Goal: Information Seeking & Learning: Learn about a topic

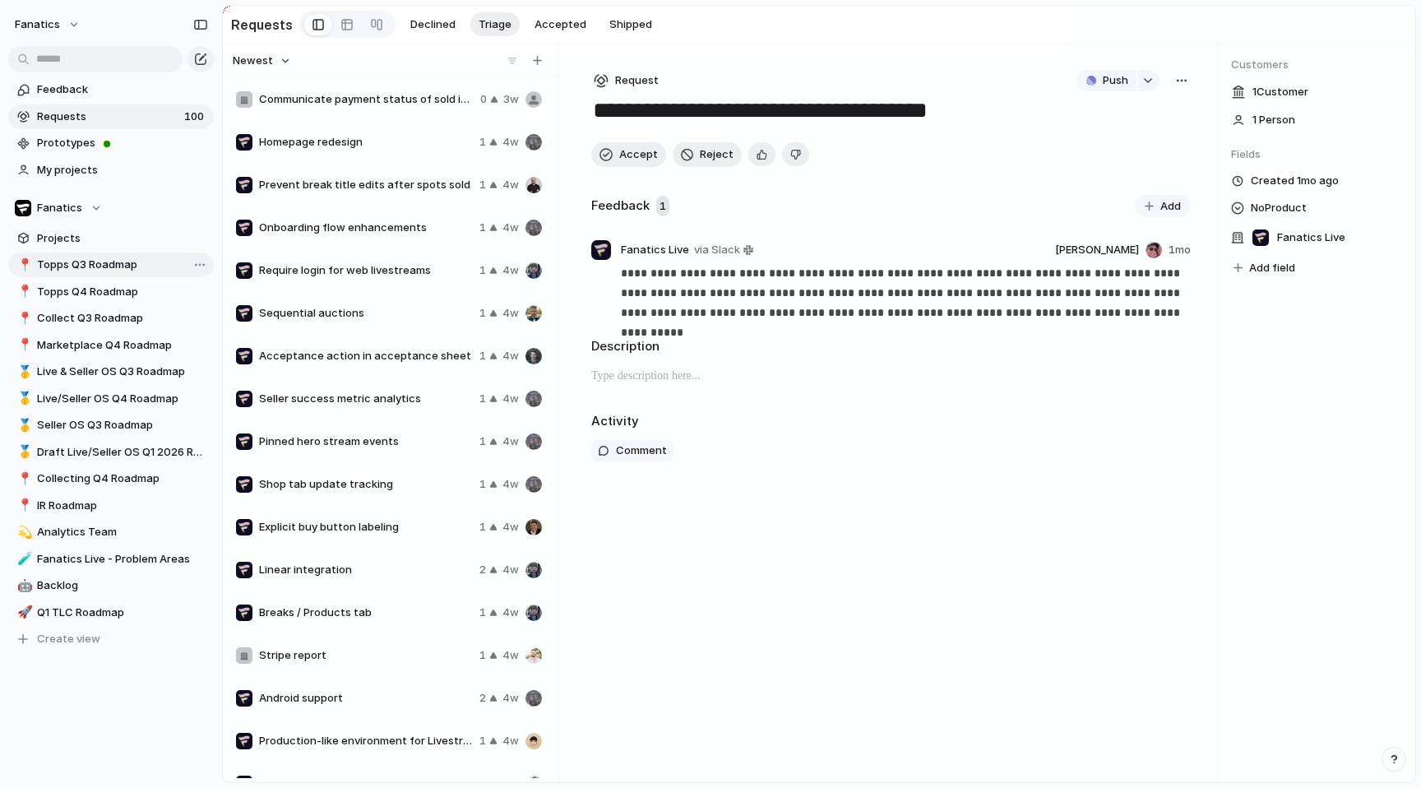
click at [89, 262] on span "Topps Q3 Roadmap" at bounding box center [122, 265] width 171 height 16
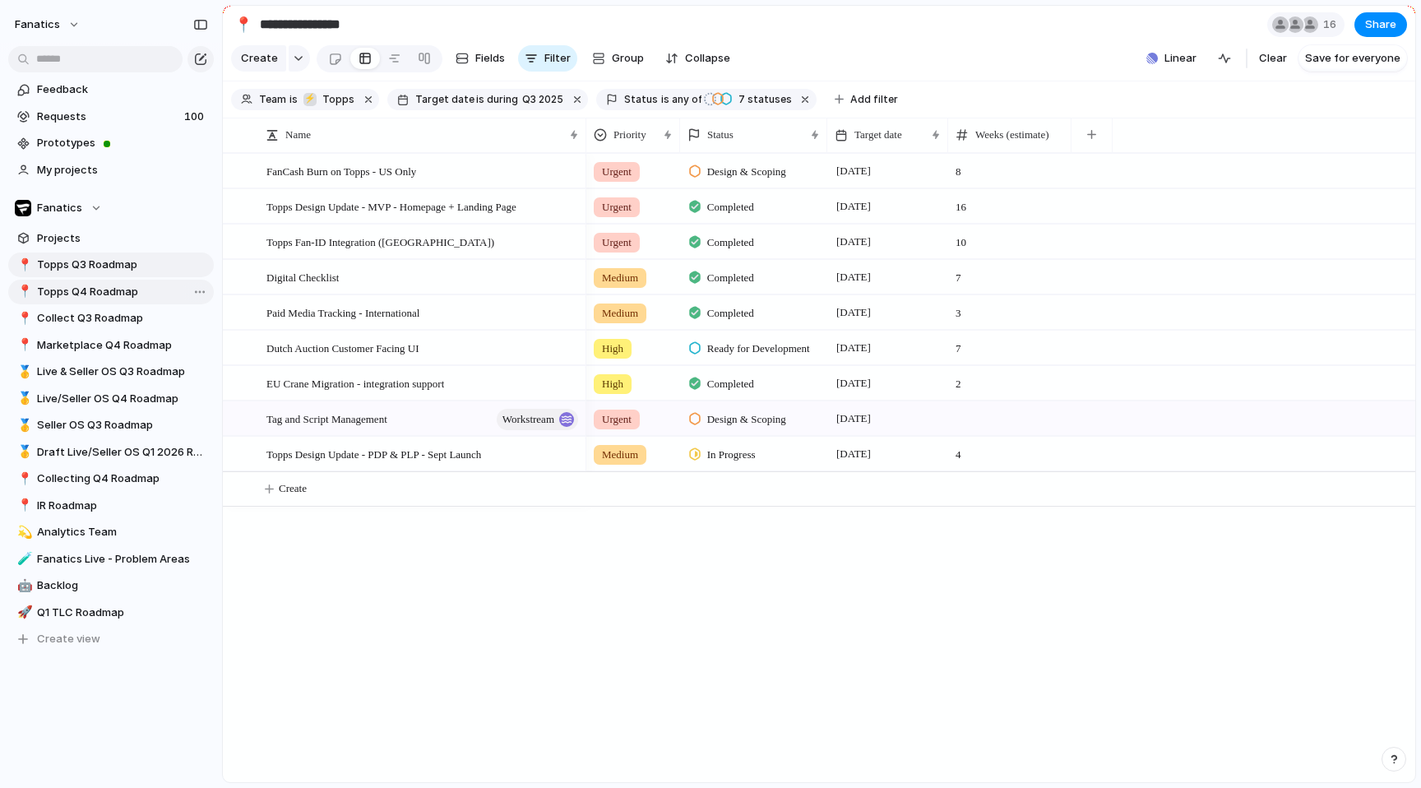
click at [92, 287] on span "Topps Q4 Roadmap" at bounding box center [122, 292] width 171 height 16
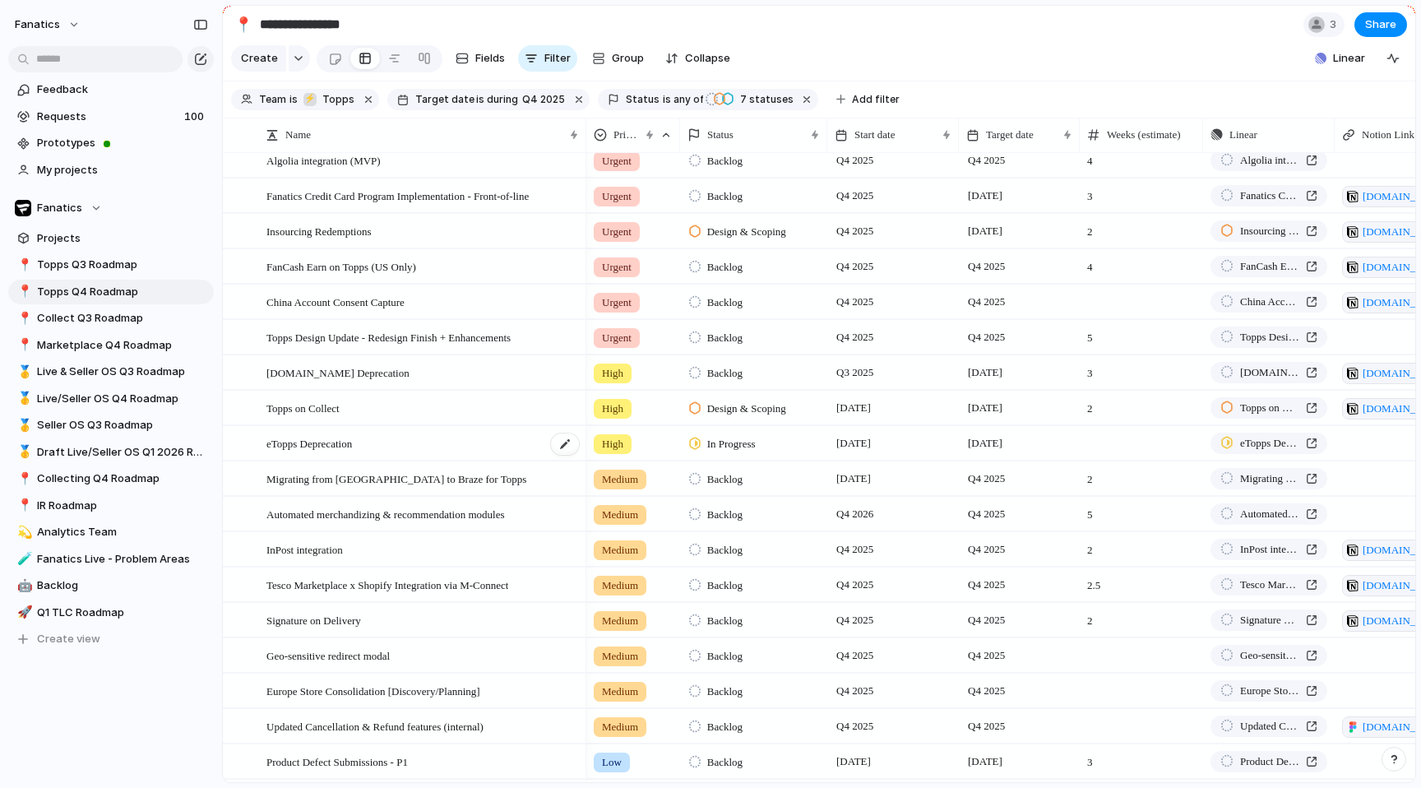
scroll to position [6, 0]
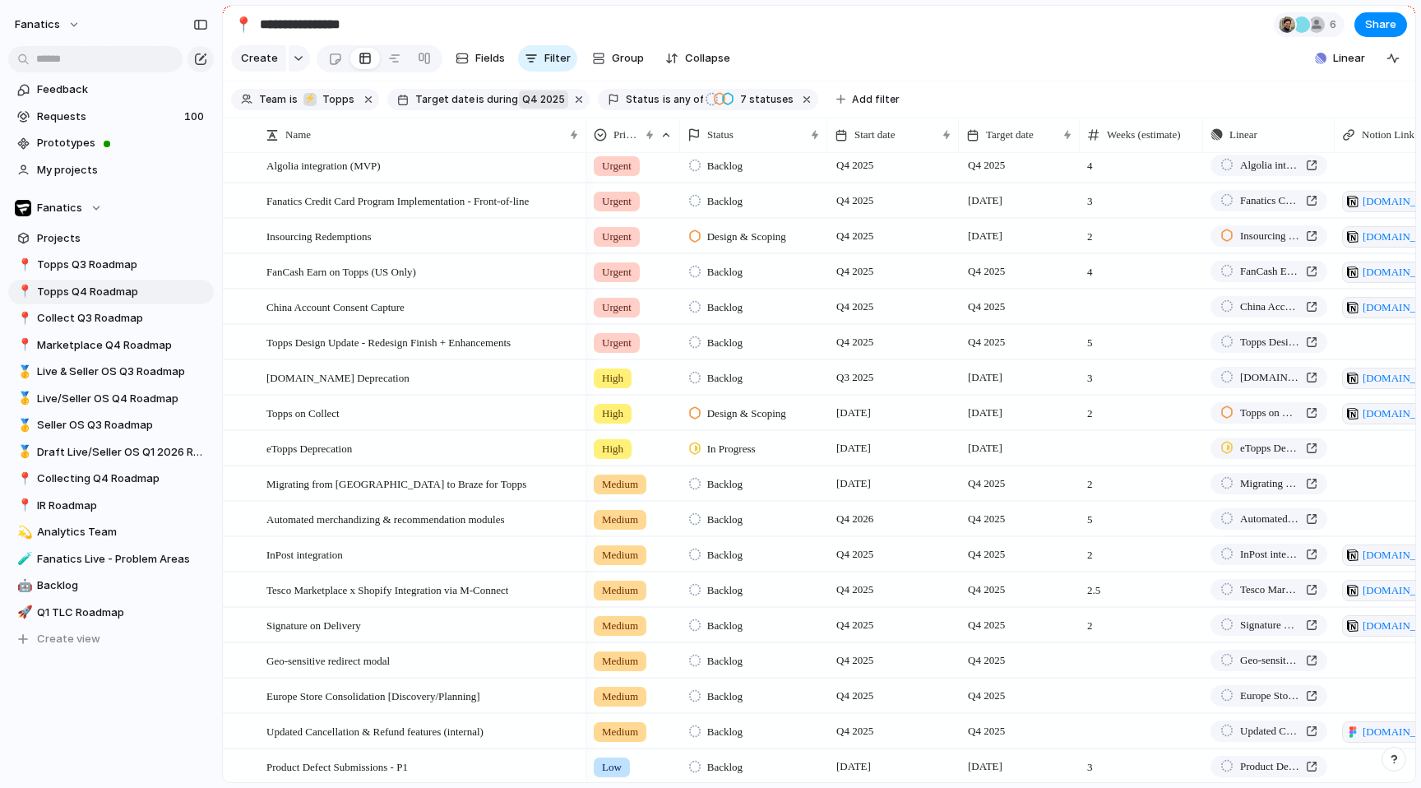
click at [535, 102] on span "Q4 2025" at bounding box center [543, 99] width 43 height 15
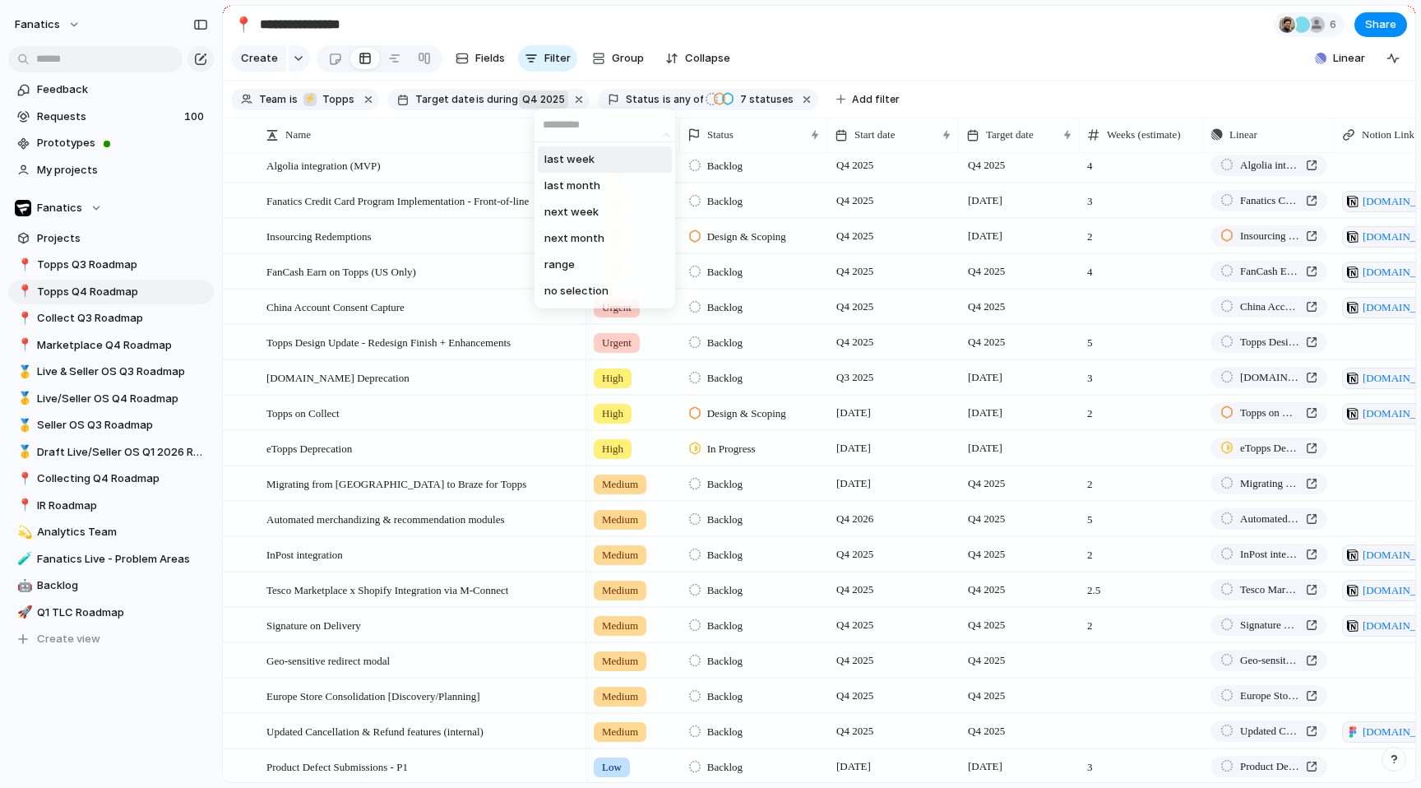
click at [463, 249] on div "last week last month next week next month range no selection" at bounding box center [710, 394] width 1421 height 788
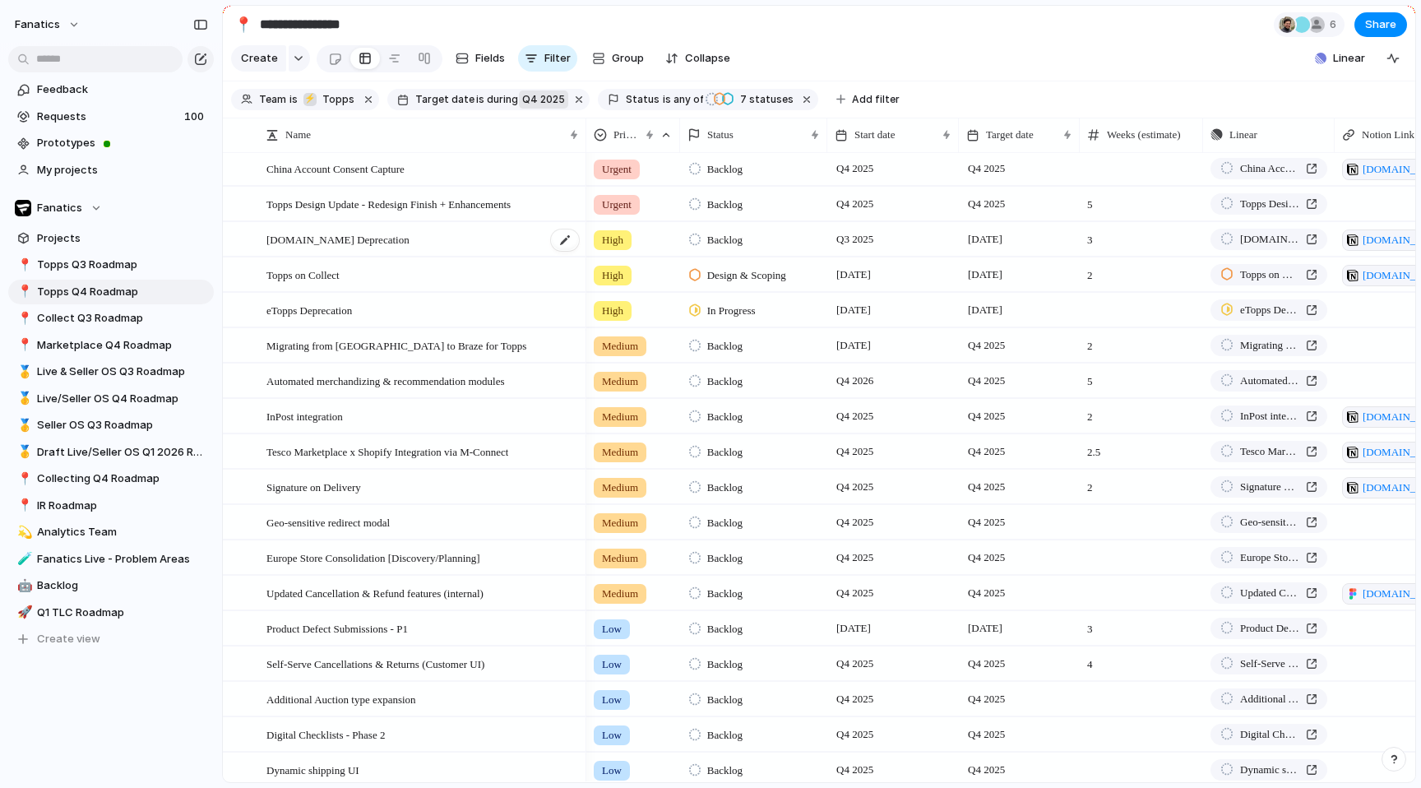
scroll to position [0, 0]
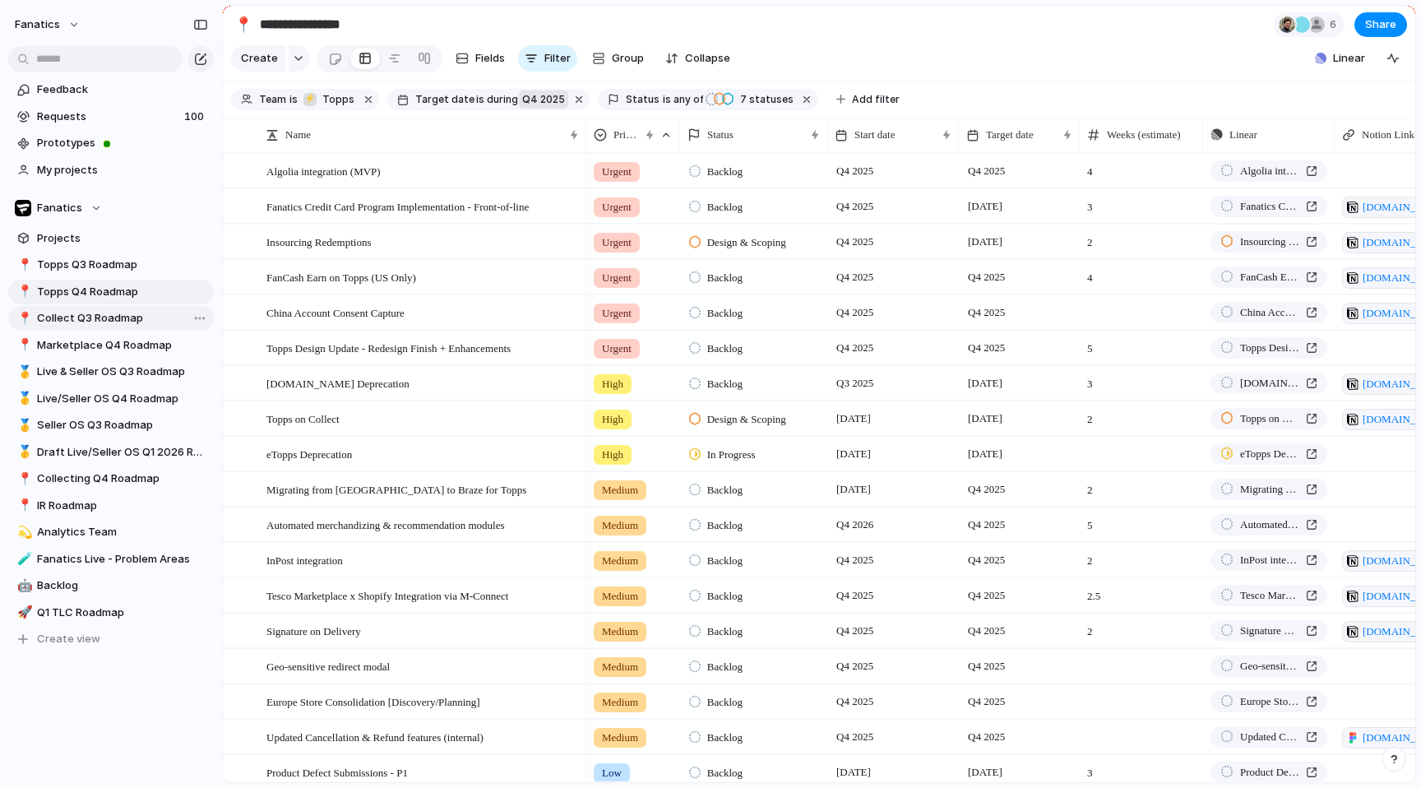
click at [76, 324] on span "Collect Q3 Roadmap" at bounding box center [122, 318] width 171 height 16
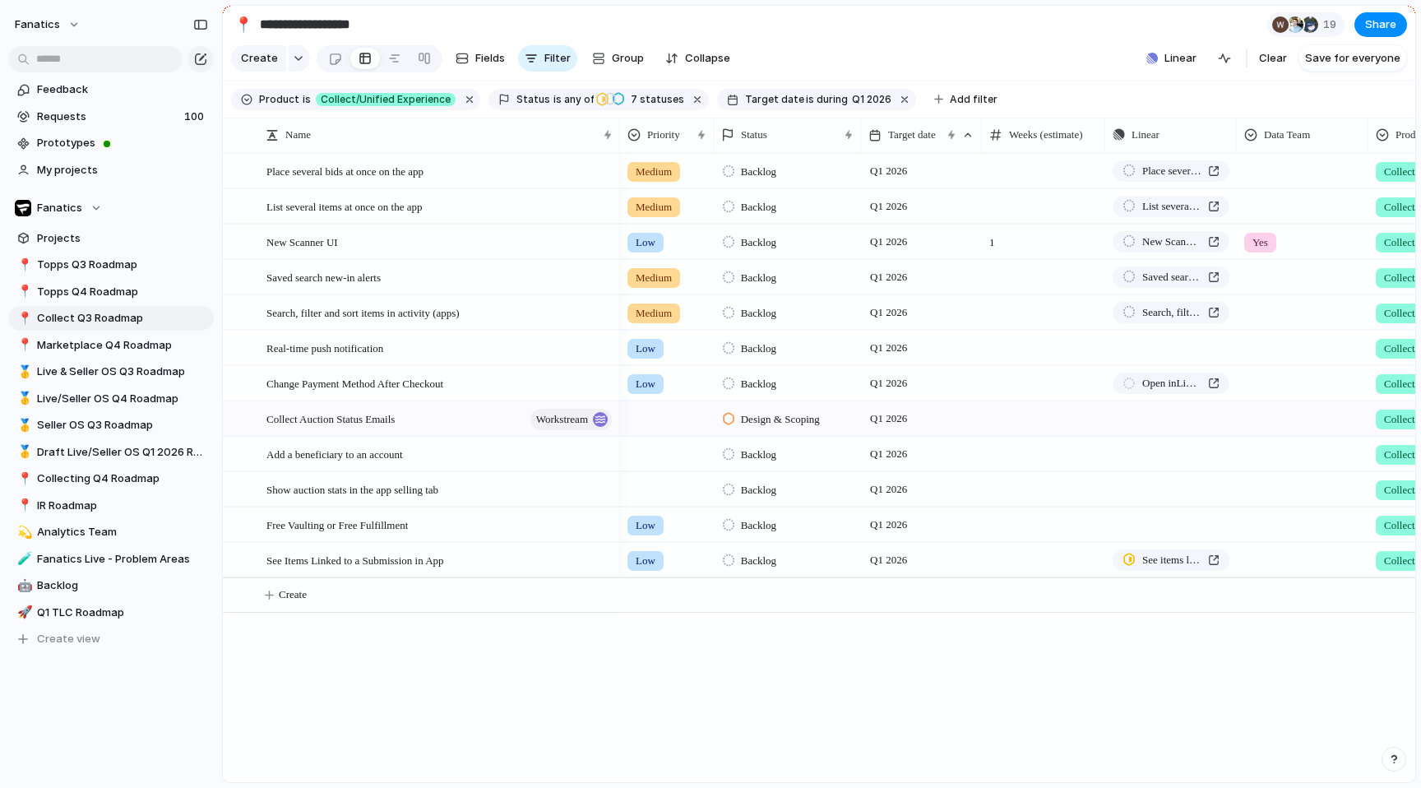
click at [772, 104] on span "Target date" at bounding box center [774, 99] width 59 height 15
click at [818, 268] on li "range" at bounding box center [843, 266] width 134 height 26
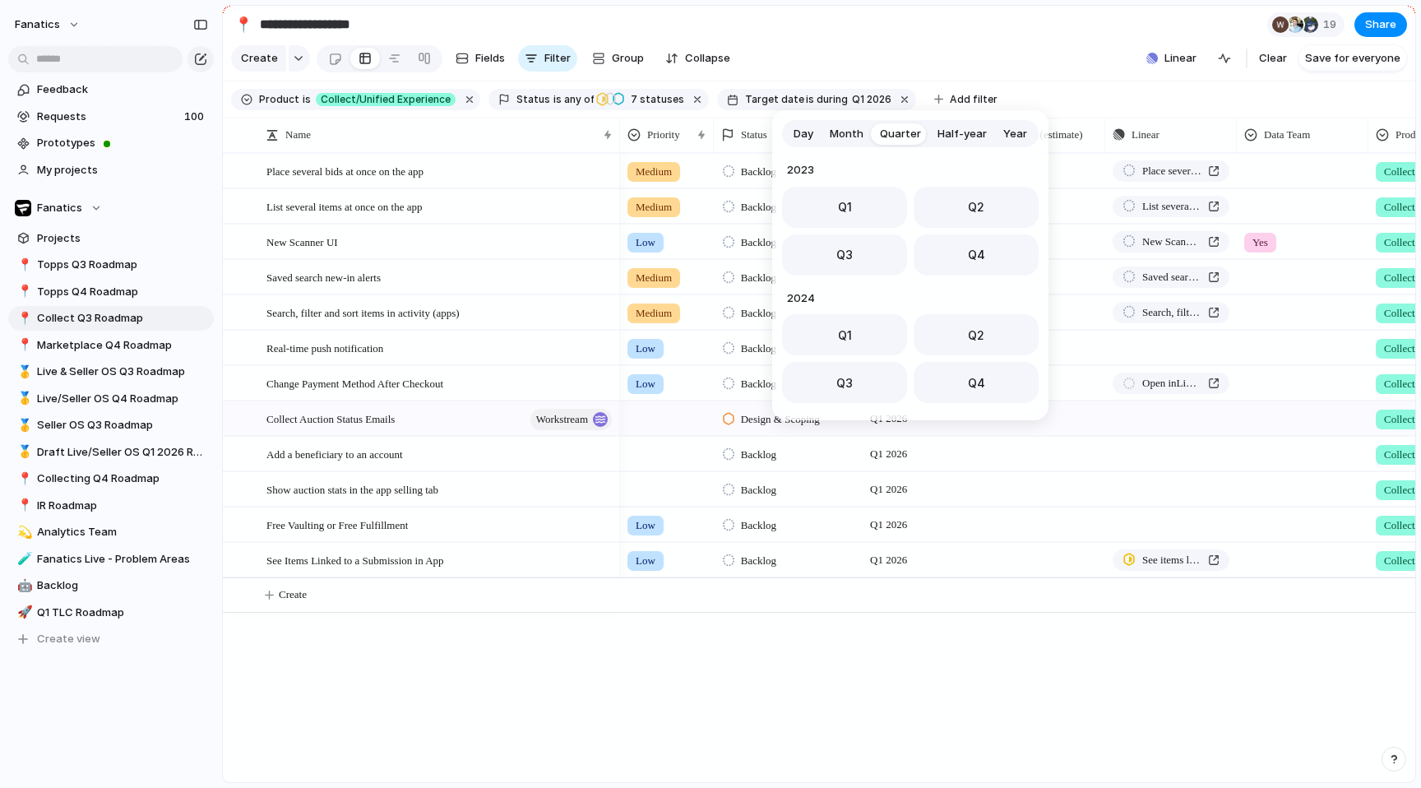
scroll to position [261, 0]
click at [838, 197] on span "Q1" at bounding box center [845, 201] width 14 height 17
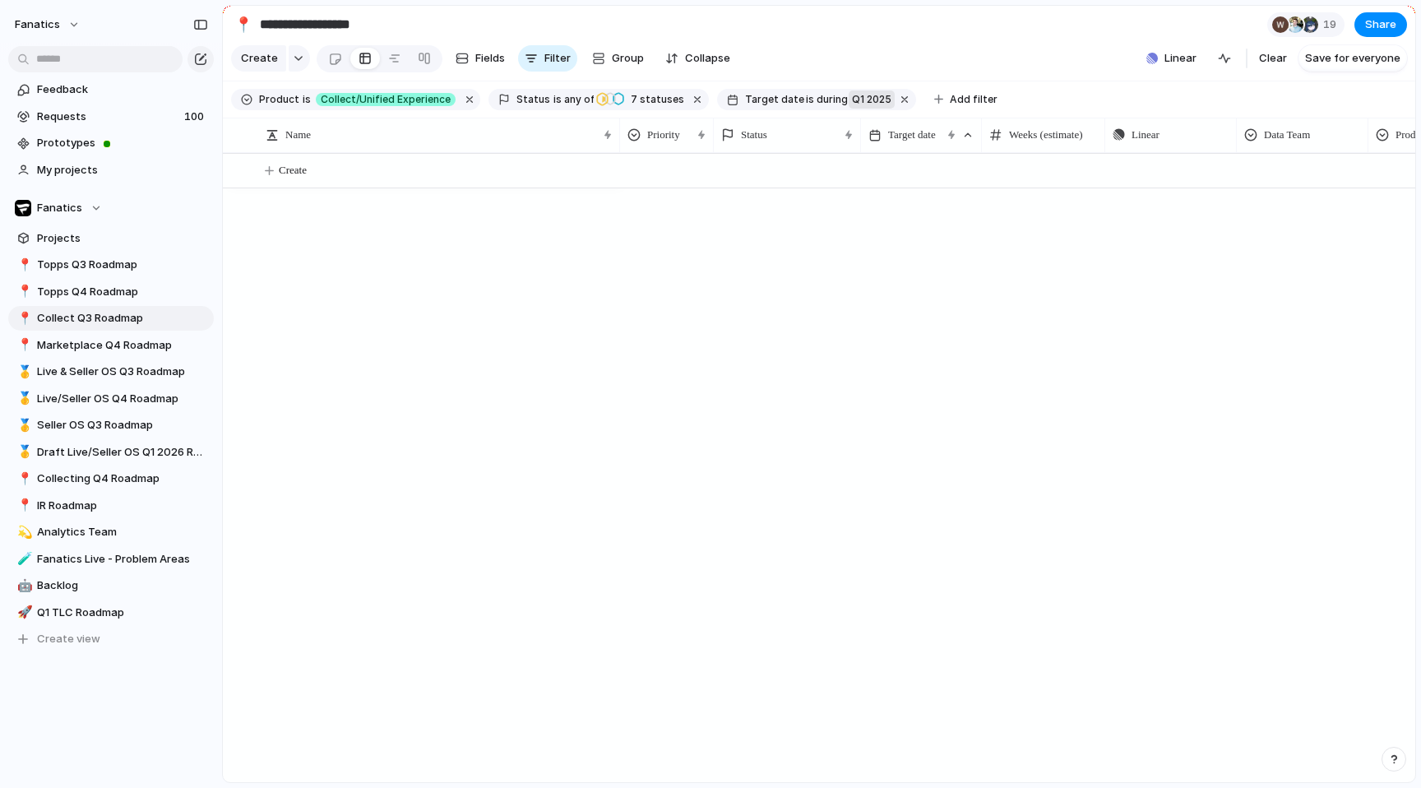
click at [852, 105] on span "Q1 2025" at bounding box center [871, 99] width 39 height 15
click at [874, 275] on span "range" at bounding box center [863, 268] width 30 height 16
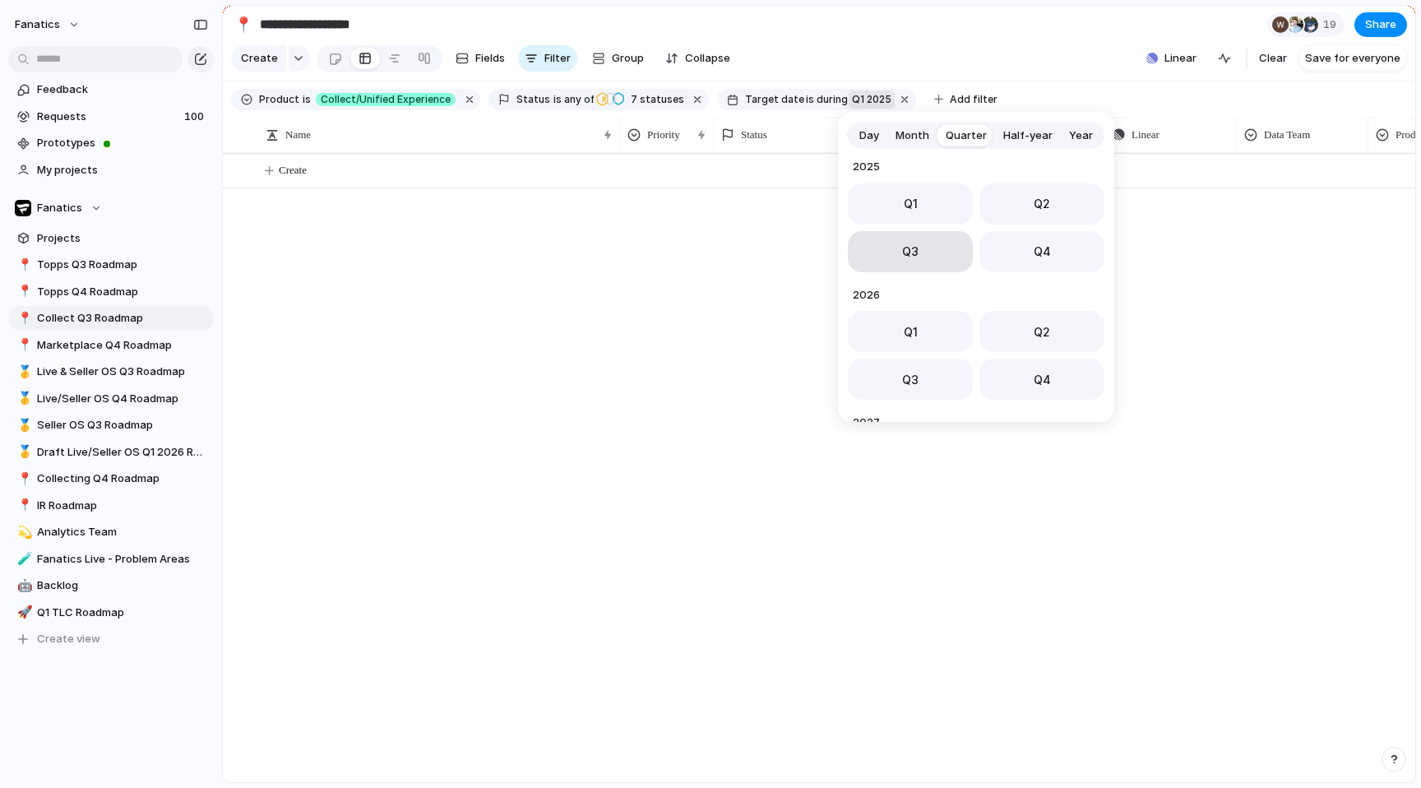
click at [936, 266] on button "Q3" at bounding box center [910, 251] width 125 height 41
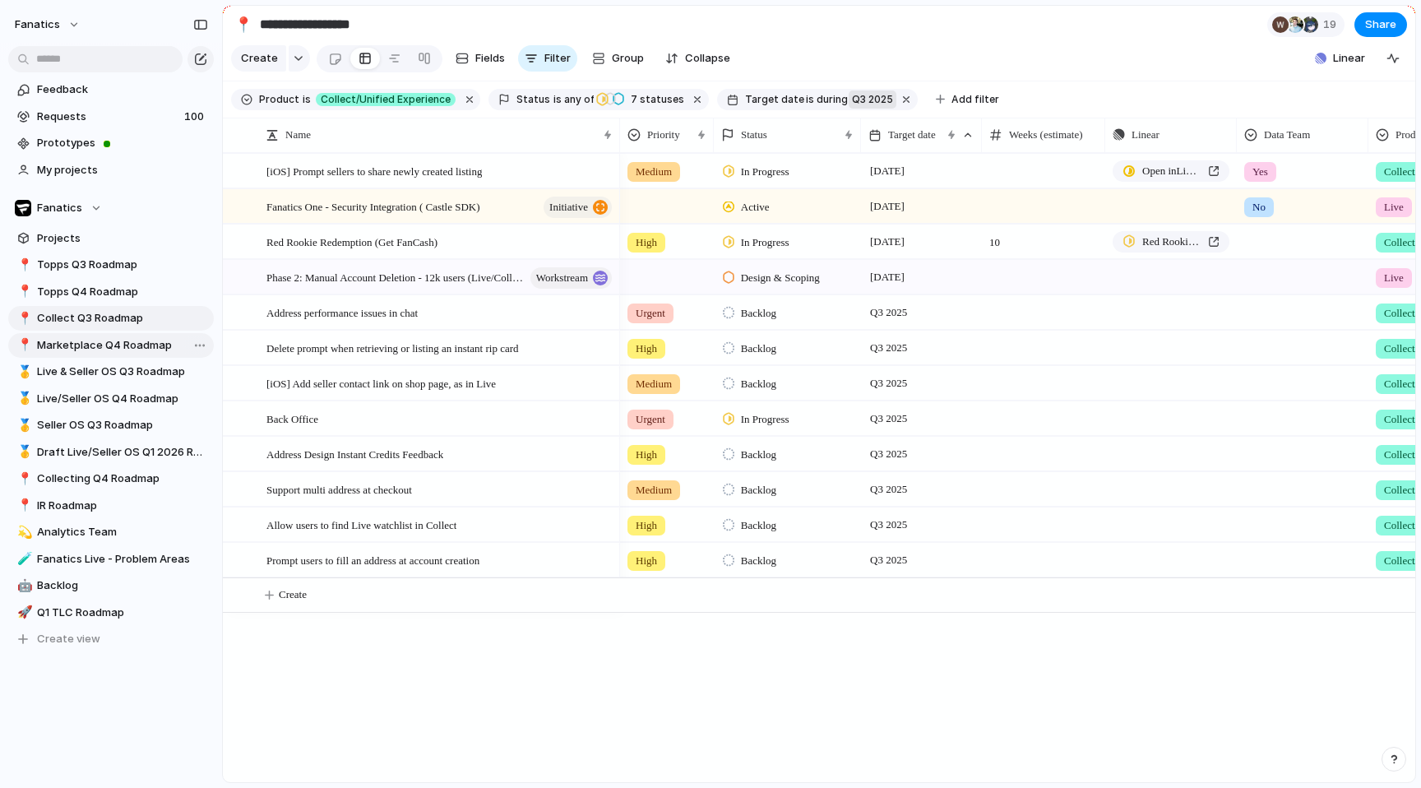
click at [132, 346] on span "Marketplace Q4 Roadmap" at bounding box center [122, 345] width 171 height 16
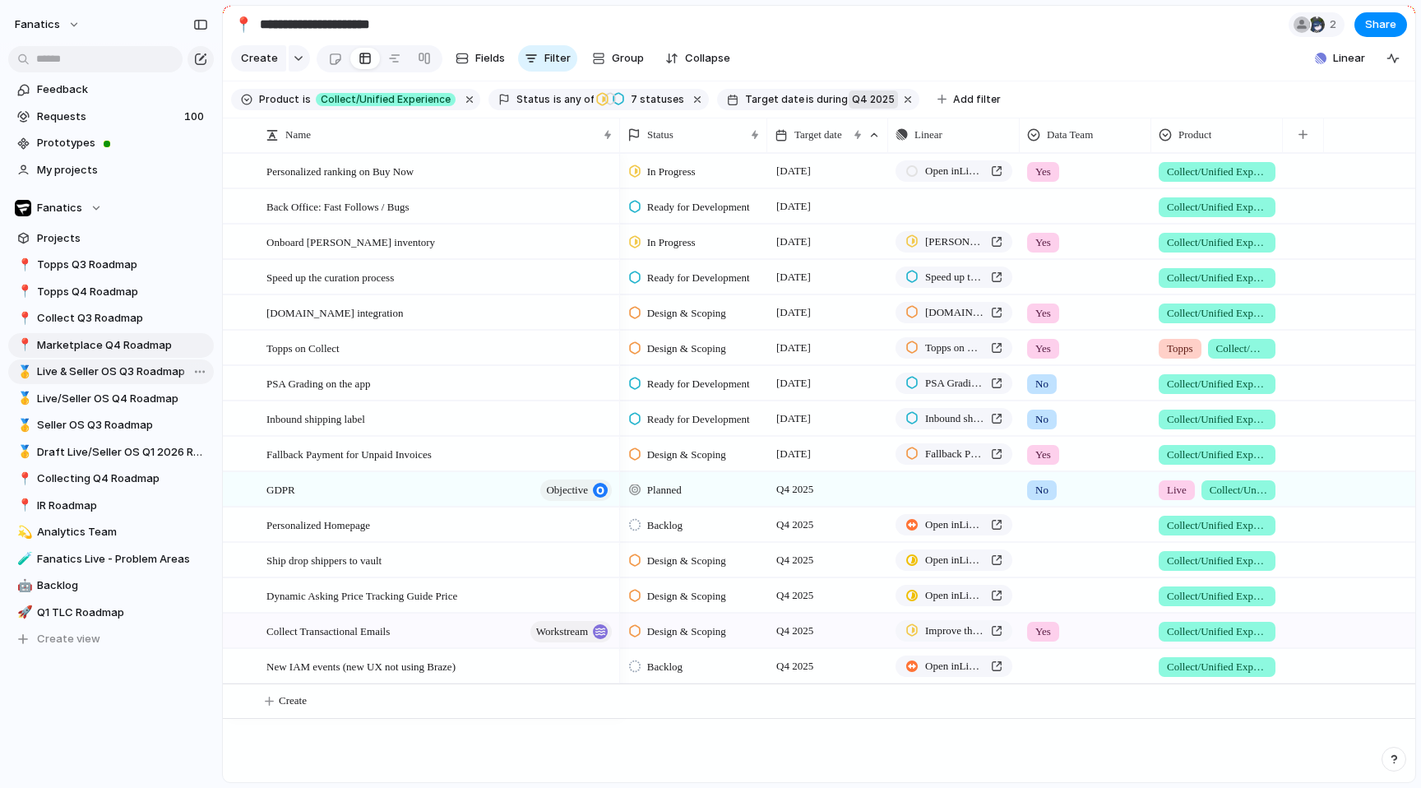
click at [144, 374] on span "Live & Seller OS Q3 Roadmap" at bounding box center [122, 372] width 171 height 16
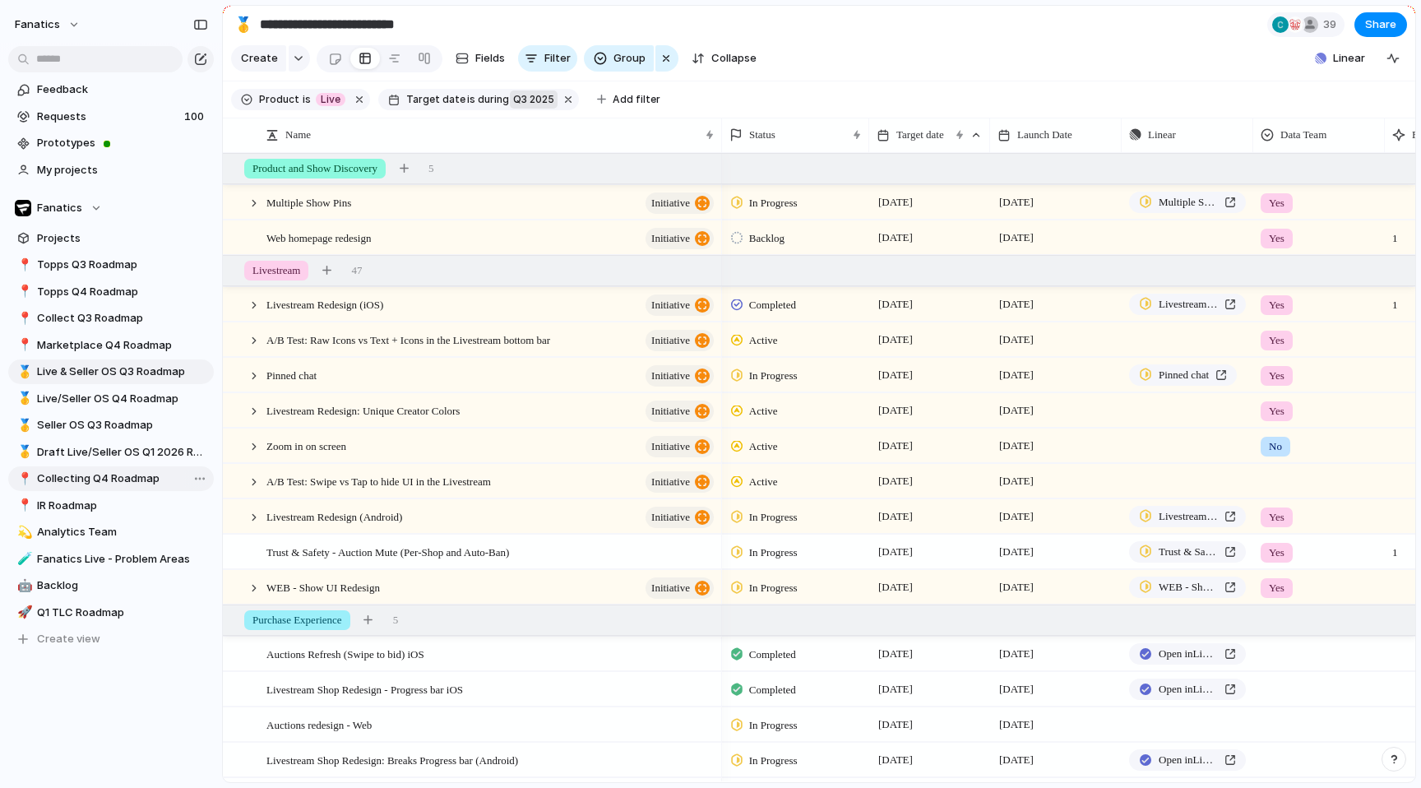
click at [110, 479] on span "Collecting Q4 Roadmap" at bounding box center [122, 478] width 171 height 16
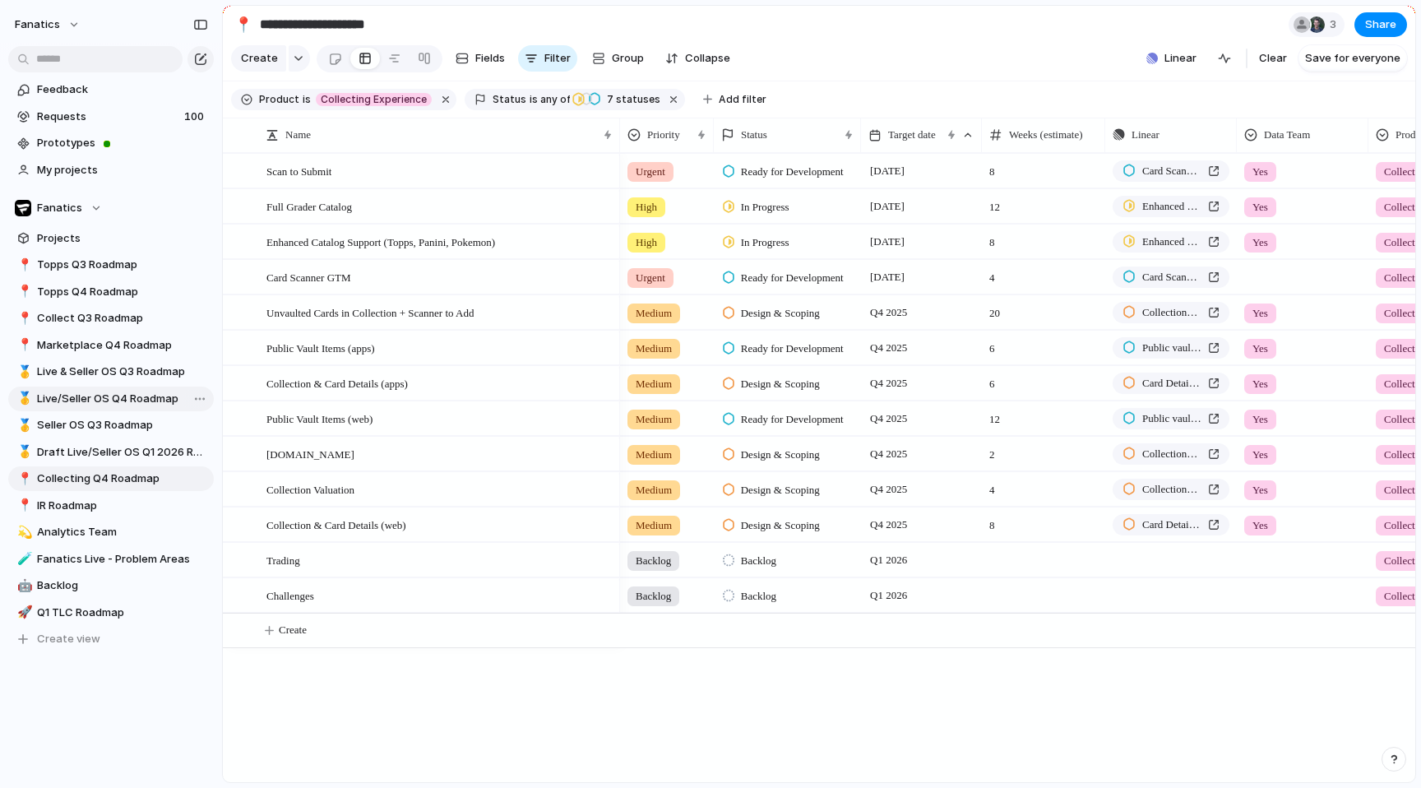
click at [113, 396] on span "Live/Seller OS Q4 Roadmap" at bounding box center [122, 399] width 171 height 16
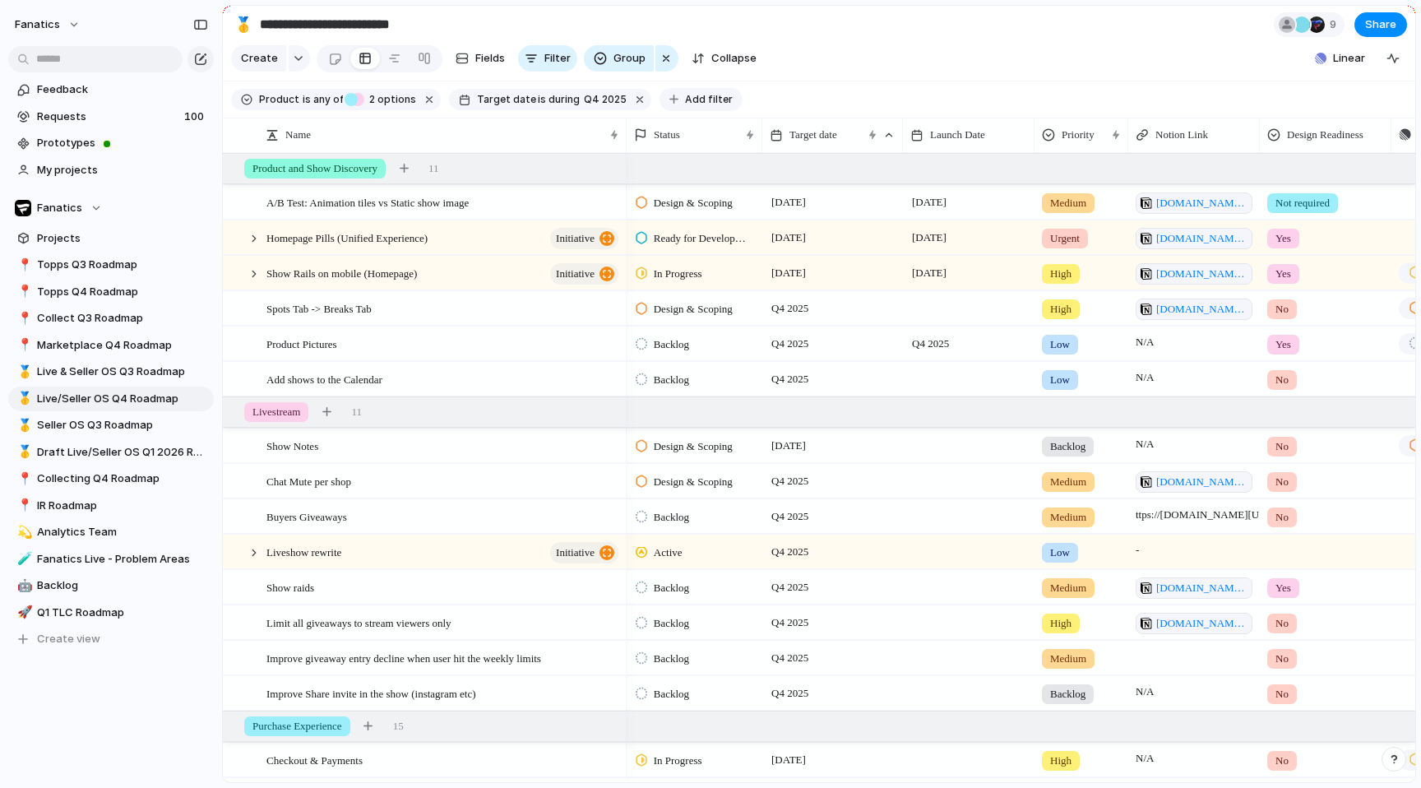
click at [697, 96] on span "Add filter" at bounding box center [709, 99] width 48 height 15
click at [912, 65] on div "Description Start date Team Priority Designer Customer Status Data Team GTM Pla…" at bounding box center [710, 394] width 1421 height 788
click at [156, 378] on span "Live & Seller OS Q3 Roadmap" at bounding box center [122, 372] width 171 height 16
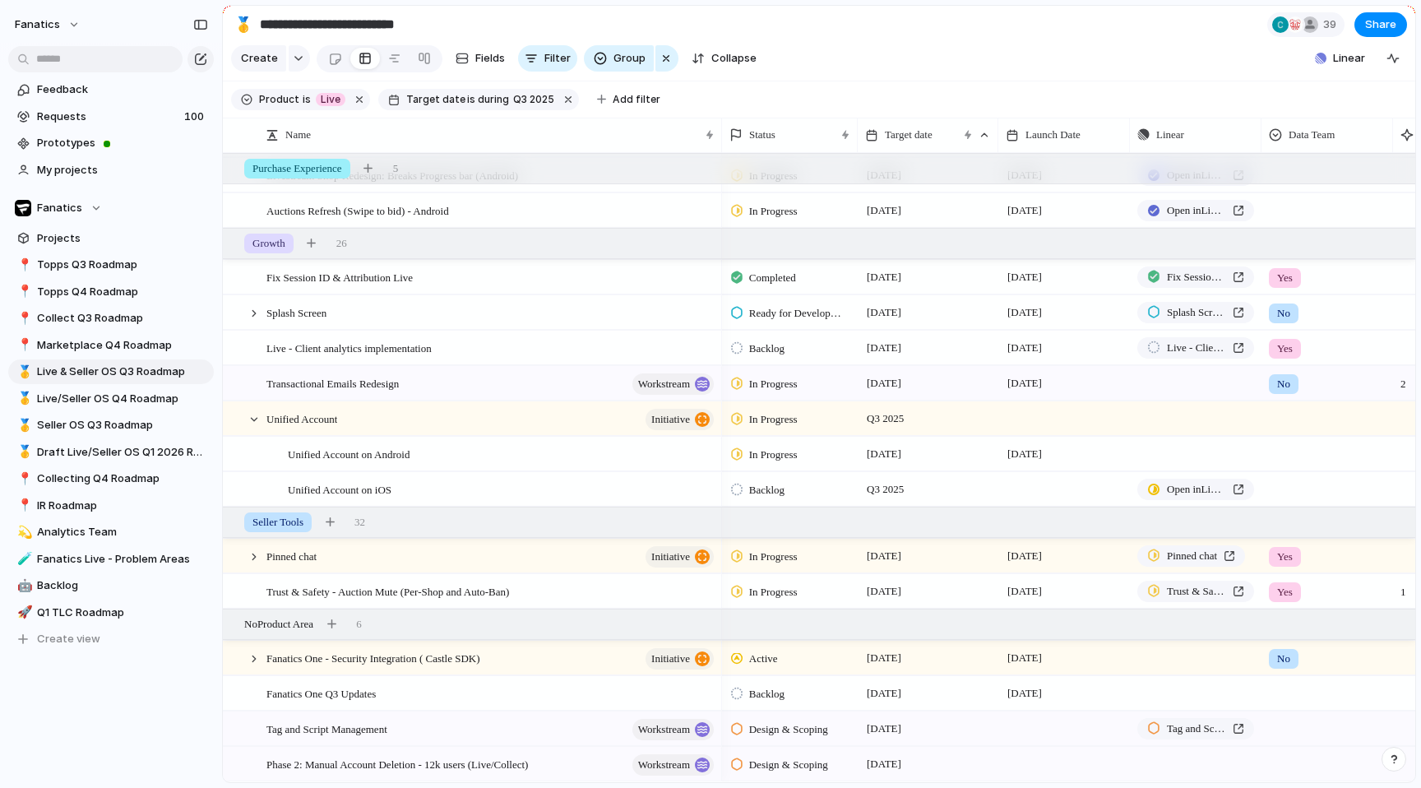
scroll to position [436, 0]
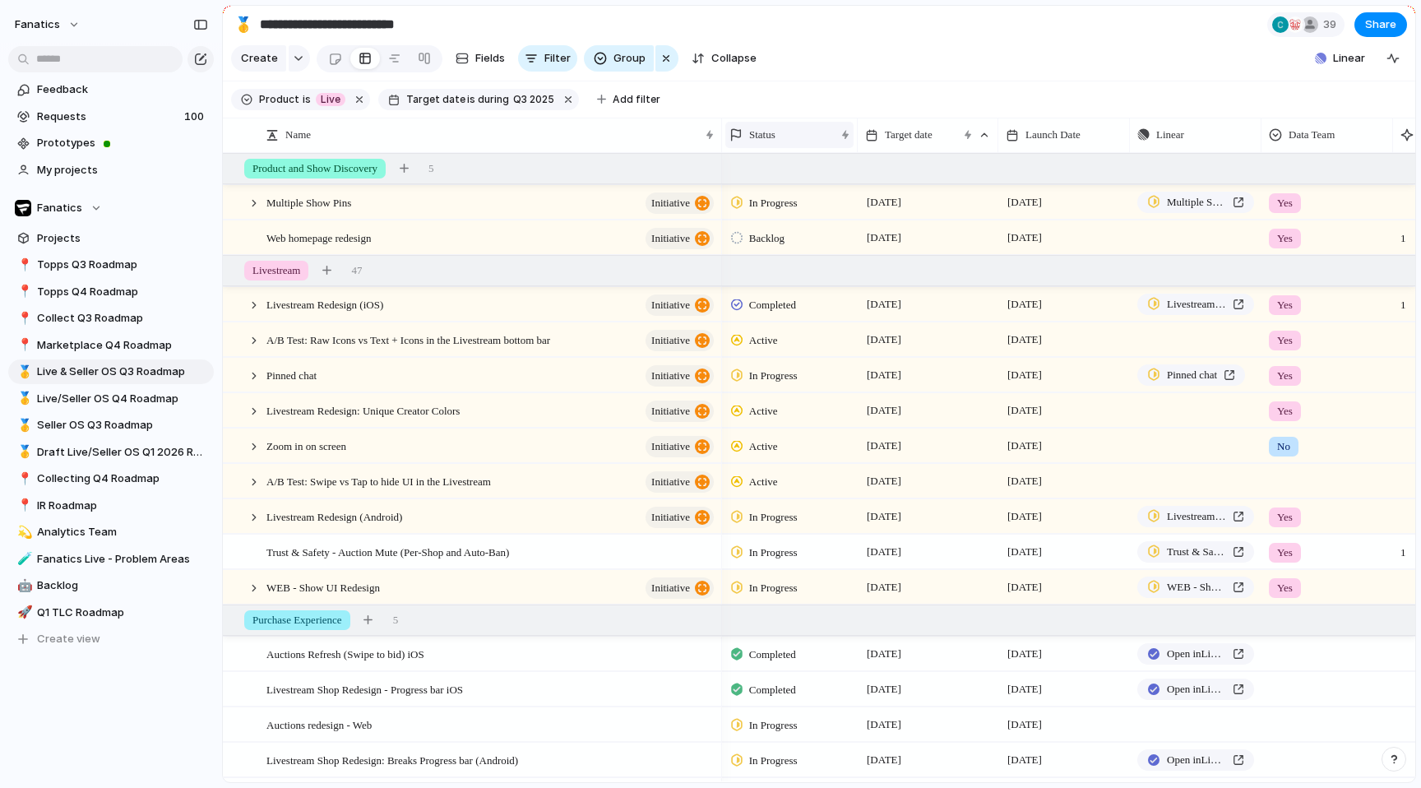
click at [792, 128] on div "Status" at bounding box center [782, 135] width 105 height 16
click at [795, 231] on span "Sort ascending" at bounding box center [798, 224] width 80 height 16
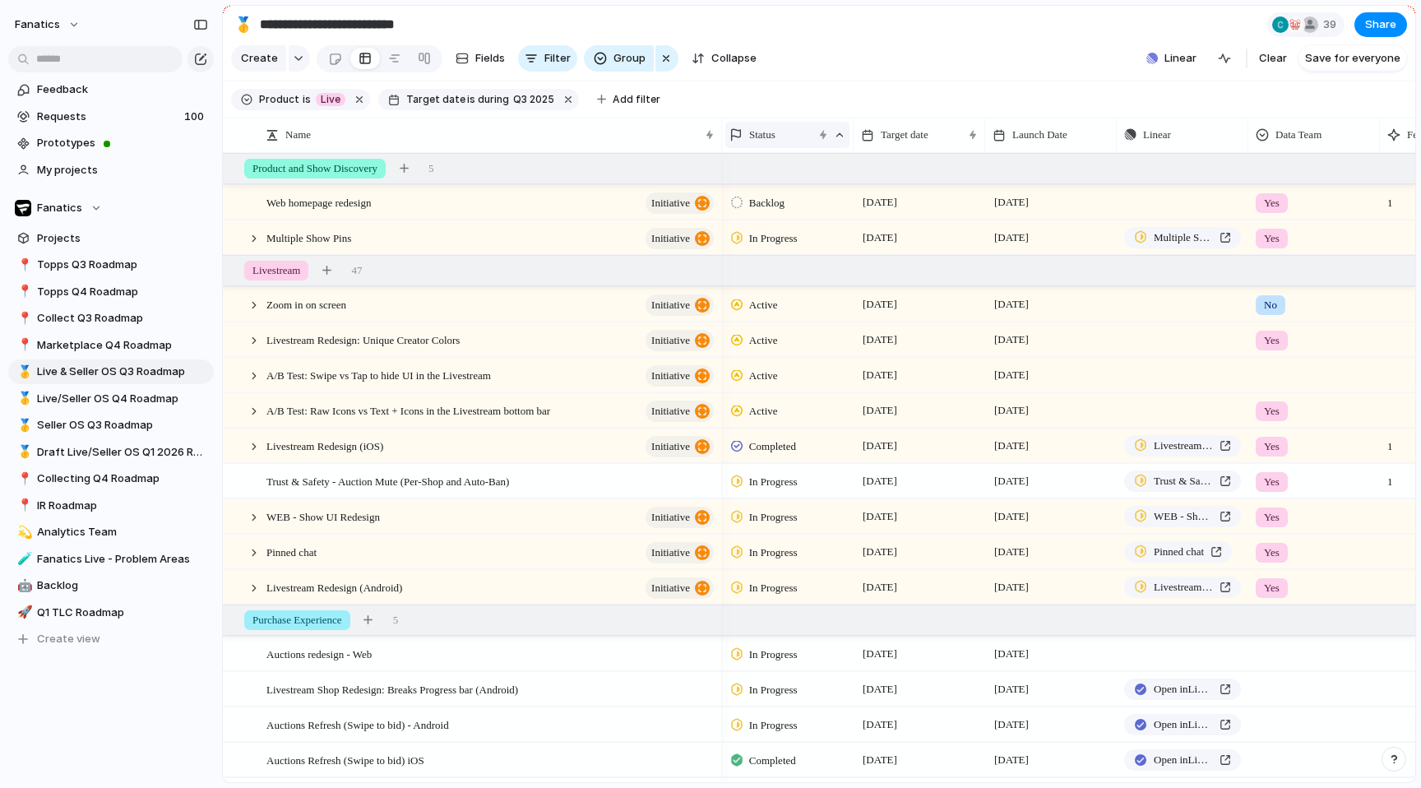
click at [776, 137] on span "Status" at bounding box center [762, 135] width 26 height 16
click at [772, 259] on span "Sort descending" at bounding box center [801, 252] width 86 height 16
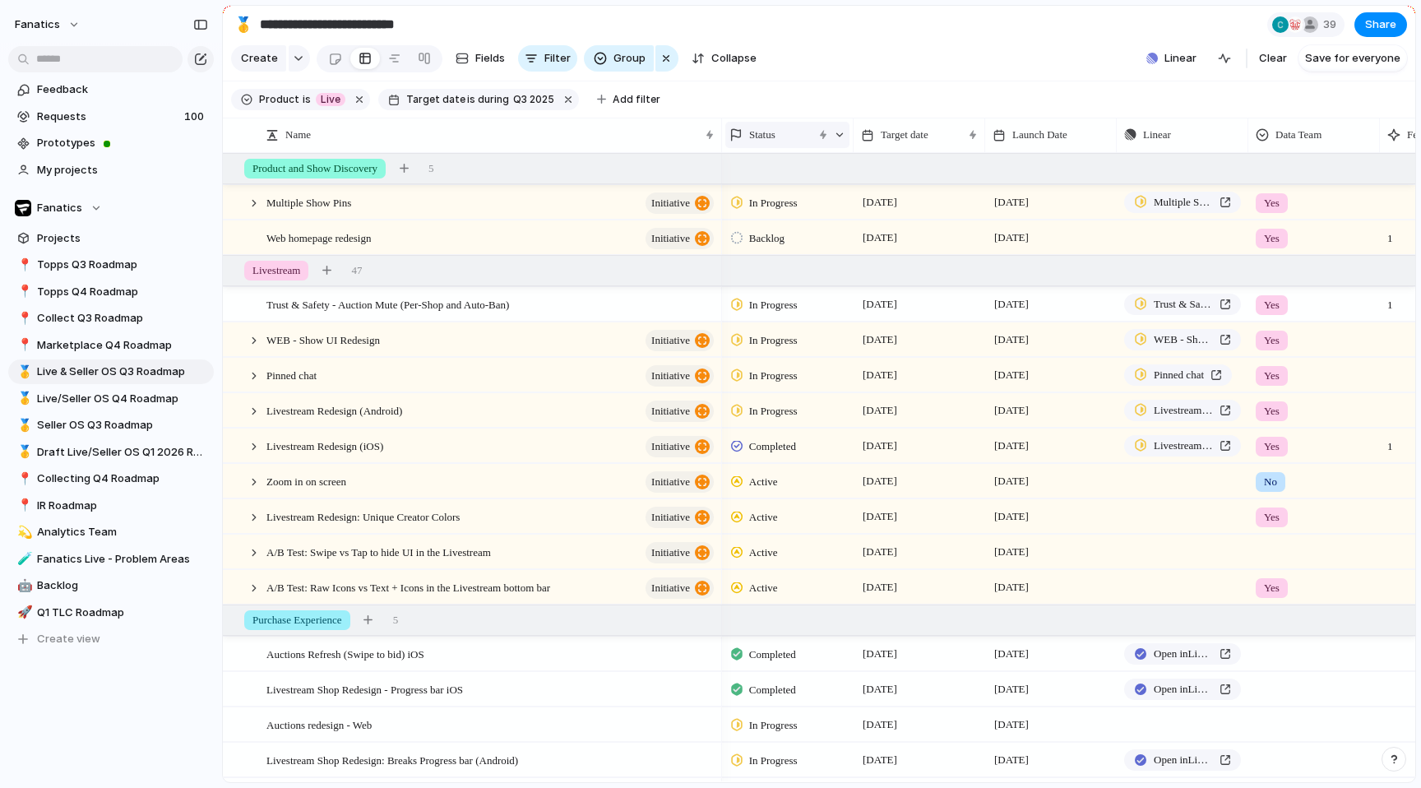
click at [772, 142] on span "Status" at bounding box center [762, 135] width 26 height 16
click at [768, 90] on div "Modify Hide Sort ascending Clear sort" at bounding box center [710, 394] width 1421 height 788
click at [528, 101] on span "Q3 2025" at bounding box center [533, 99] width 41 height 15
click at [528, 101] on div "last week last month next week next month range no selection" at bounding box center [710, 394] width 1421 height 788
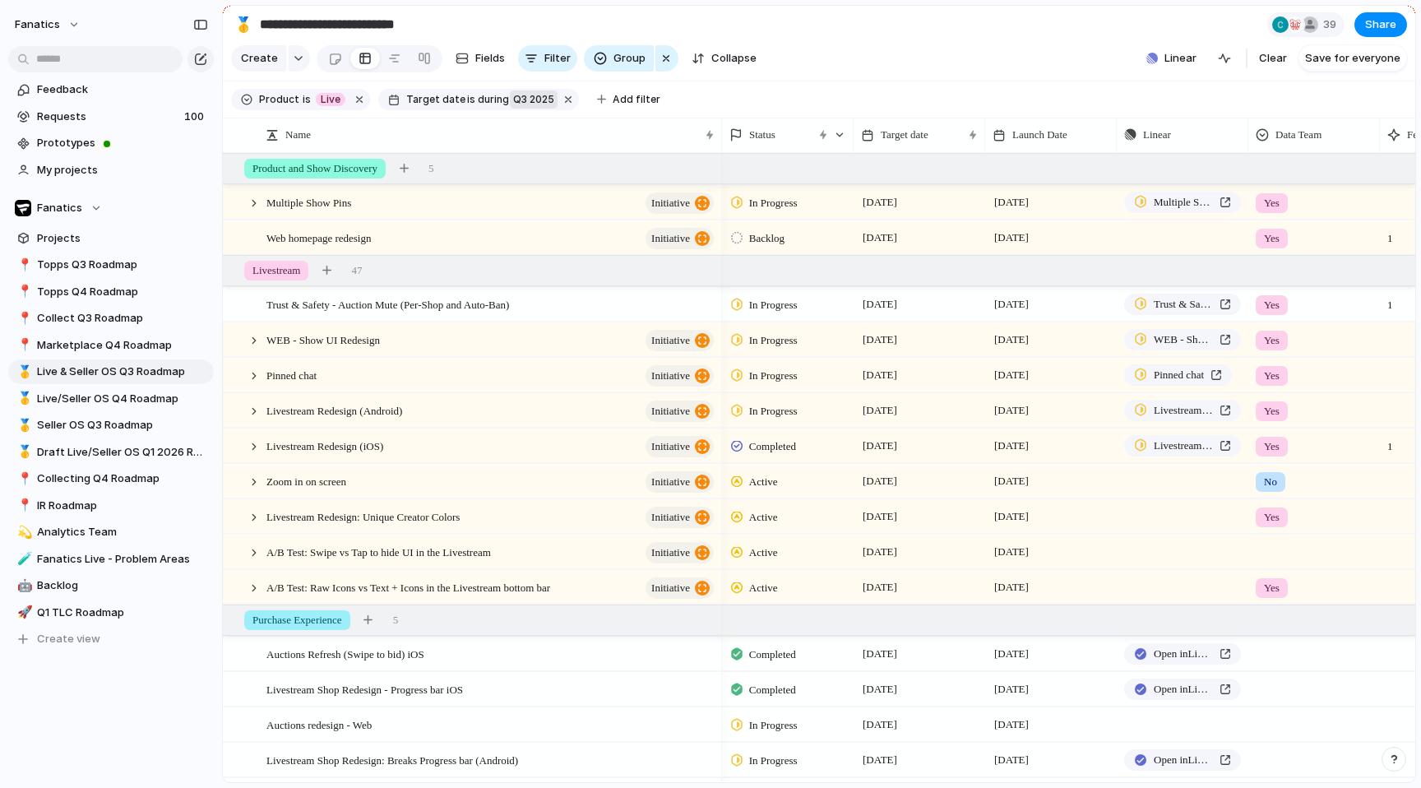
click at [513, 100] on span "Q3 2025" at bounding box center [533, 99] width 41 height 15
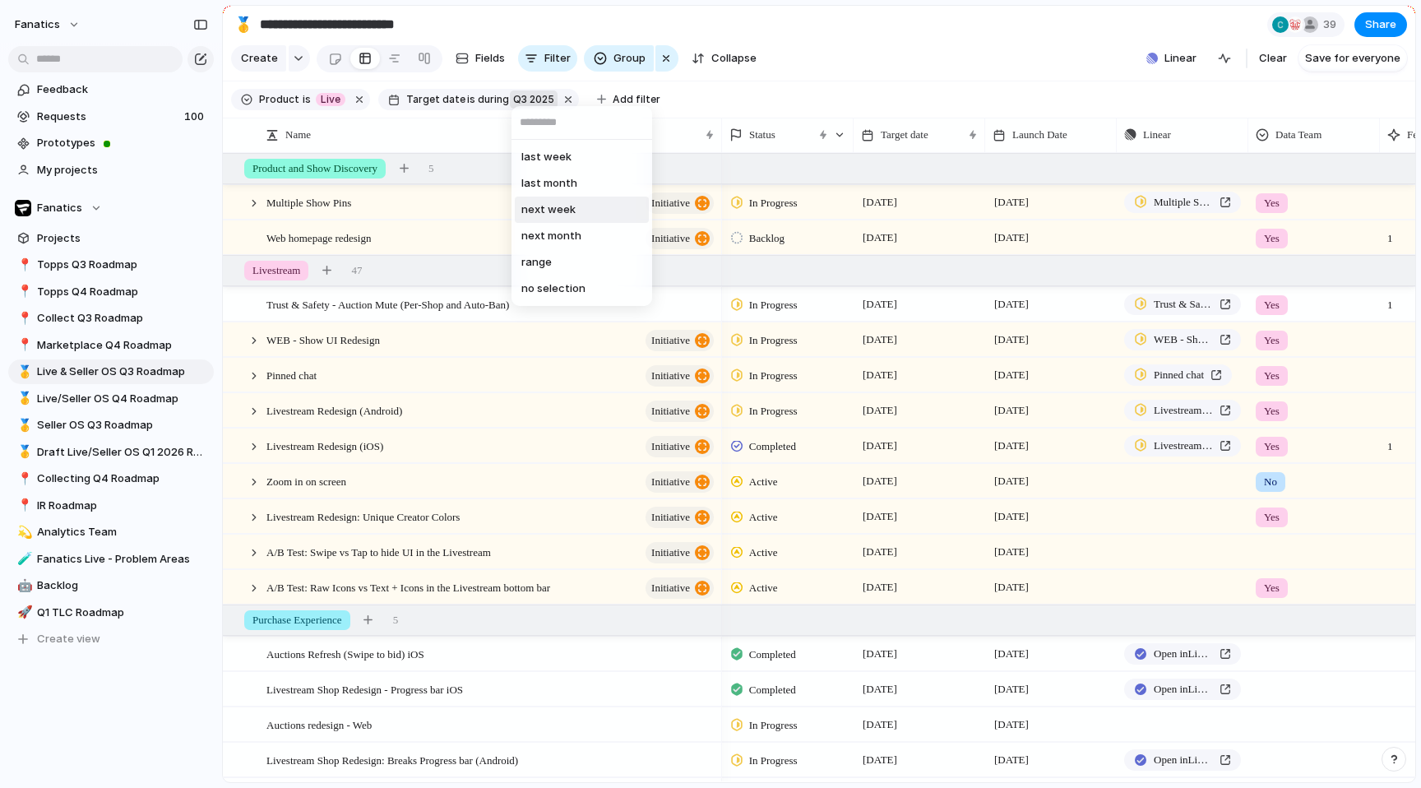
click at [563, 214] on span "next week" at bounding box center [548, 210] width 54 height 16
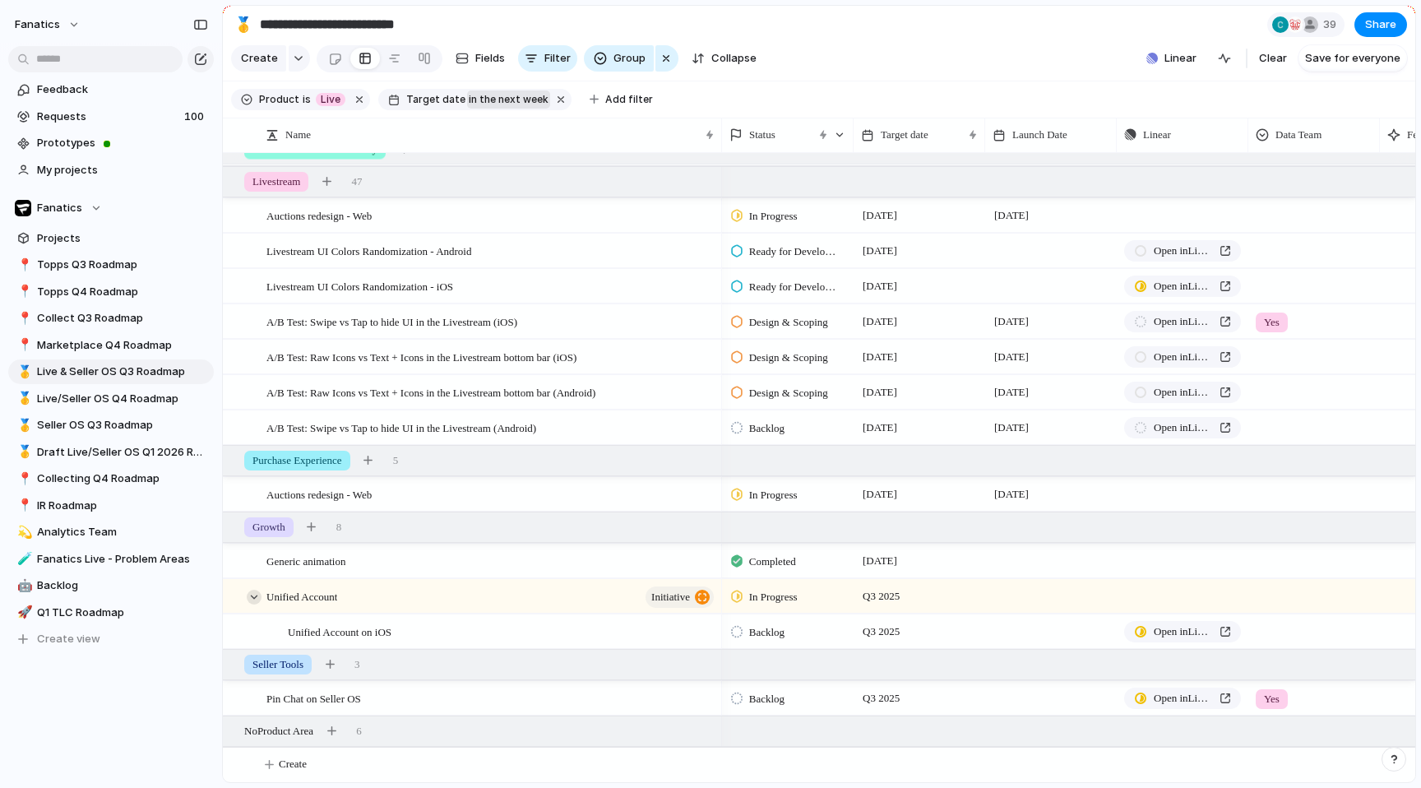
click at [251, 596] on div at bounding box center [254, 597] width 15 height 15
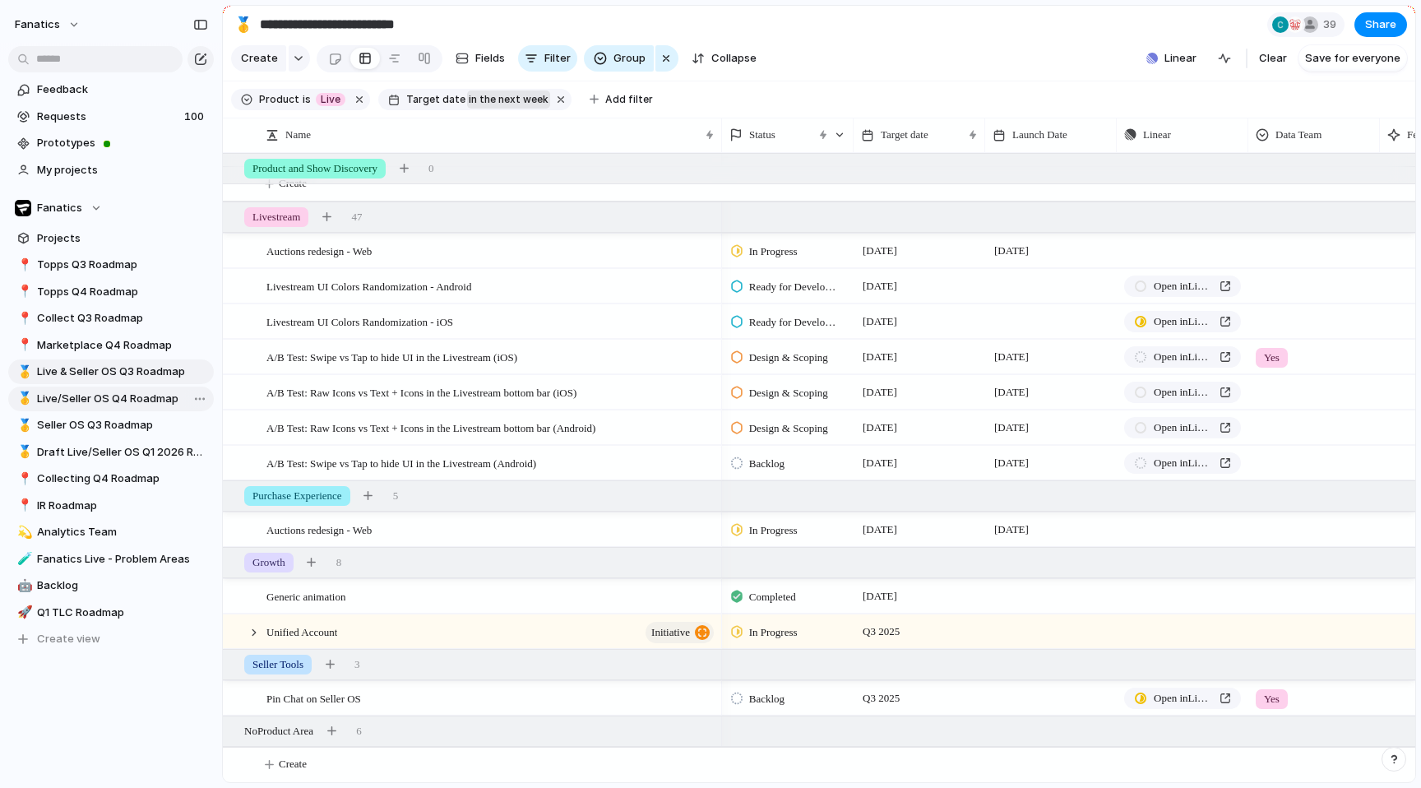
click at [86, 397] on span "Live/Seller OS Q4 Roadmap" at bounding box center [122, 399] width 171 height 16
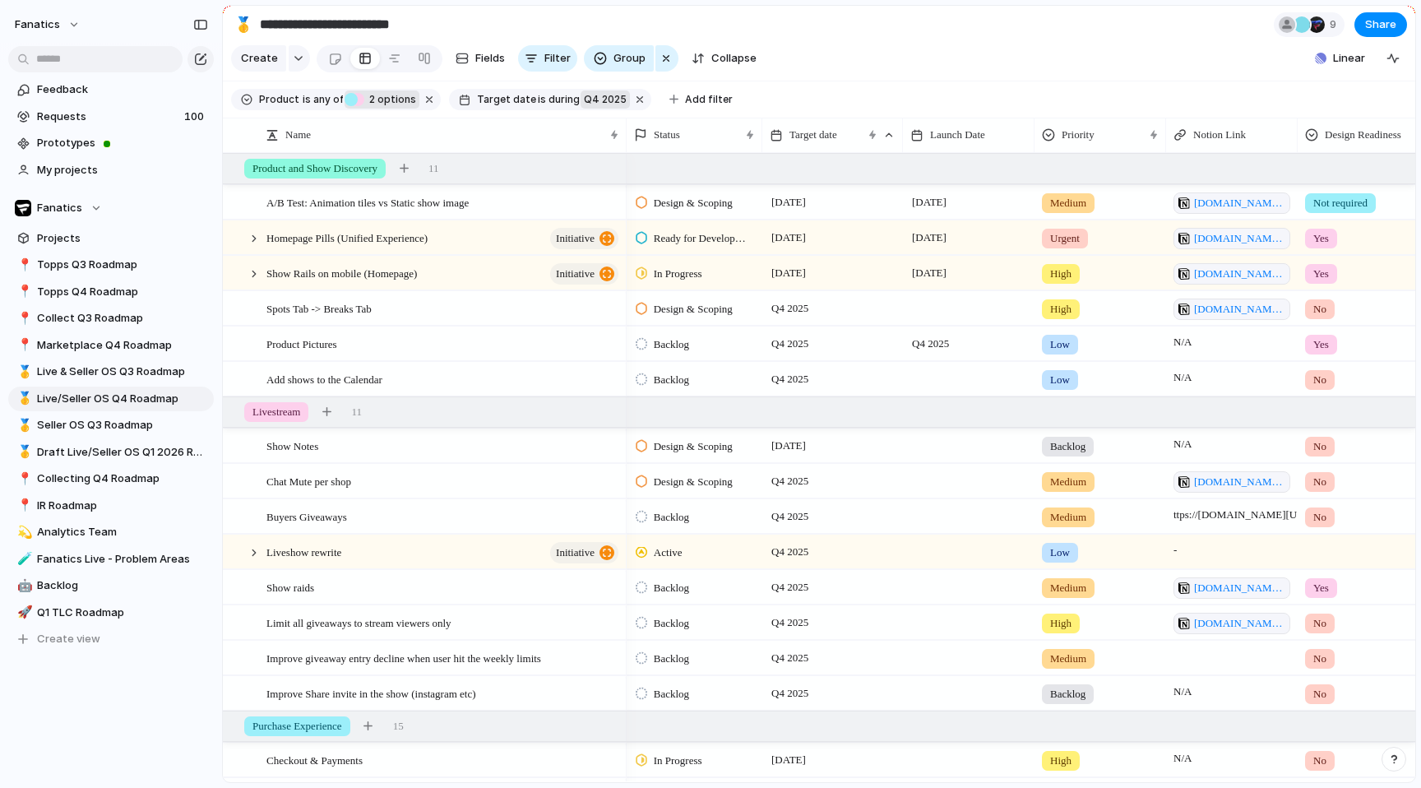
click at [357, 99] on div "Live" at bounding box center [357, 99] width 13 height 13
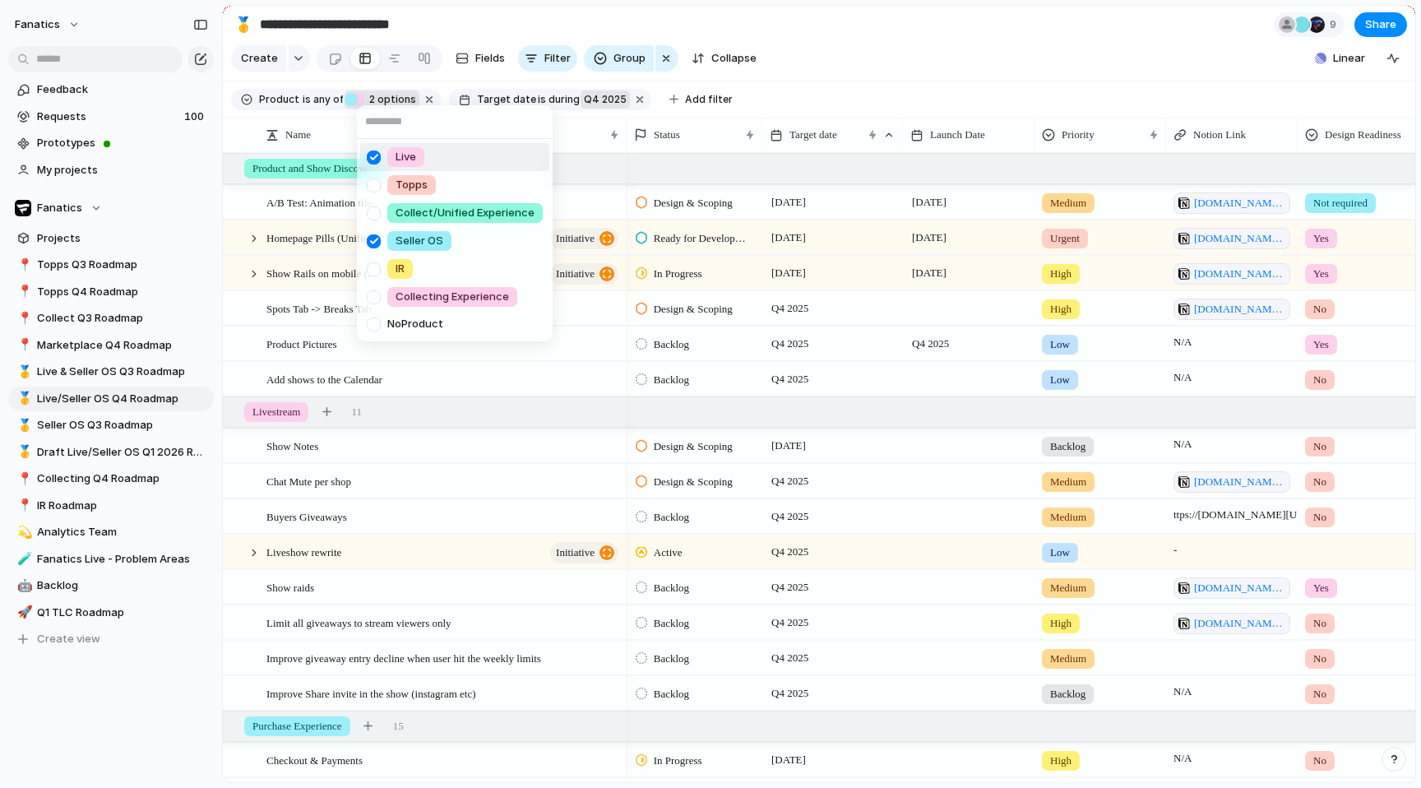
click at [357, 99] on div "Live Topps Collect/Unified Experience Seller OS IR Collecting Experience No Pro…" at bounding box center [710, 394] width 1421 height 788
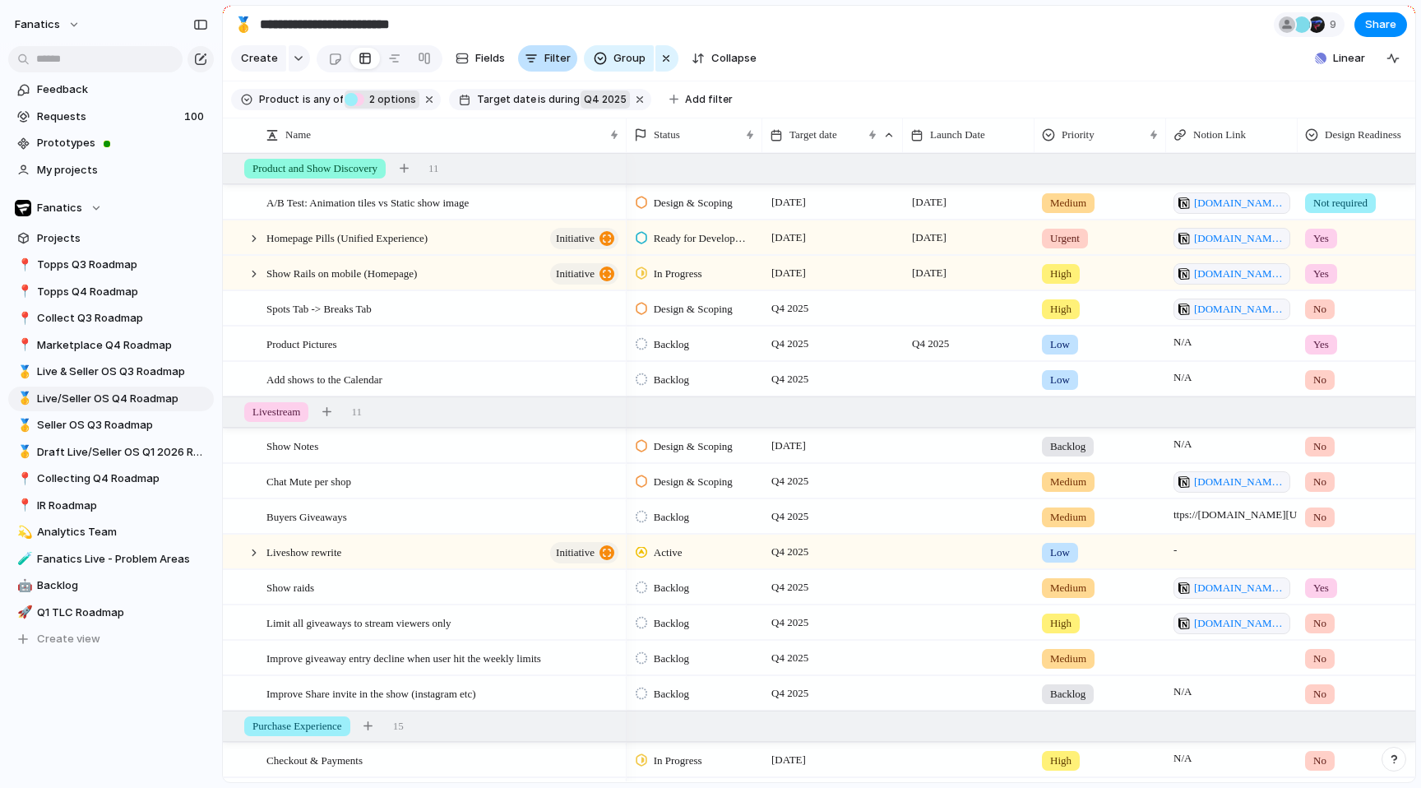
click at [536, 67] on button "Filter" at bounding box center [547, 58] width 59 height 26
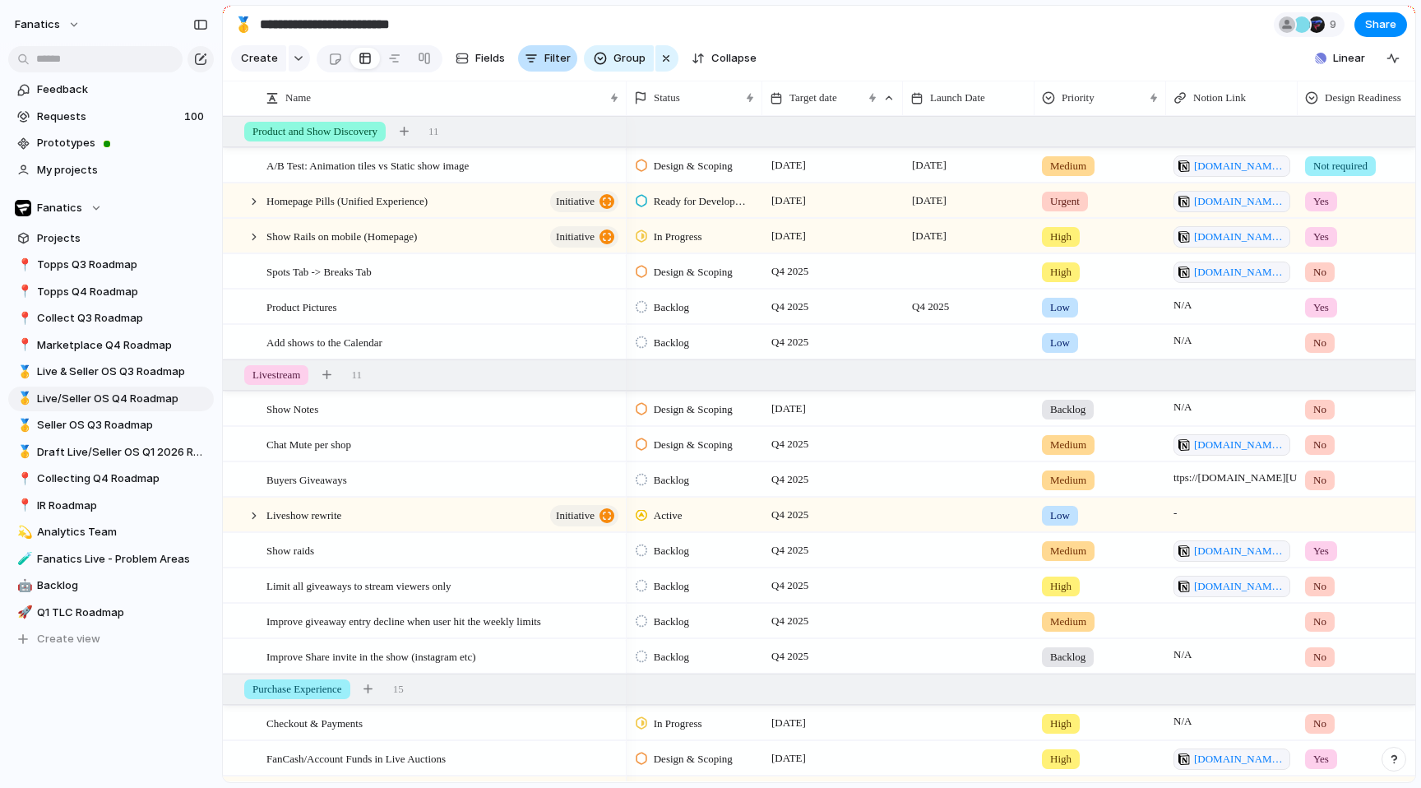
click at [536, 67] on button "Filter" at bounding box center [547, 58] width 59 height 26
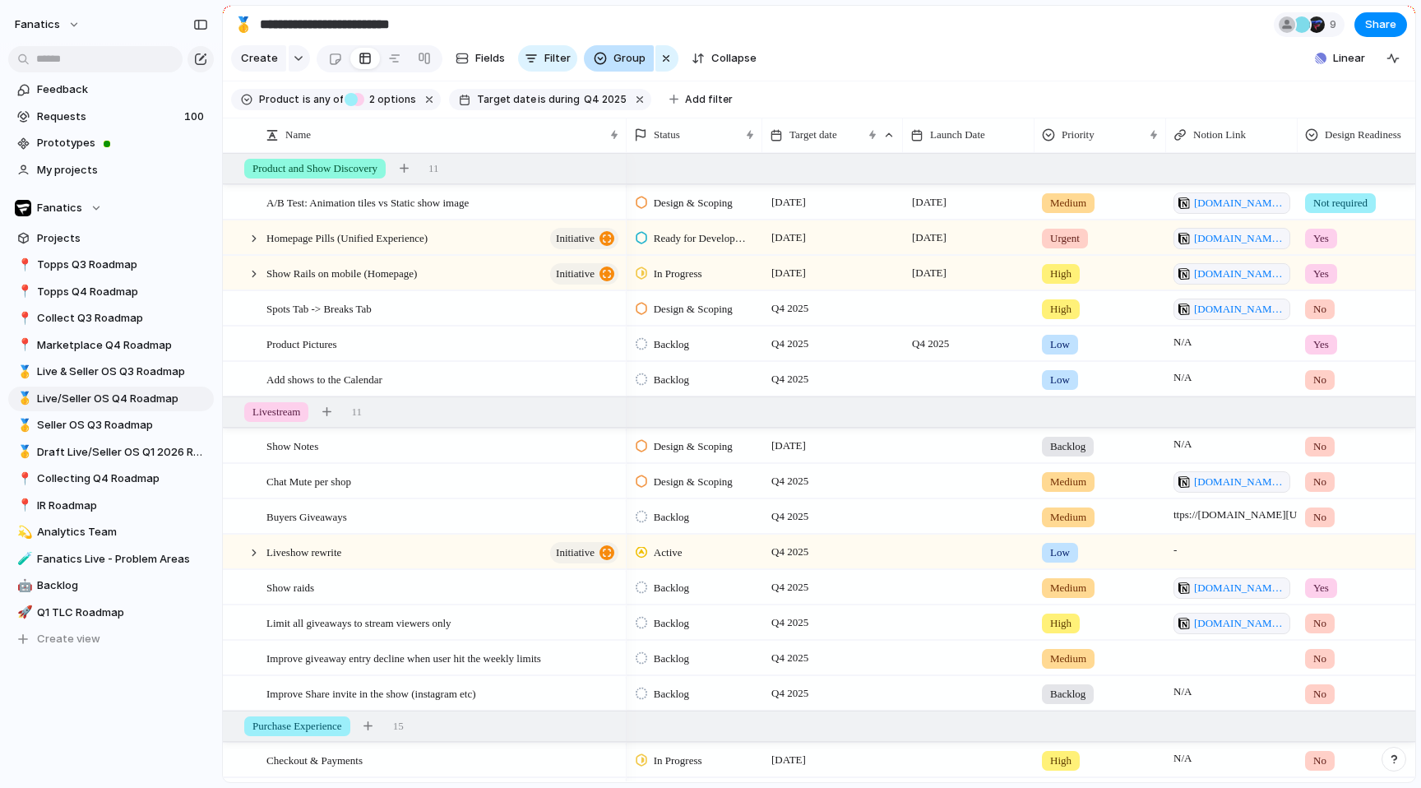
click at [614, 65] on span "Group" at bounding box center [630, 58] width 32 height 16
click at [611, 65] on div "Team Priority Designer Customer Status Data Team Q3 OKRs Campaign type Group De…" at bounding box center [710, 394] width 1421 height 788
click at [664, 59] on div "button" at bounding box center [666, 59] width 13 height 20
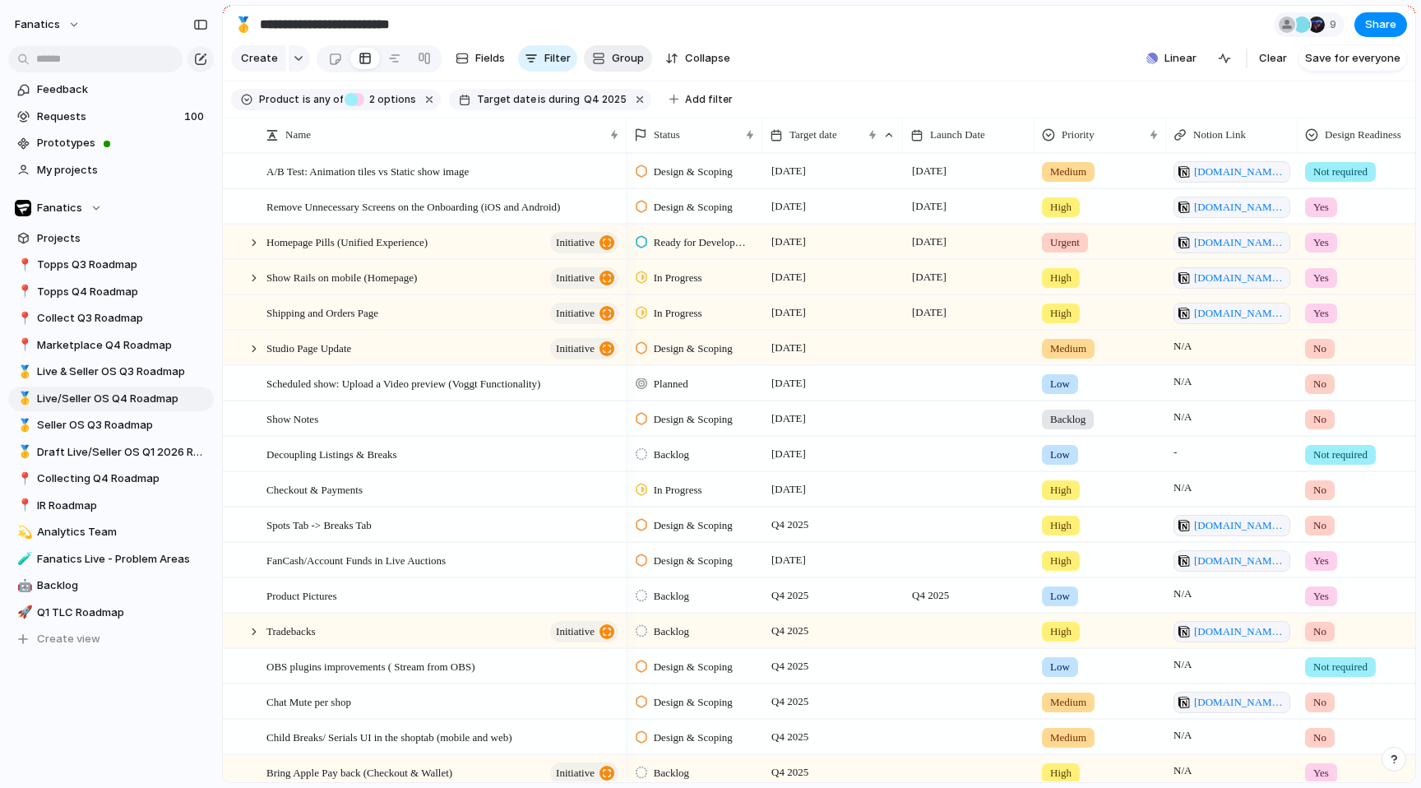
click at [612, 61] on span "Group" at bounding box center [628, 58] width 32 height 16
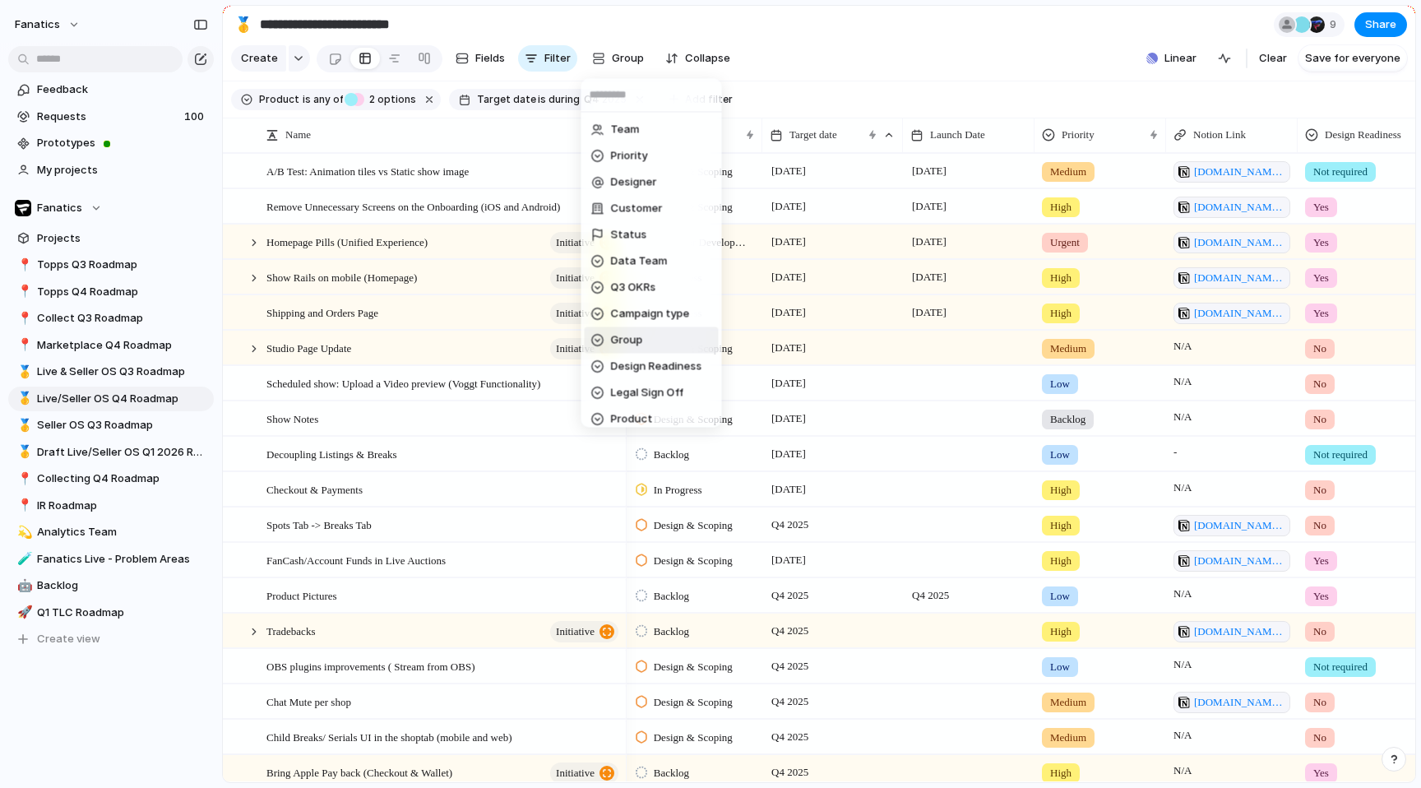
scroll to position [62, 0]
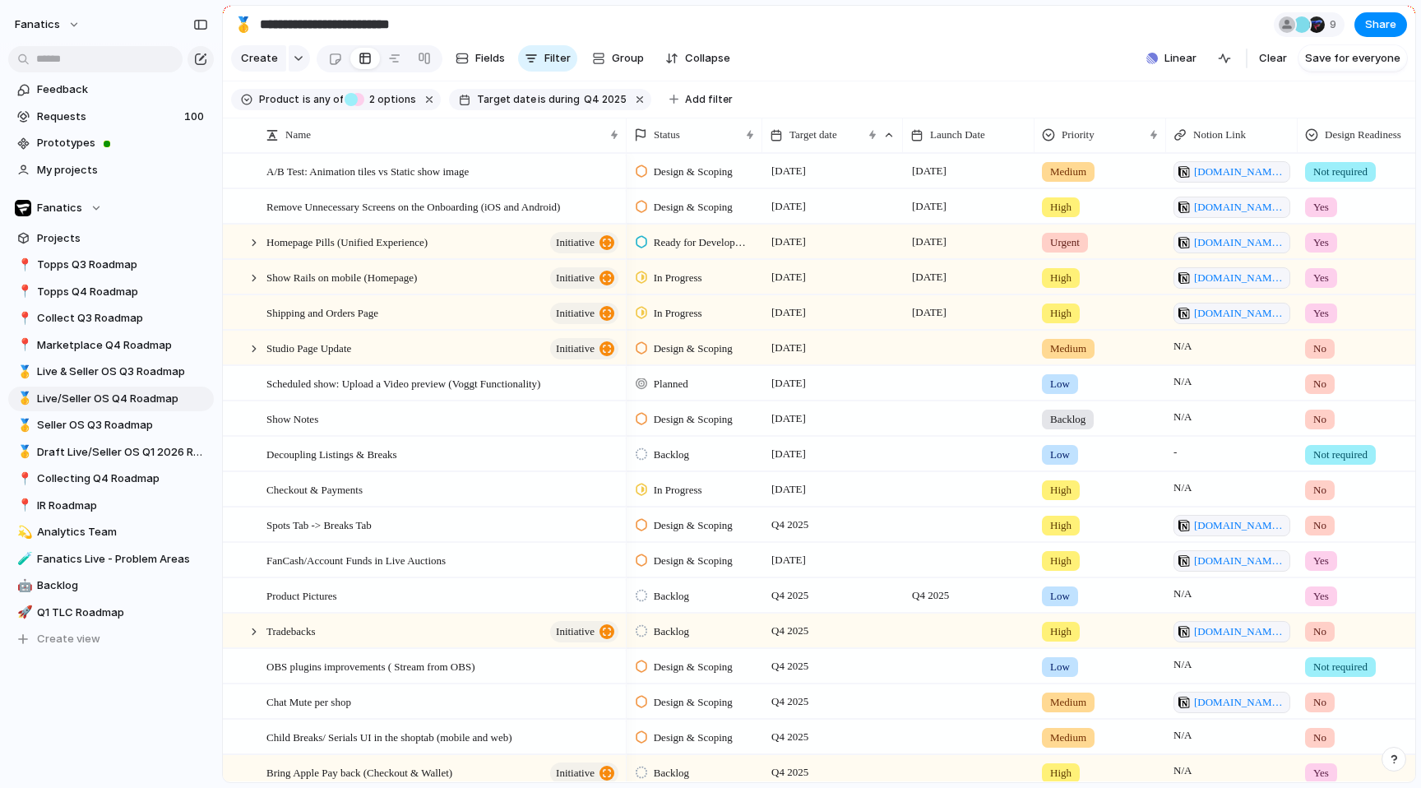
click at [848, 66] on div "Team Priority Designer Customer Status Data Team Q3 OKRs Campaign type Group De…" at bounding box center [710, 394] width 1421 height 788
click at [614, 58] on span "Group" at bounding box center [628, 58] width 32 height 16
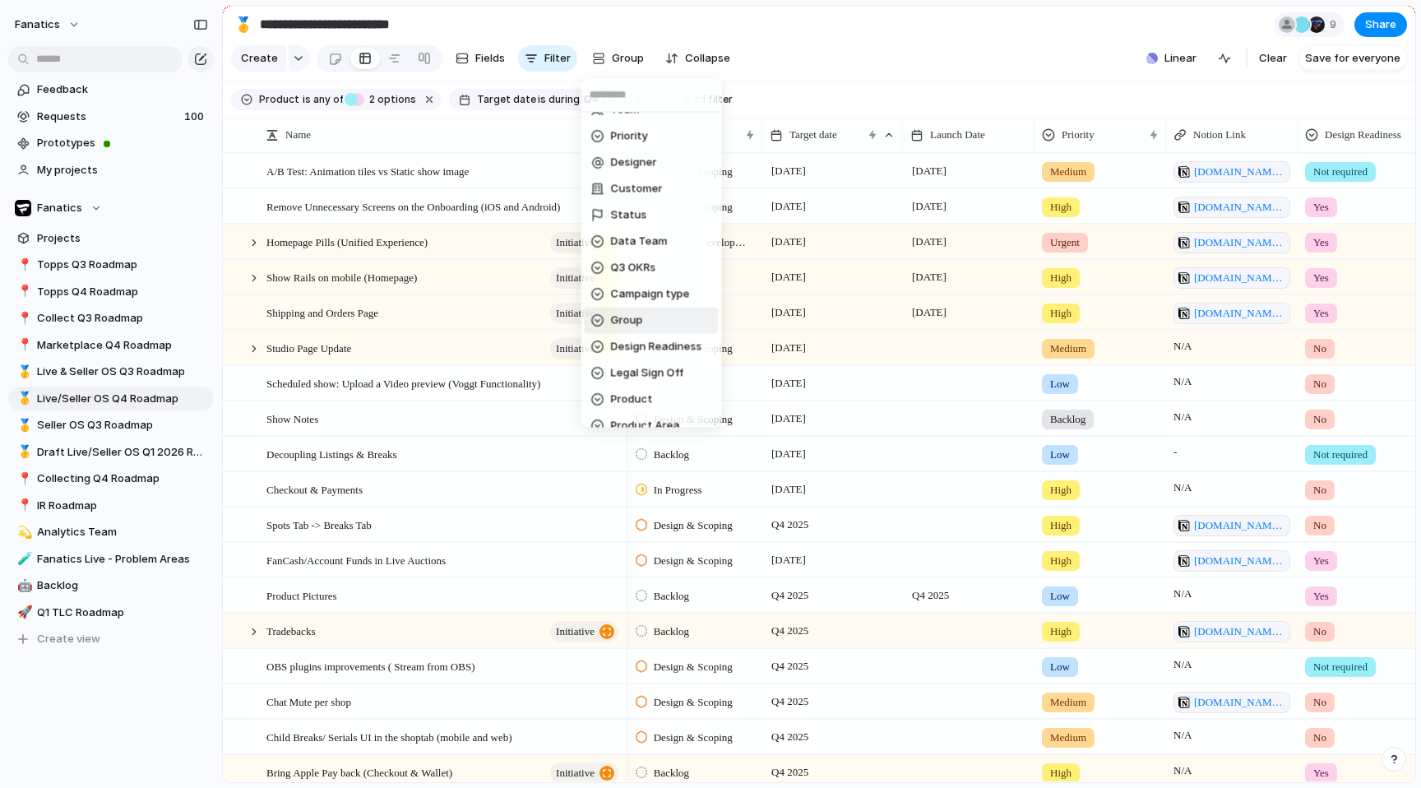
scroll to position [32, 0]
click at [659, 315] on li "Group" at bounding box center [652, 308] width 134 height 26
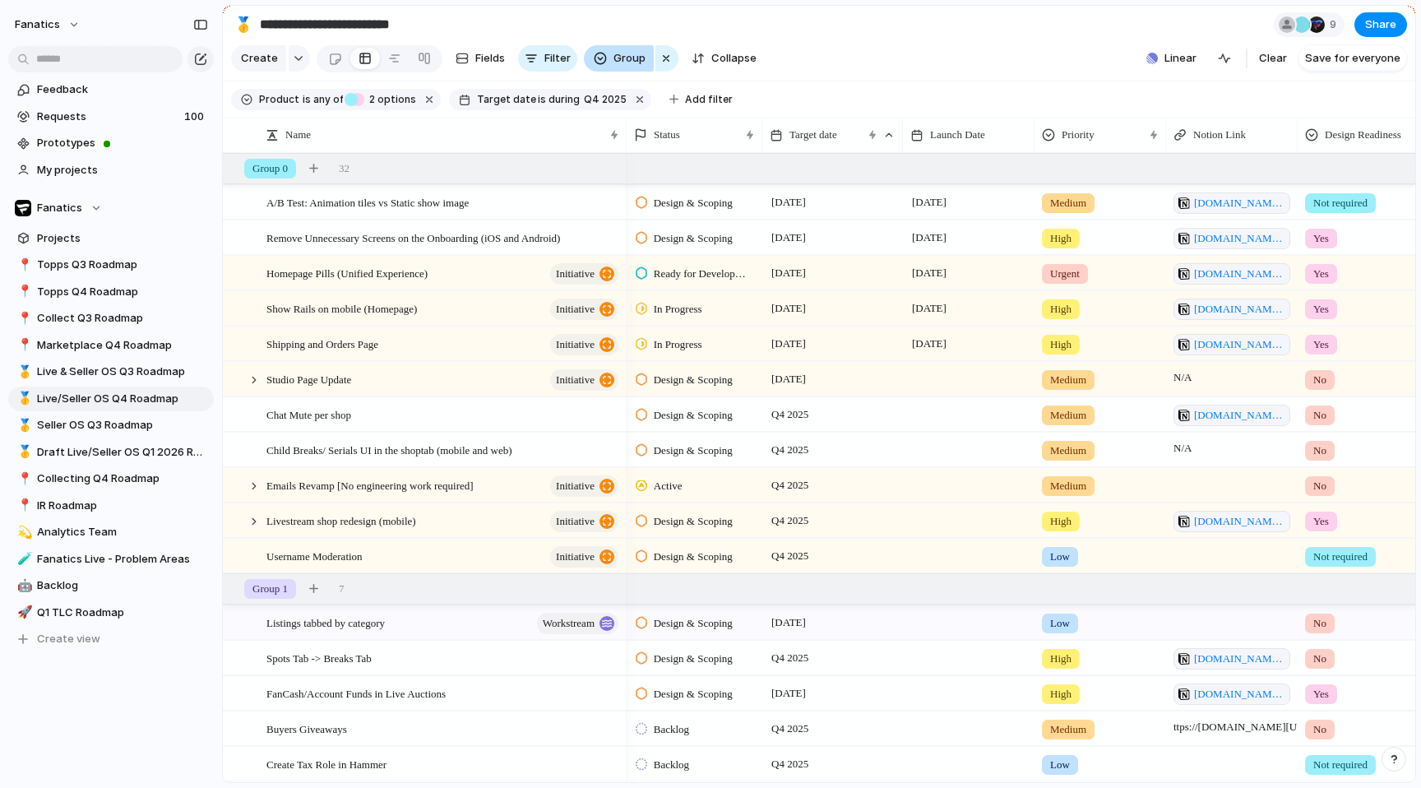
click at [625, 53] on span "Group" at bounding box center [630, 58] width 32 height 16
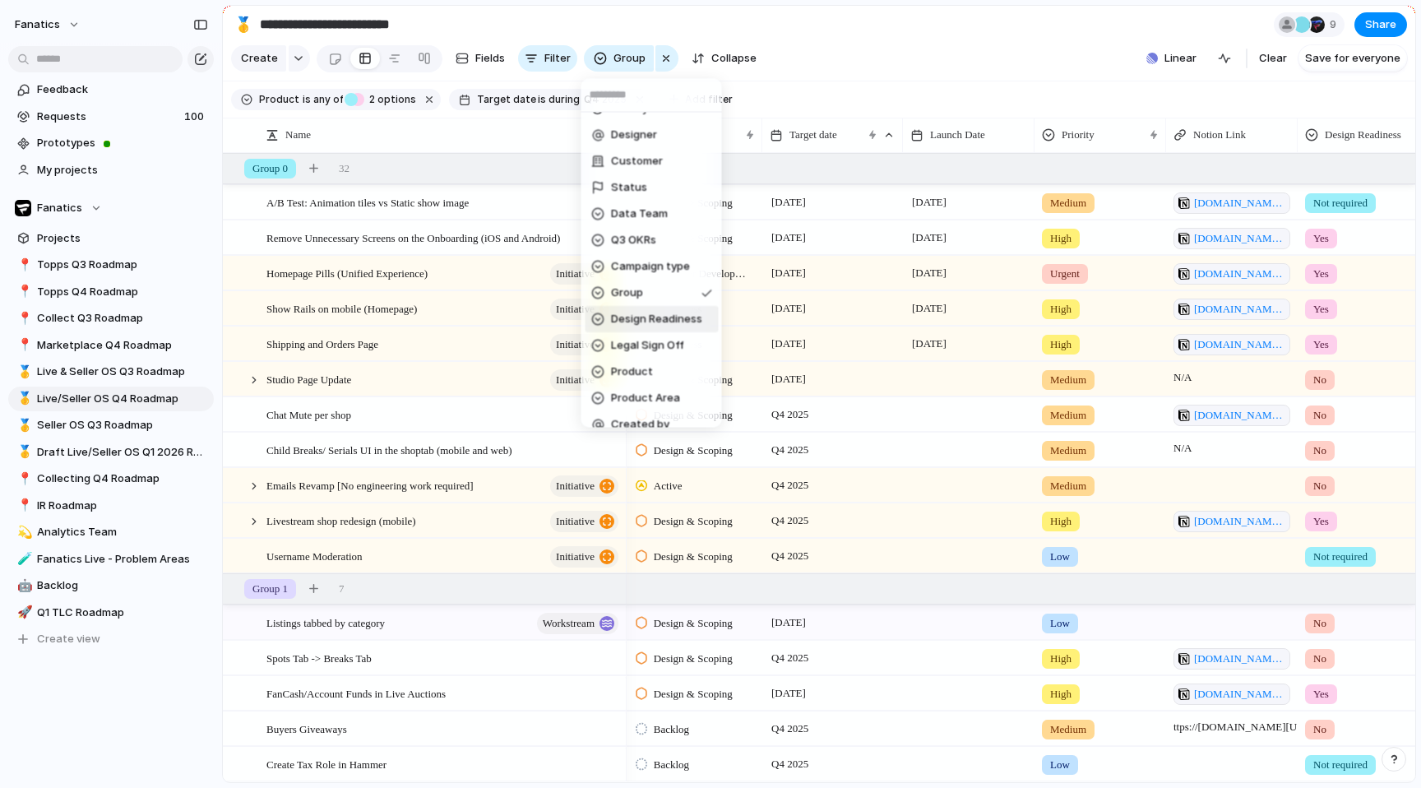
scroll to position [62, 0]
click at [644, 380] on span "Product Area" at bounding box center [645, 384] width 69 height 16
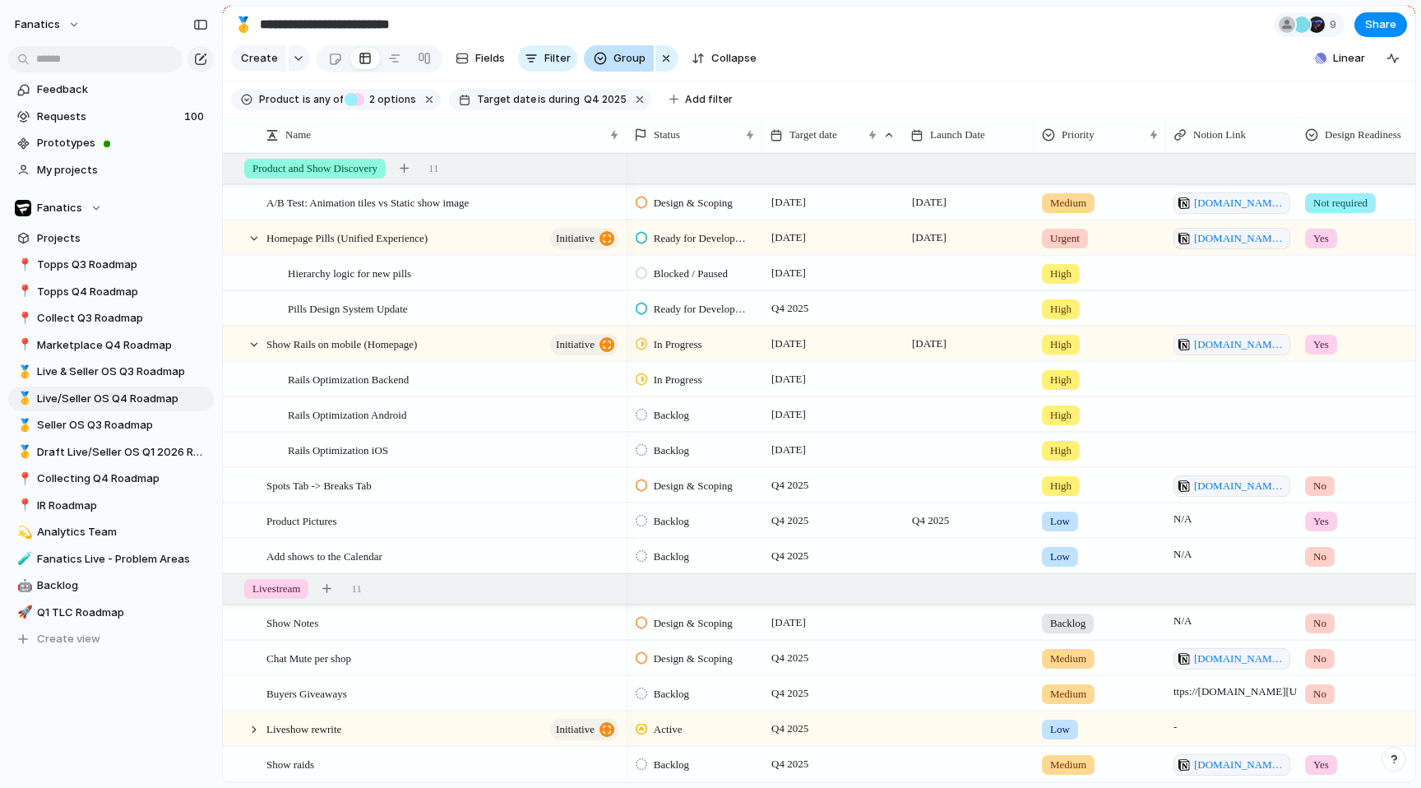
click at [628, 53] on span "Group" at bounding box center [630, 58] width 32 height 16
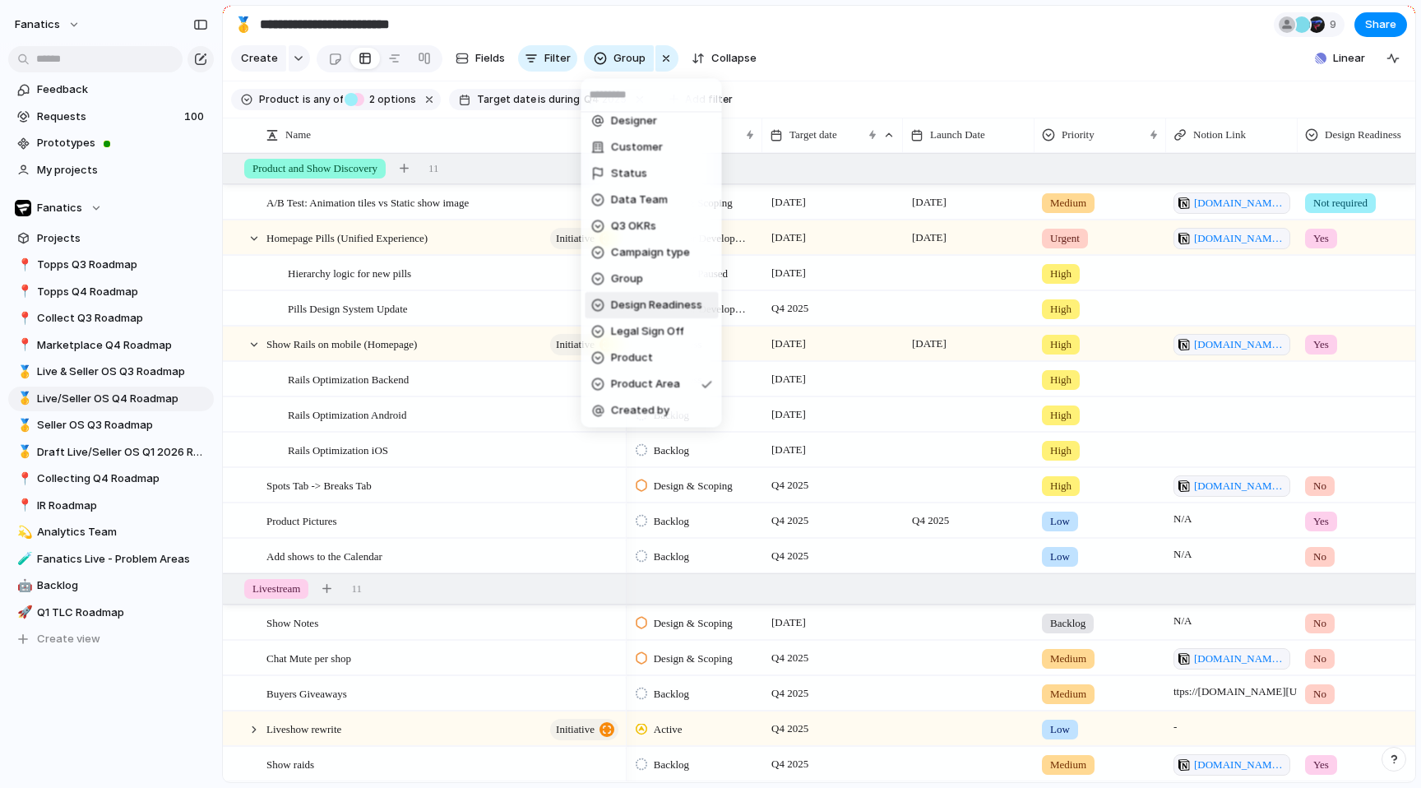
click at [639, 298] on span "Design Readiness" at bounding box center [656, 305] width 91 height 16
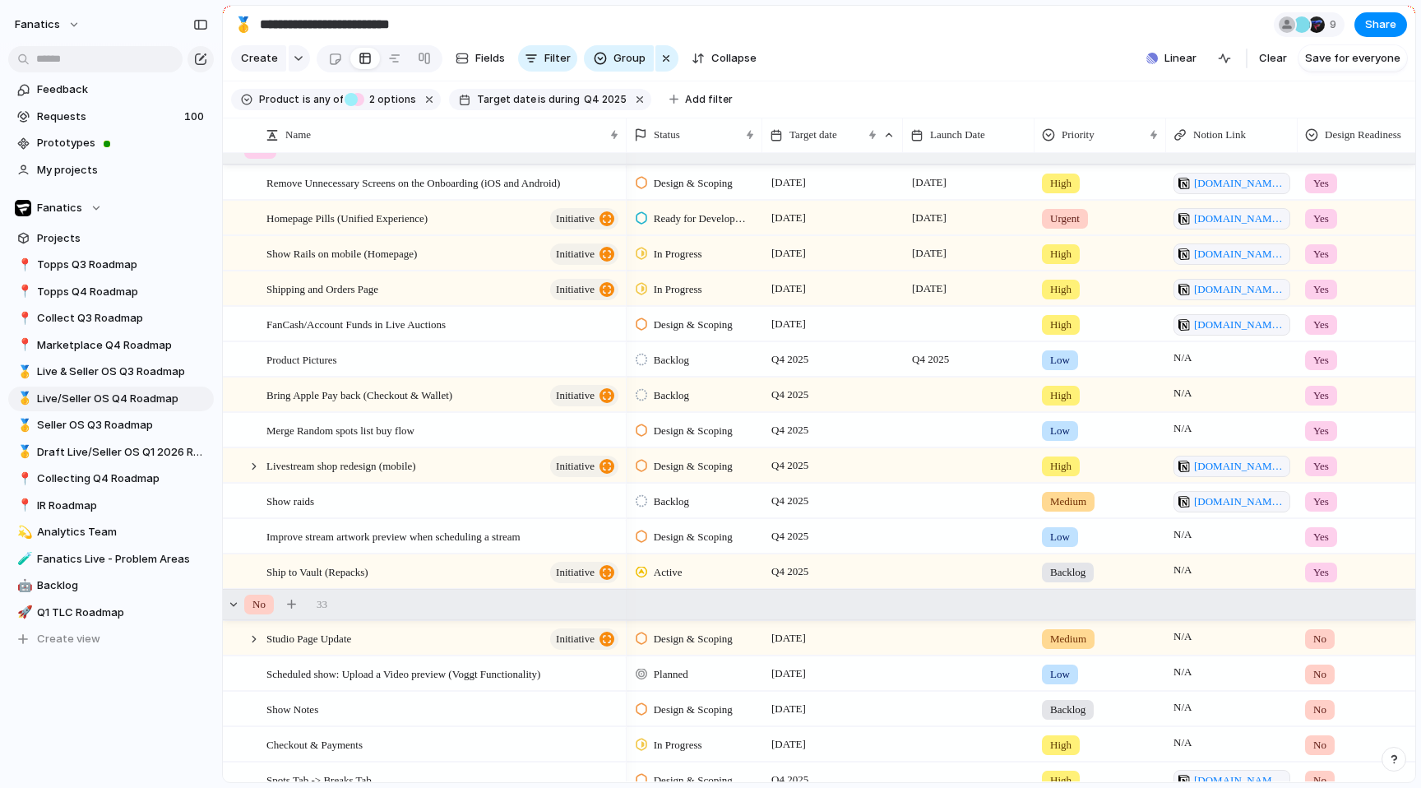
scroll to position [0, 1]
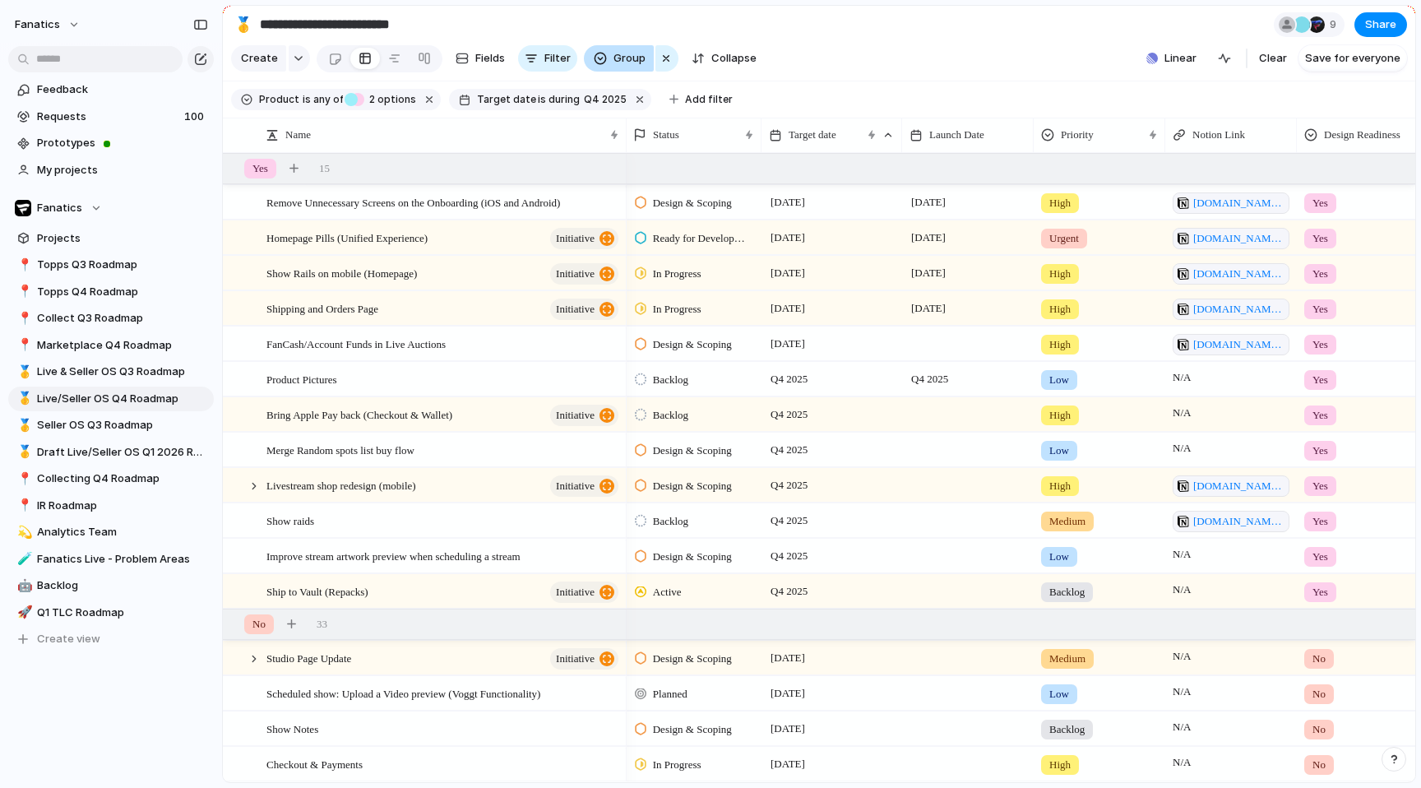
click at [635, 63] on span "Group" at bounding box center [630, 58] width 32 height 16
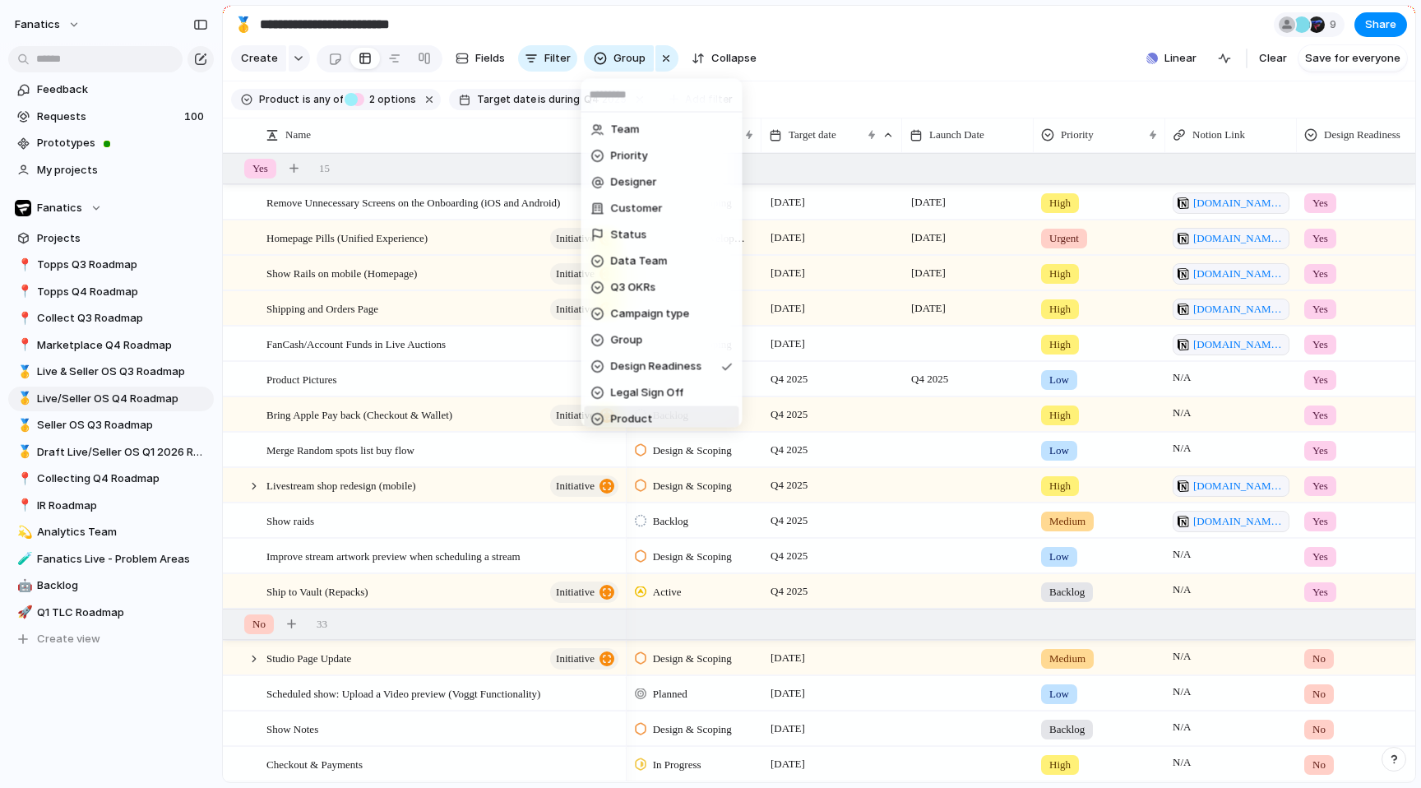
click at [668, 411] on li "Product" at bounding box center [662, 419] width 155 height 26
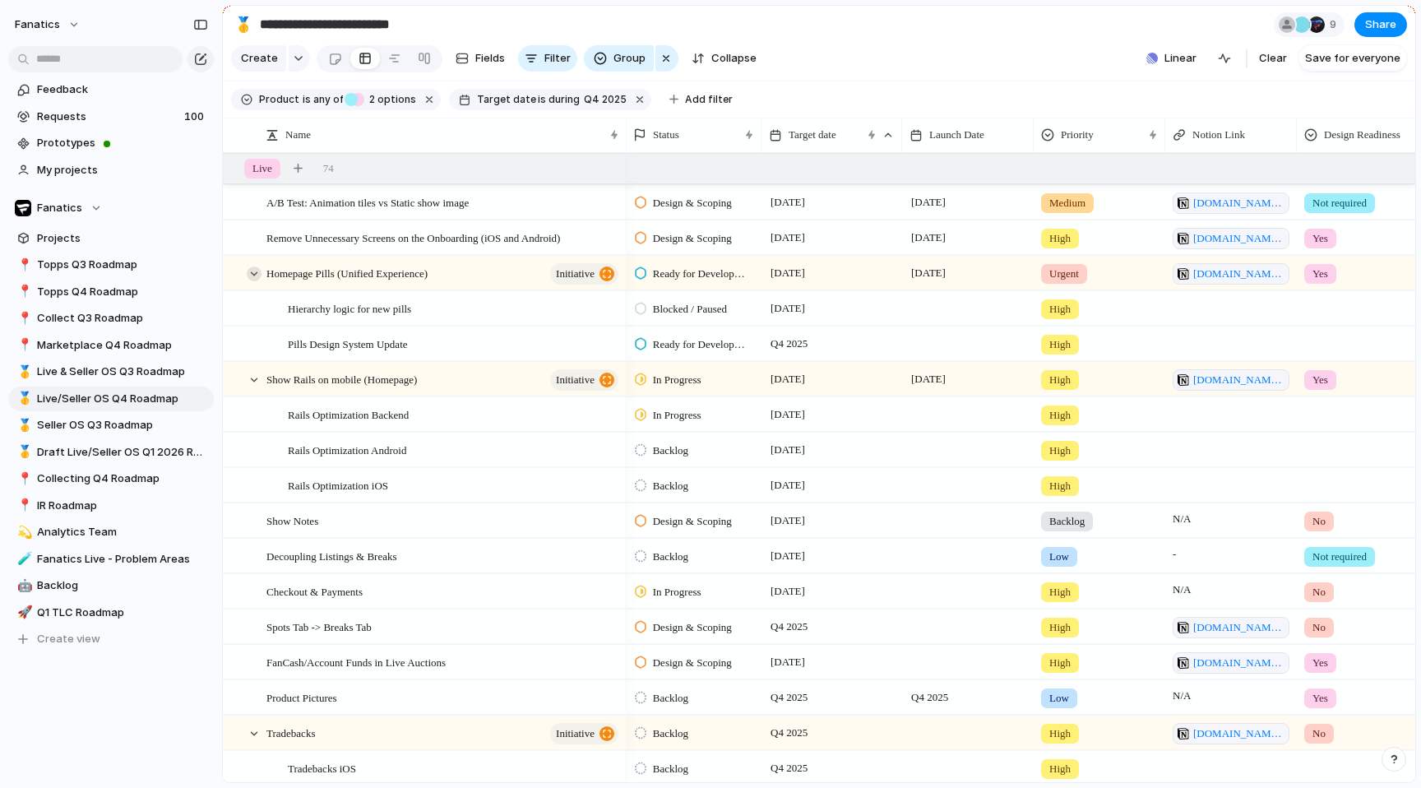
click at [252, 274] on div at bounding box center [254, 273] width 15 height 15
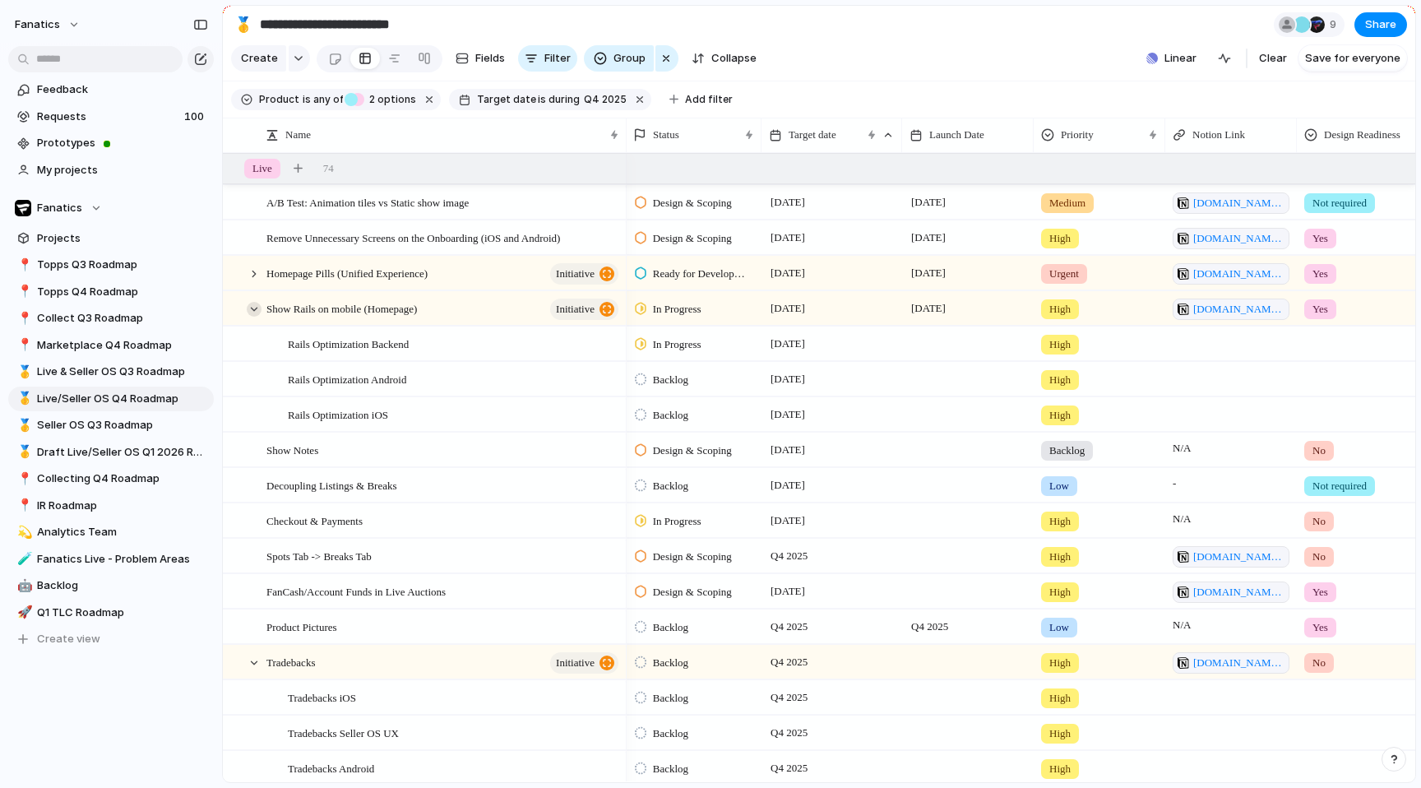
click at [248, 313] on div at bounding box center [254, 309] width 15 height 15
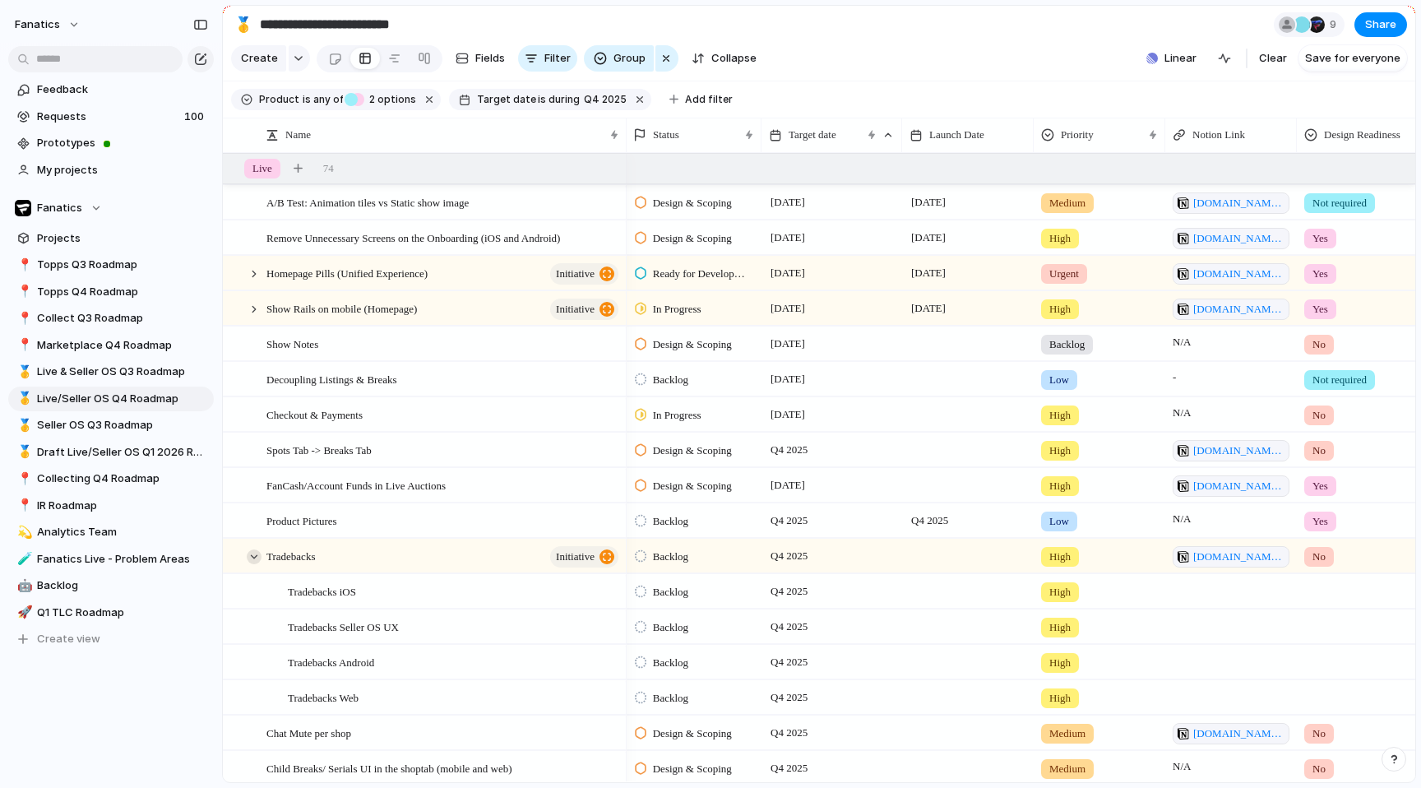
click at [249, 559] on div at bounding box center [254, 556] width 15 height 15
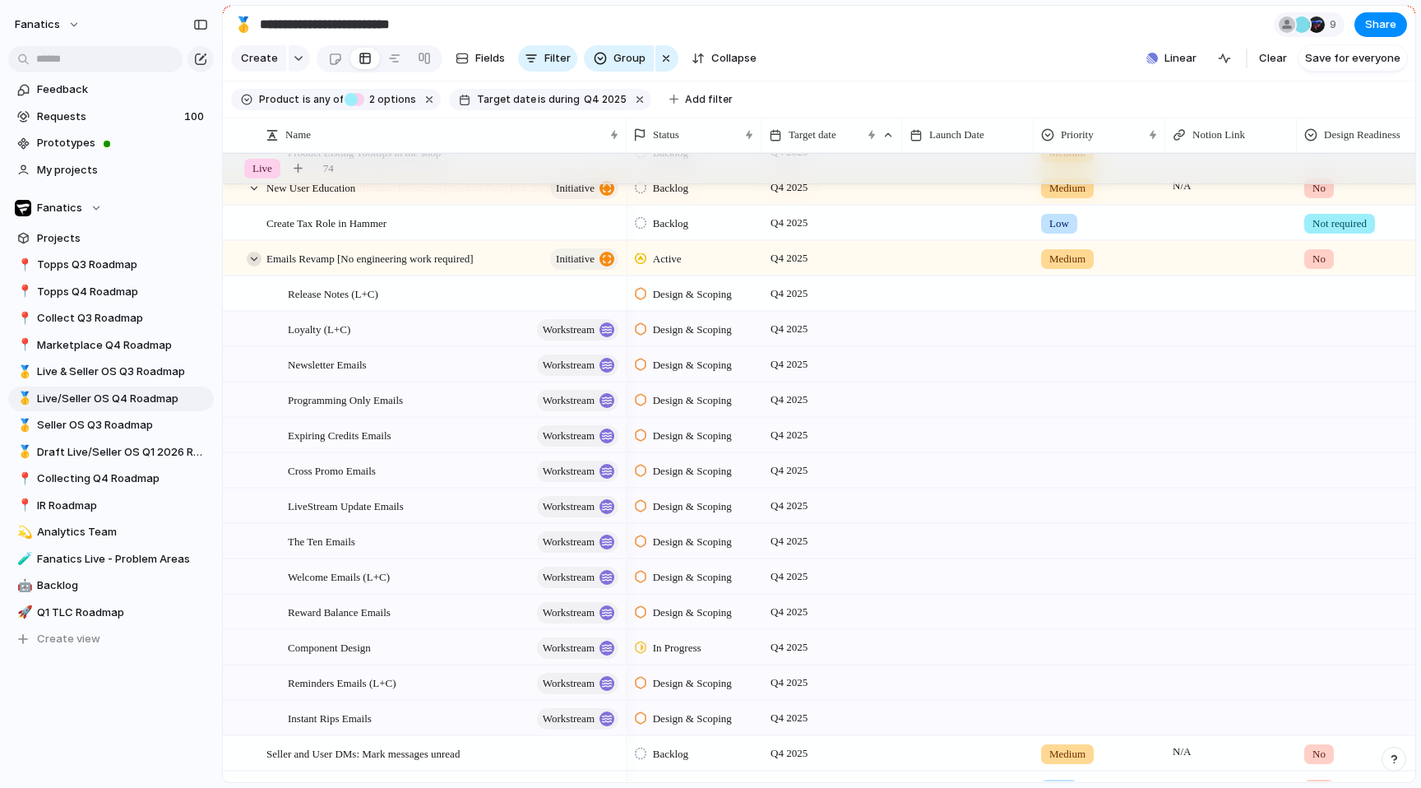
click at [255, 262] on div at bounding box center [254, 259] width 15 height 15
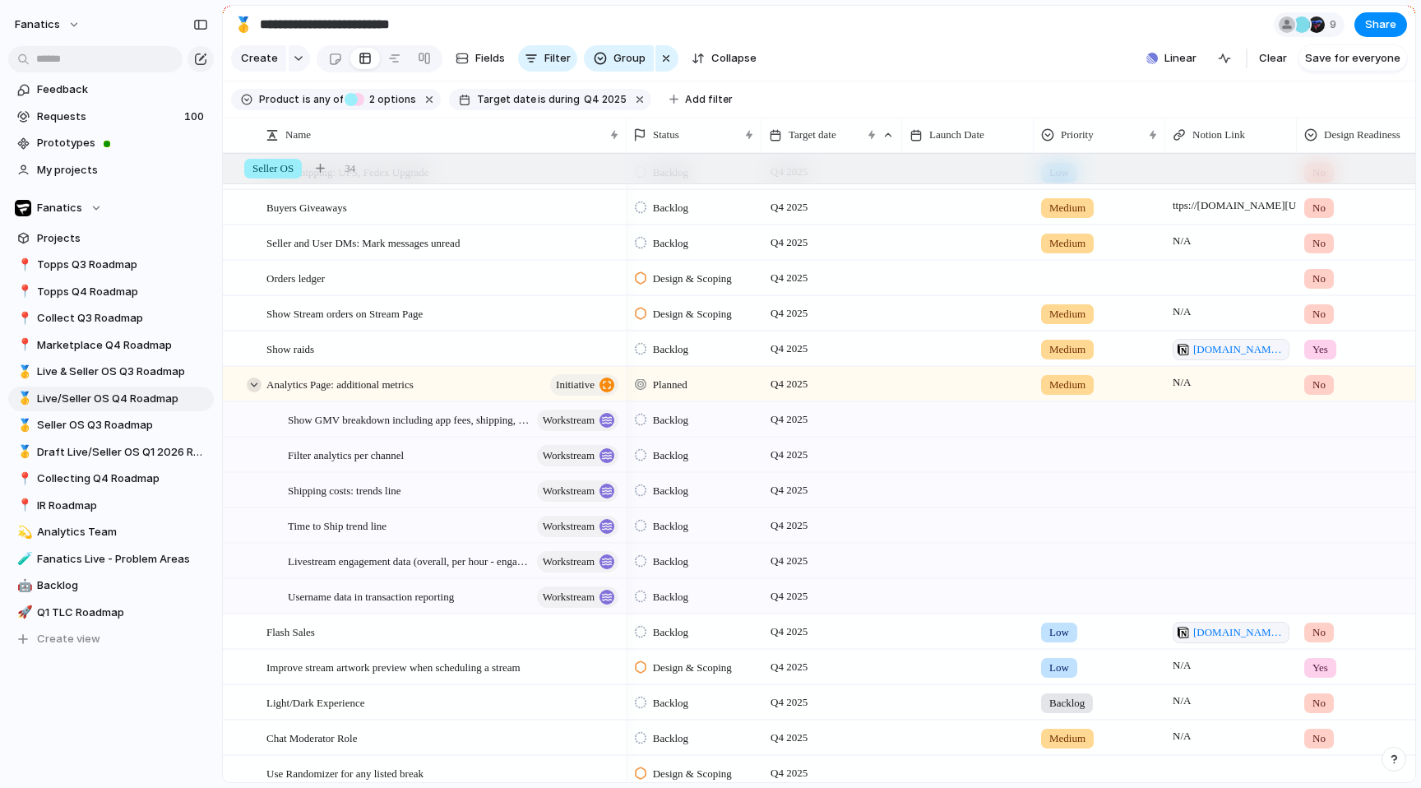
click at [254, 389] on div at bounding box center [254, 385] width 15 height 15
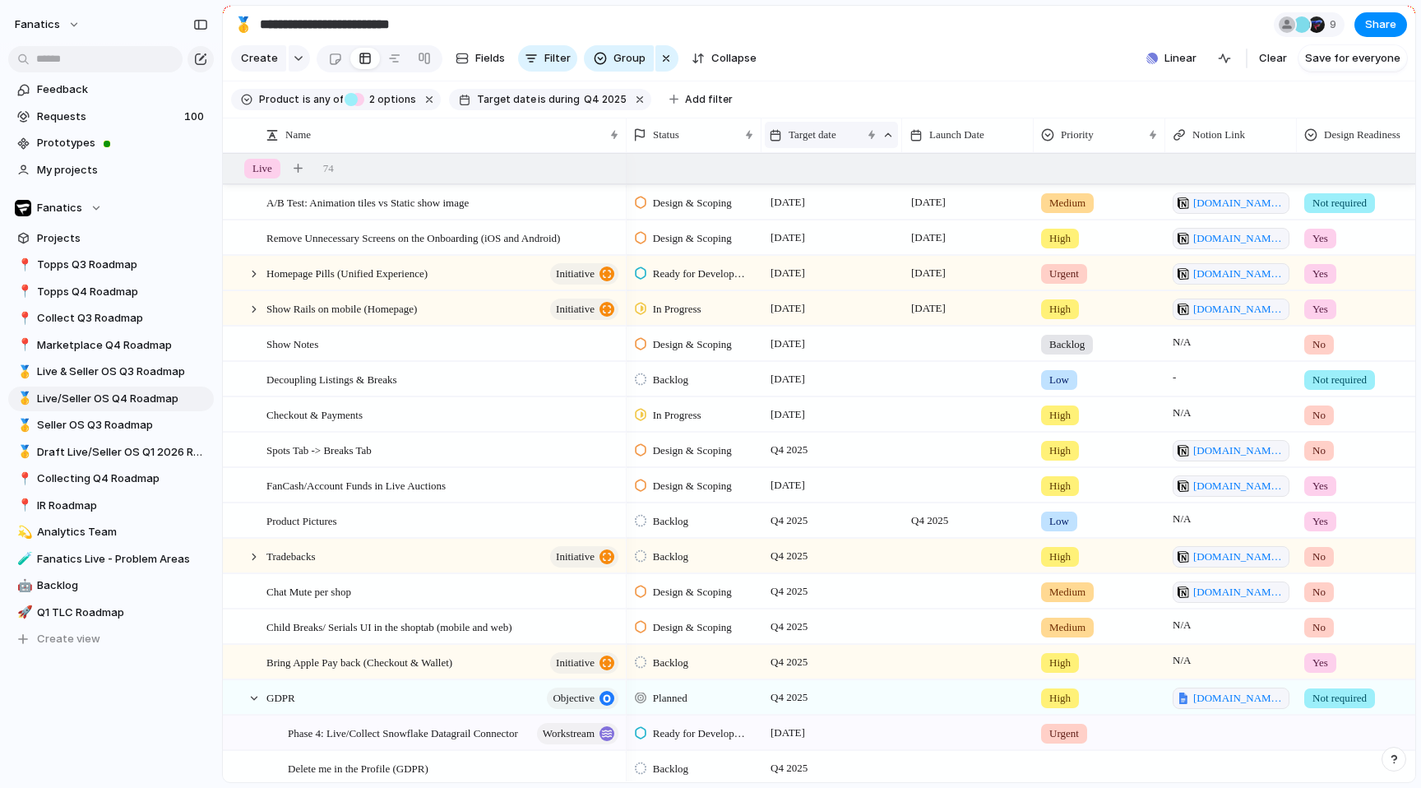
click at [822, 125] on div "Target date" at bounding box center [831, 135] width 133 height 26
click at [838, 256] on span "Sort descending" at bounding box center [840, 252] width 86 height 16
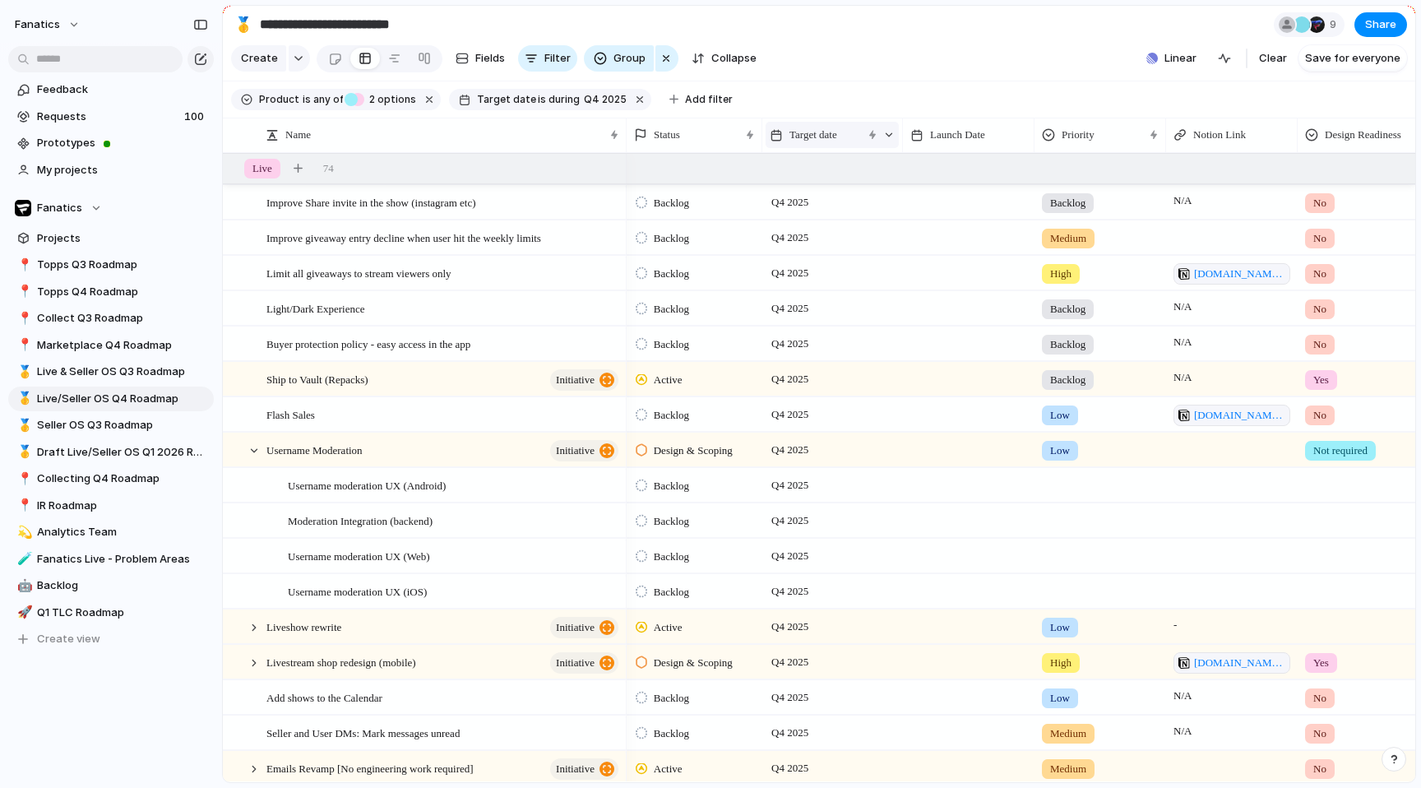
click at [828, 135] on span "Target date" at bounding box center [814, 135] width 48 height 16
click at [819, 229] on span "Sort ascending" at bounding box center [838, 224] width 80 height 16
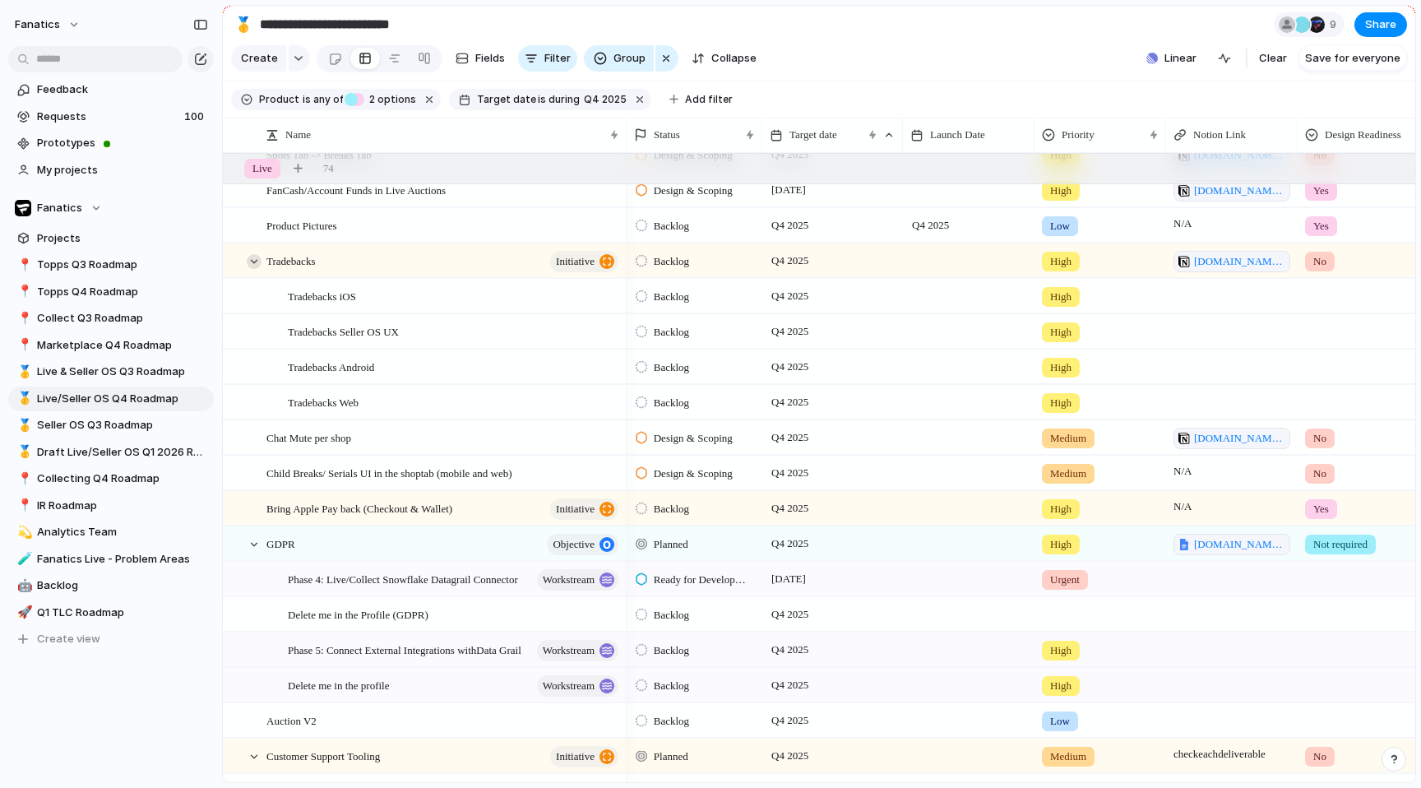
click at [250, 262] on div at bounding box center [254, 261] width 15 height 15
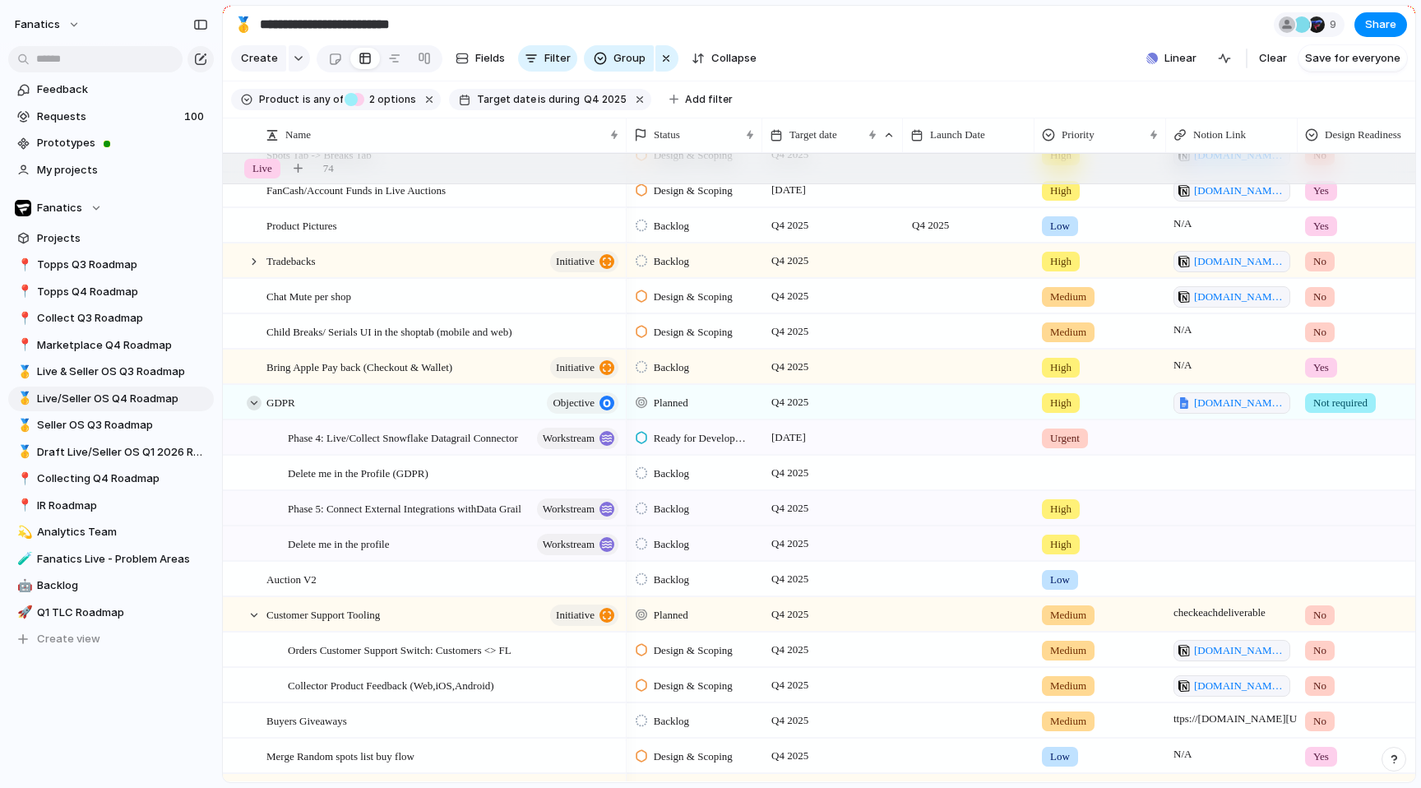
click at [249, 408] on div at bounding box center [254, 403] width 15 height 15
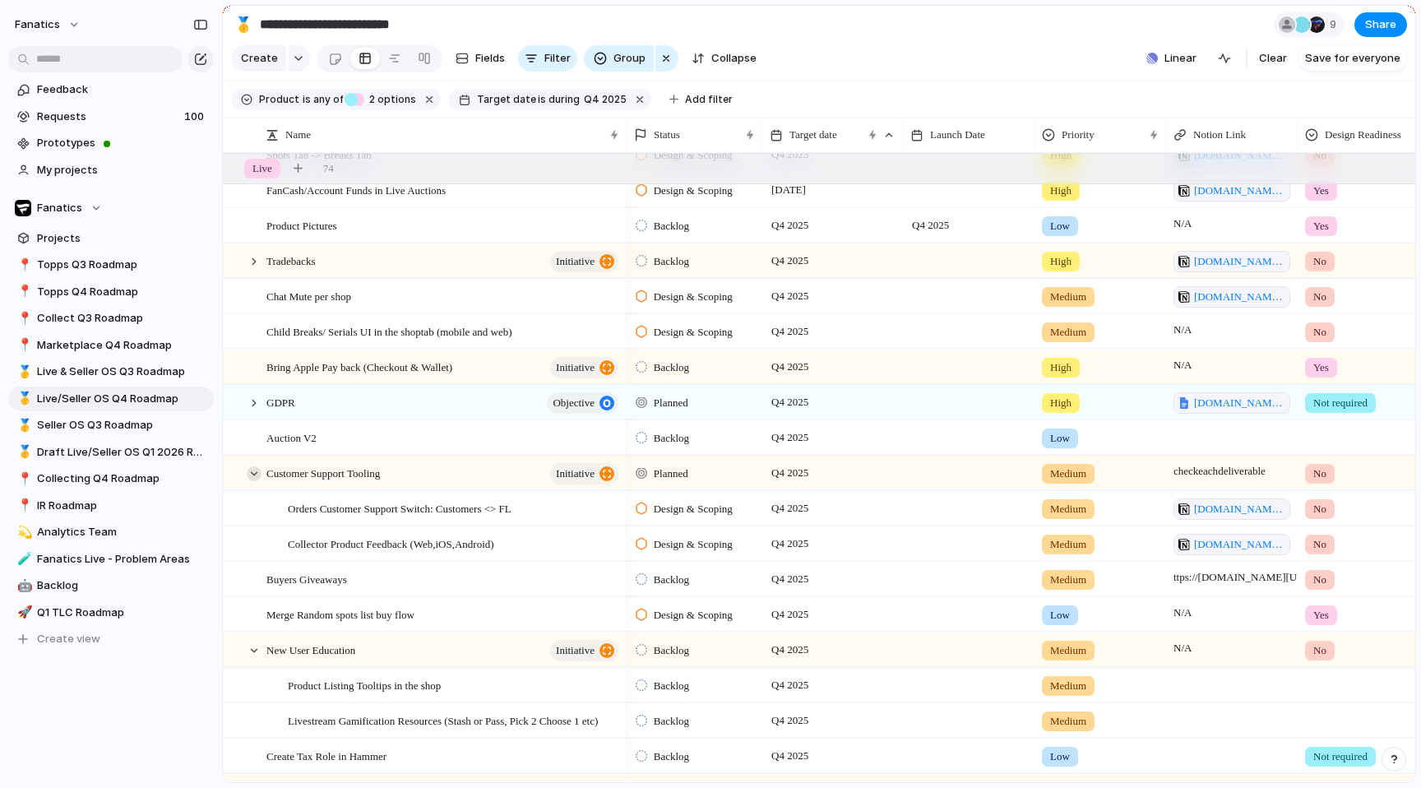
click at [255, 477] on div at bounding box center [254, 473] width 15 height 15
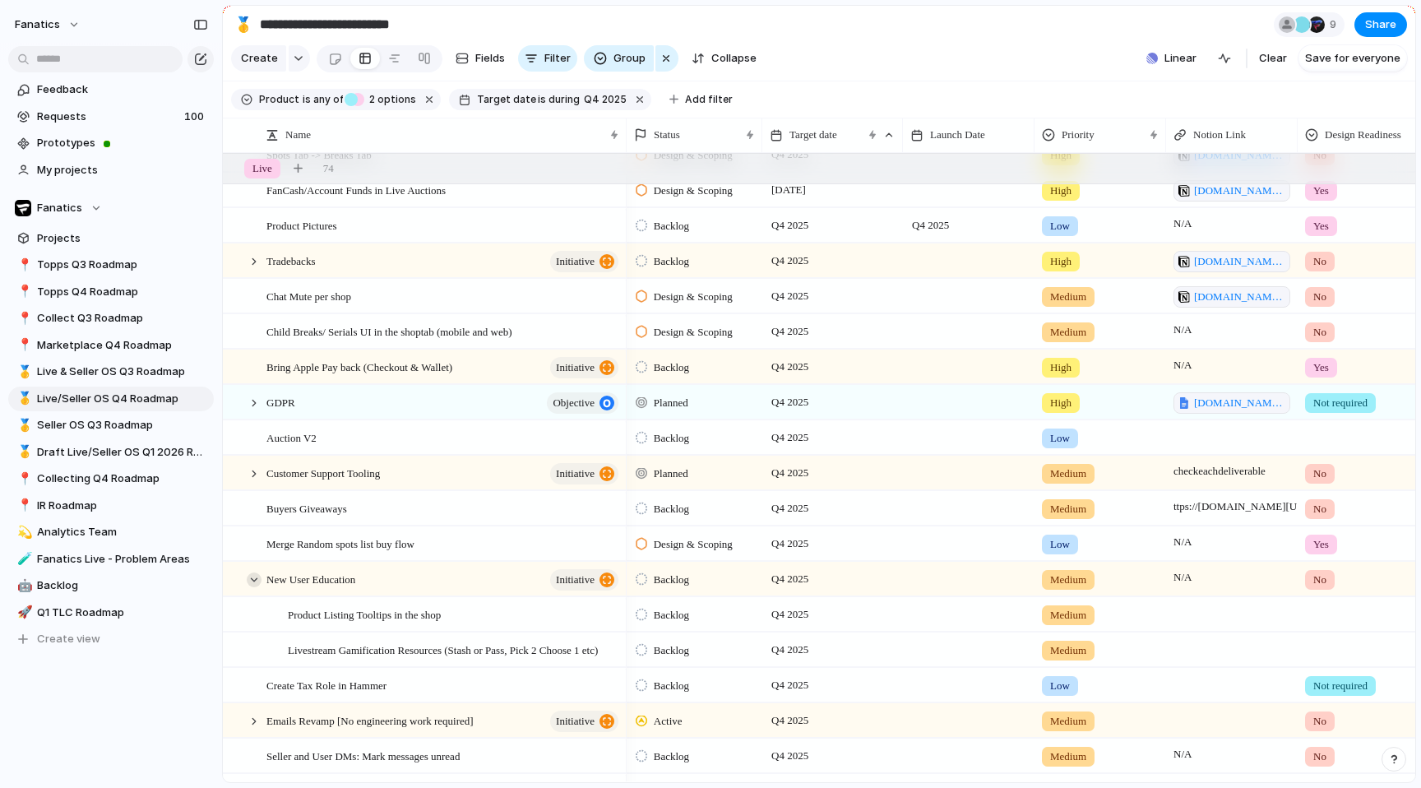
click at [255, 573] on div at bounding box center [254, 579] width 15 height 15
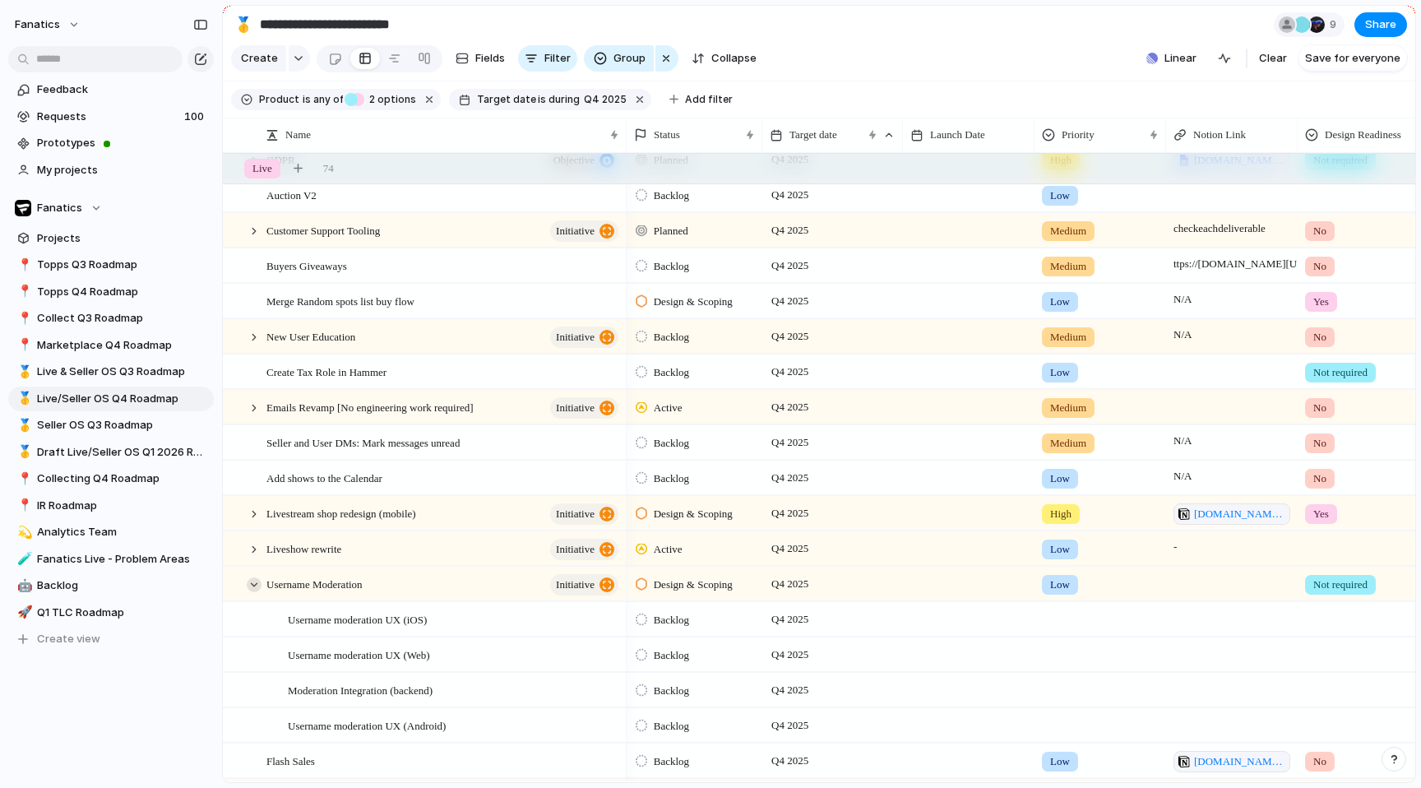
click at [256, 582] on div at bounding box center [254, 584] width 15 height 15
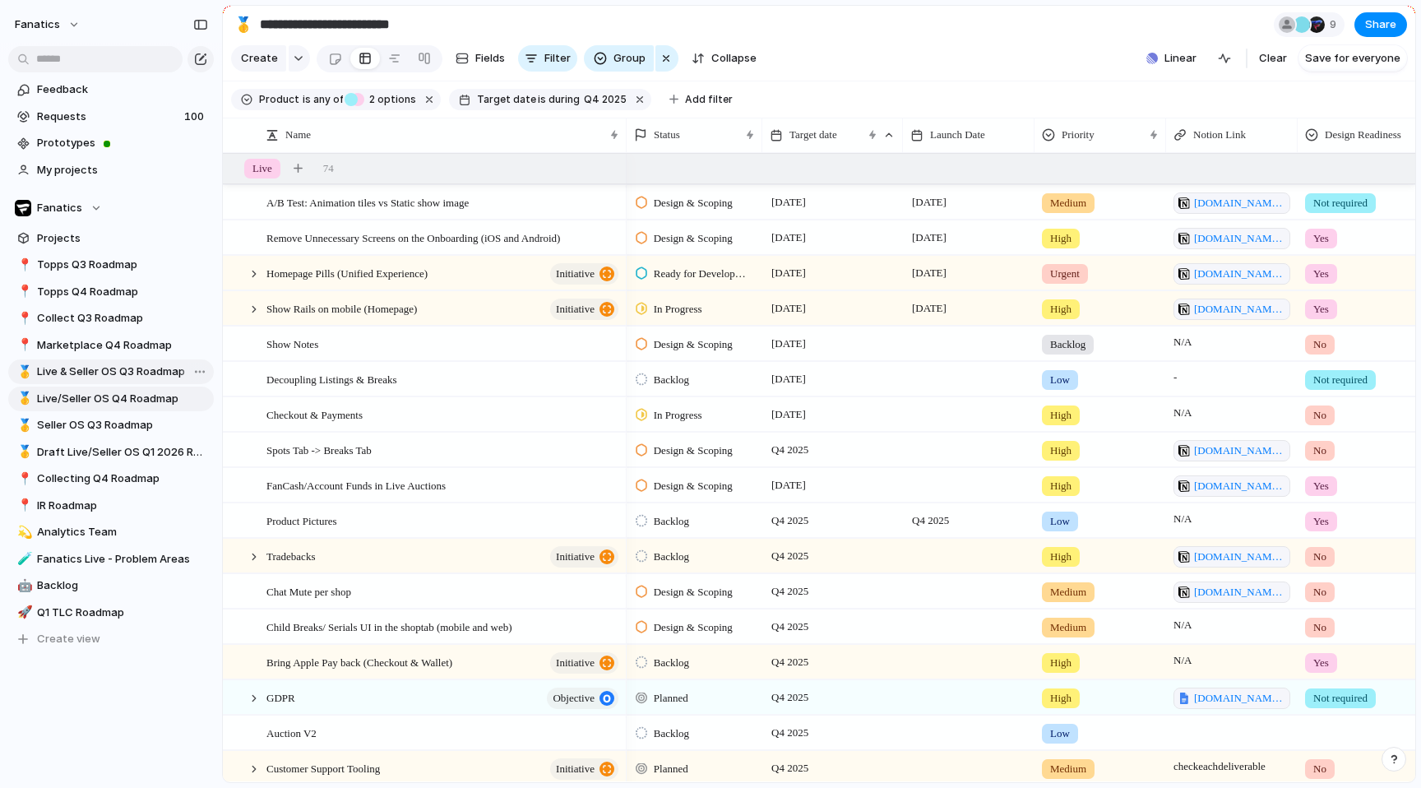
click at [72, 372] on span "Live & Seller OS Q3 Roadmap" at bounding box center [122, 372] width 171 height 16
type input "**********"
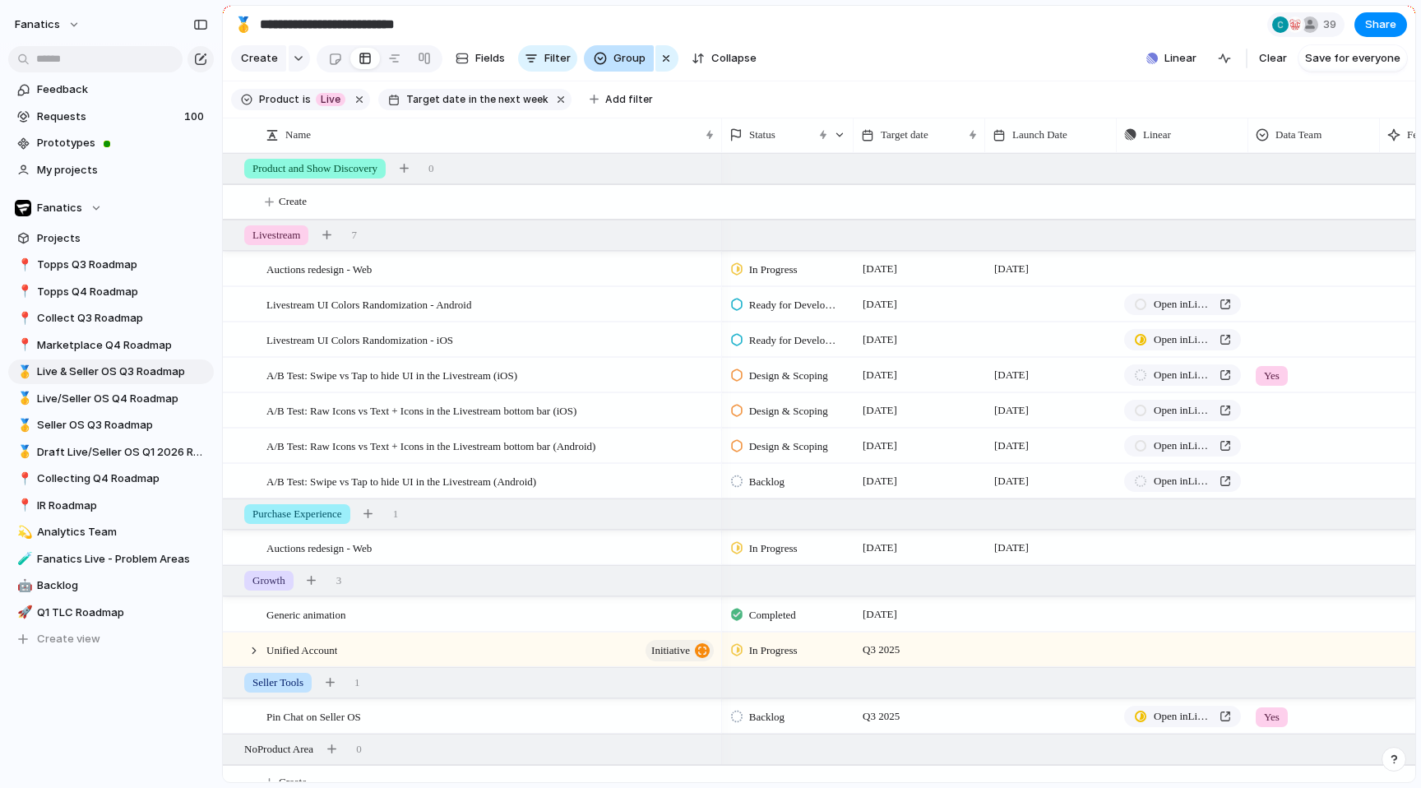
click at [608, 60] on button "Group" at bounding box center [619, 58] width 70 height 26
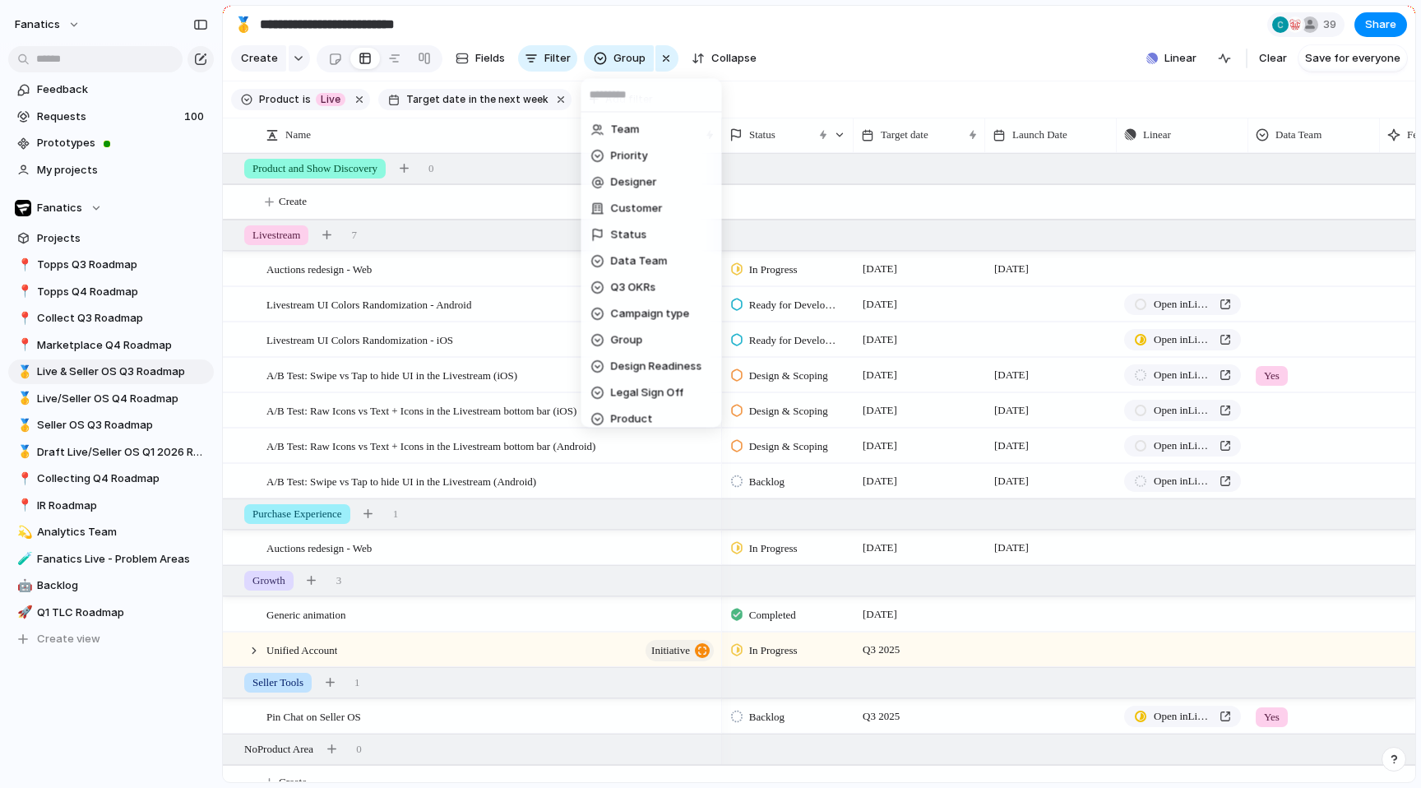
click at [660, 54] on div "Team Priority Designer Customer Status Data Team Q3 OKRs Campaign type Group De…" at bounding box center [710, 394] width 1421 height 788
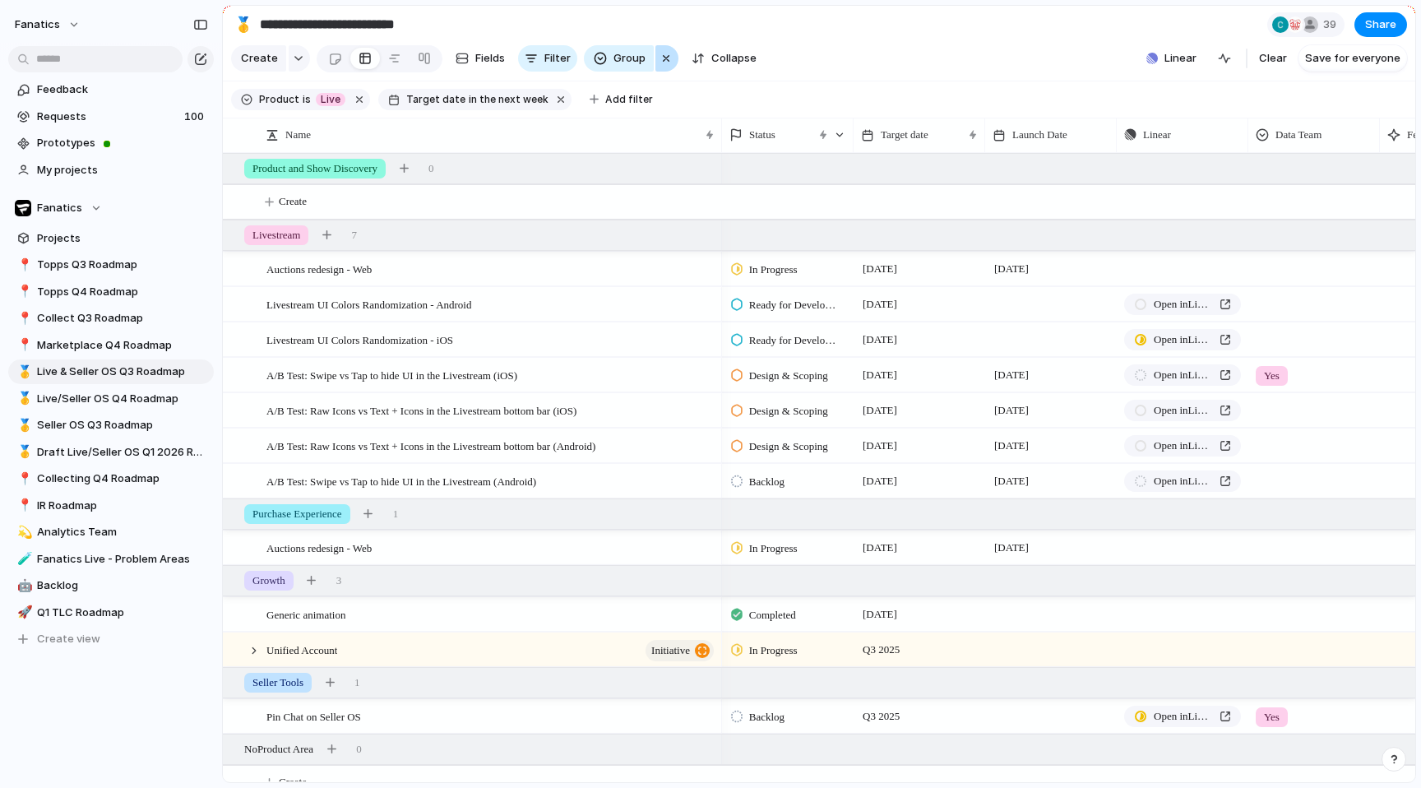
click at [661, 66] on div "button" at bounding box center [666, 59] width 13 height 20
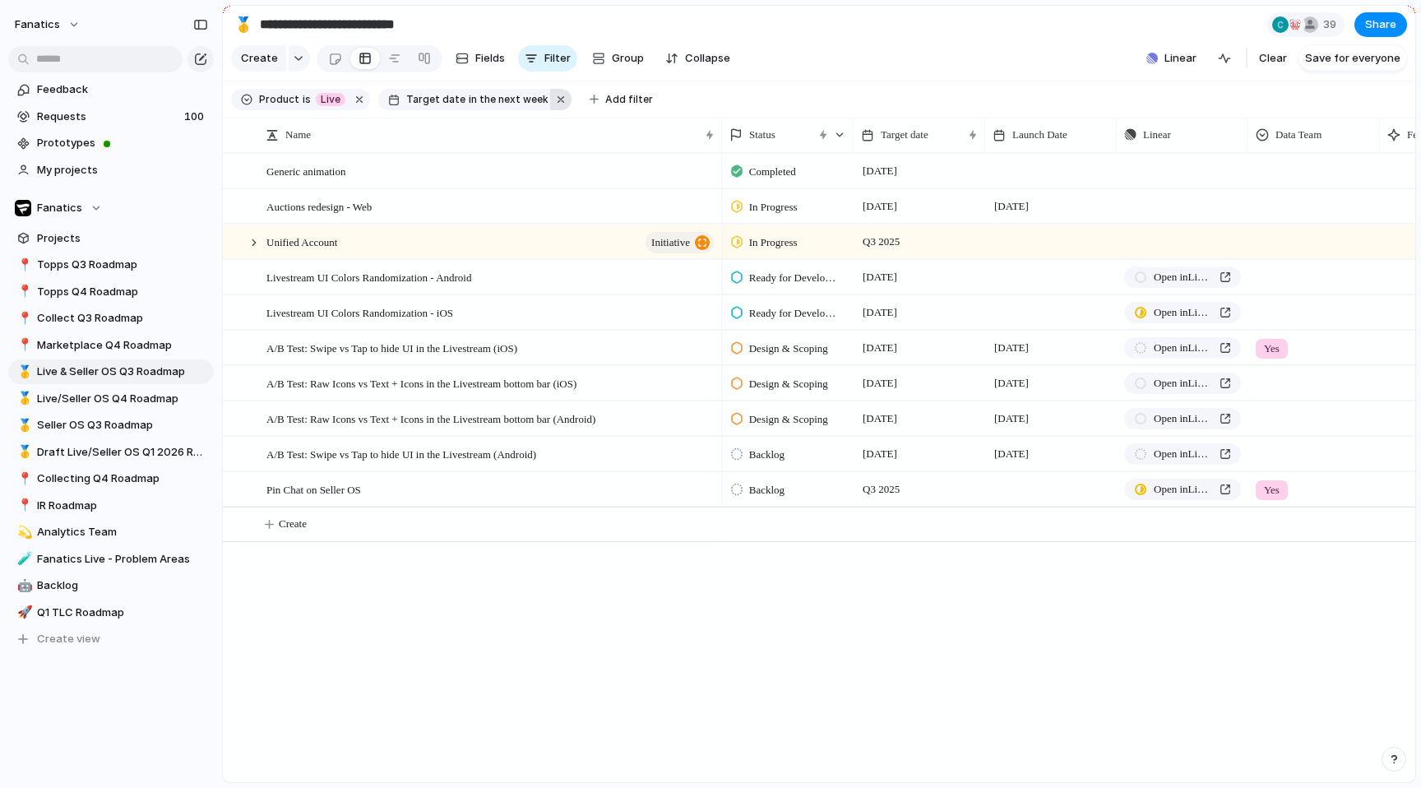
click at [550, 97] on button "button" at bounding box center [560, 99] width 21 height 21
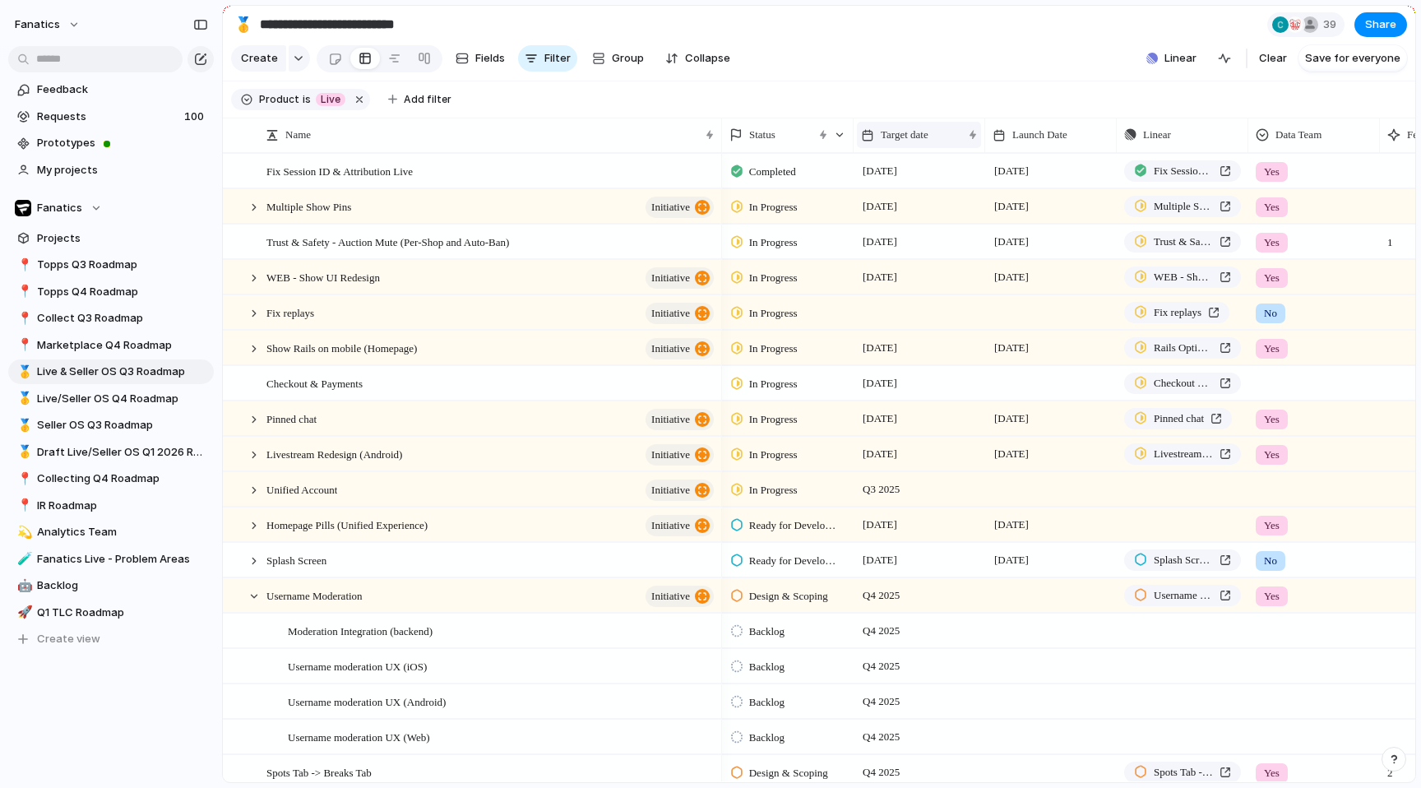
click at [894, 127] on span "Target date" at bounding box center [905, 135] width 48 height 16
click at [911, 233] on li "Sort ascending" at bounding box center [921, 224] width 121 height 26
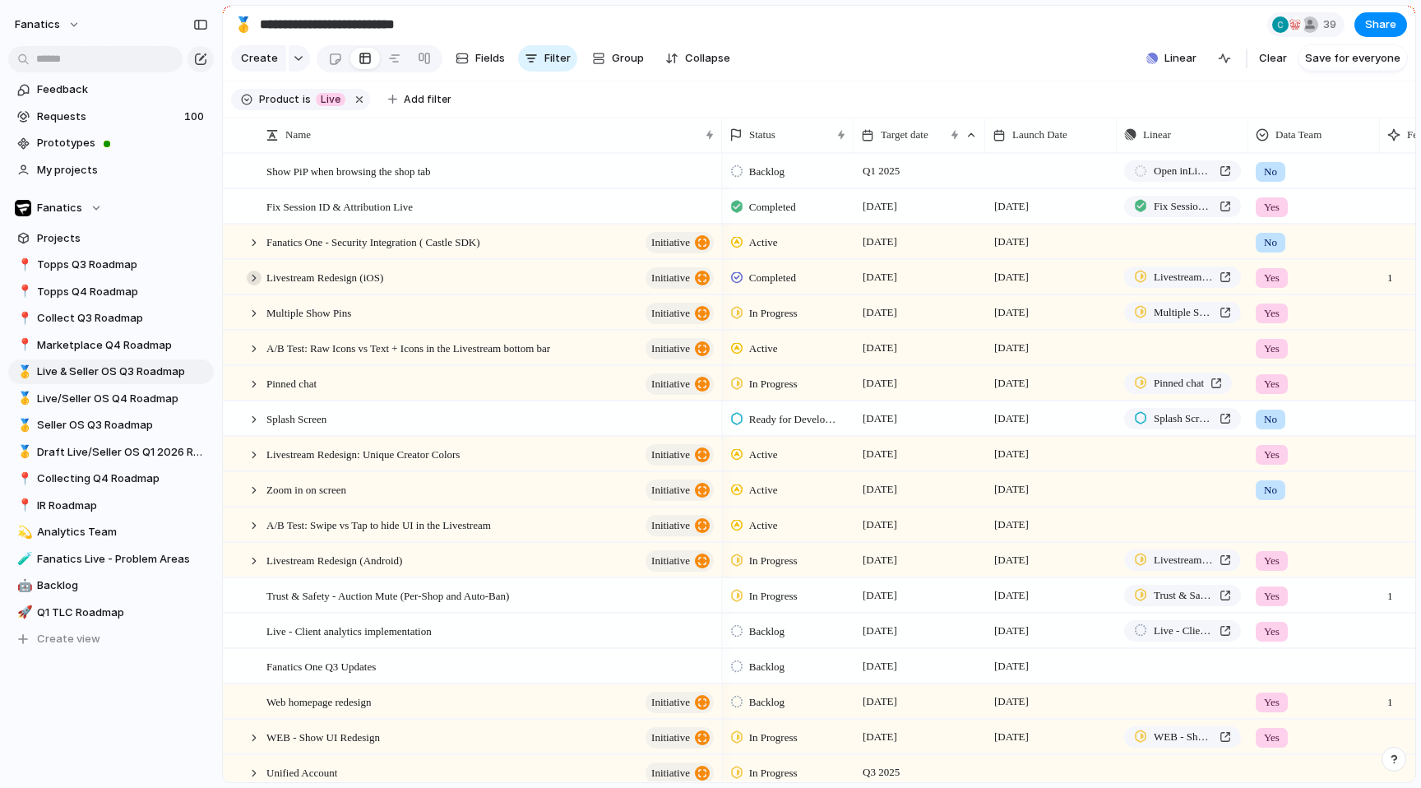
click at [250, 280] on div at bounding box center [254, 278] width 15 height 15
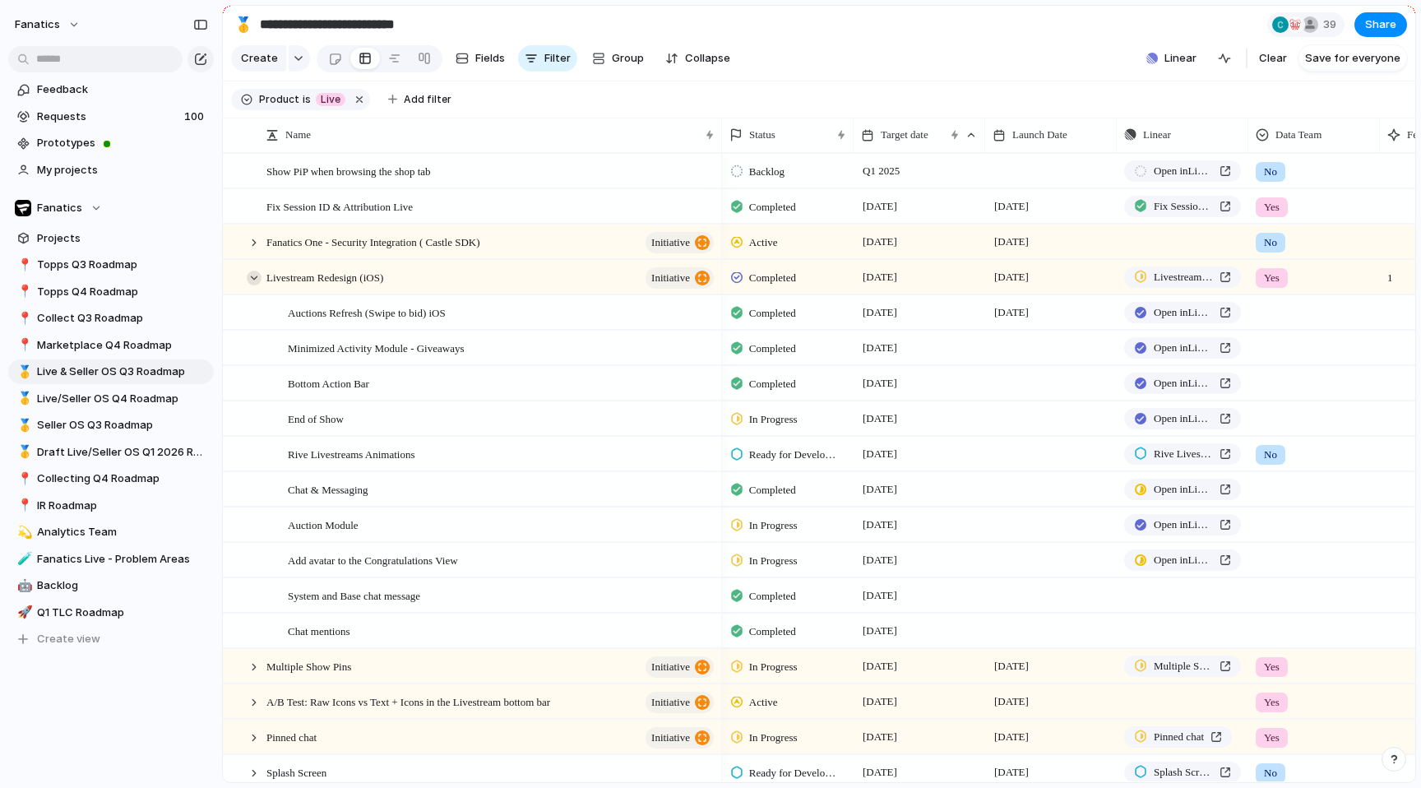
click at [251, 280] on div at bounding box center [254, 278] width 15 height 15
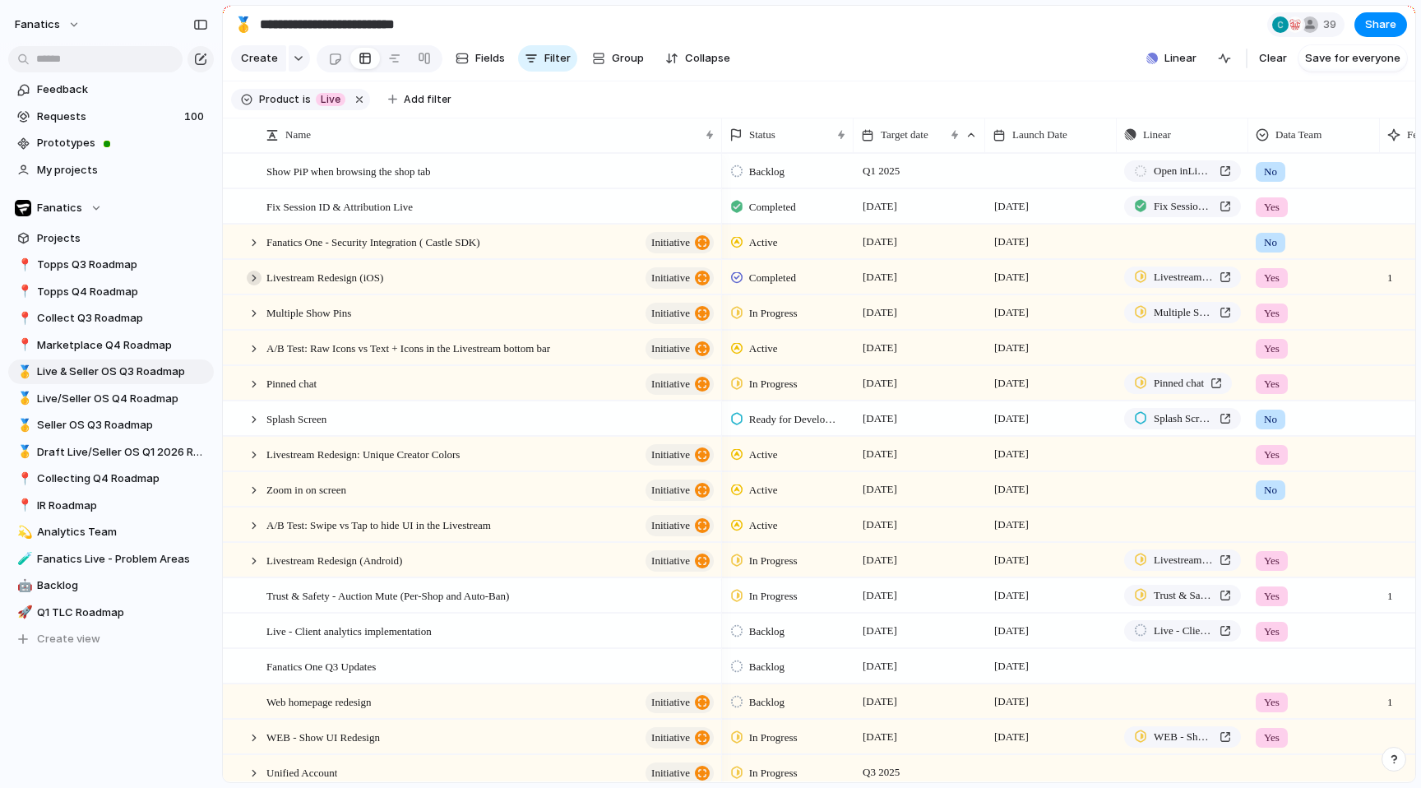
click at [251, 280] on div at bounding box center [254, 278] width 15 height 15
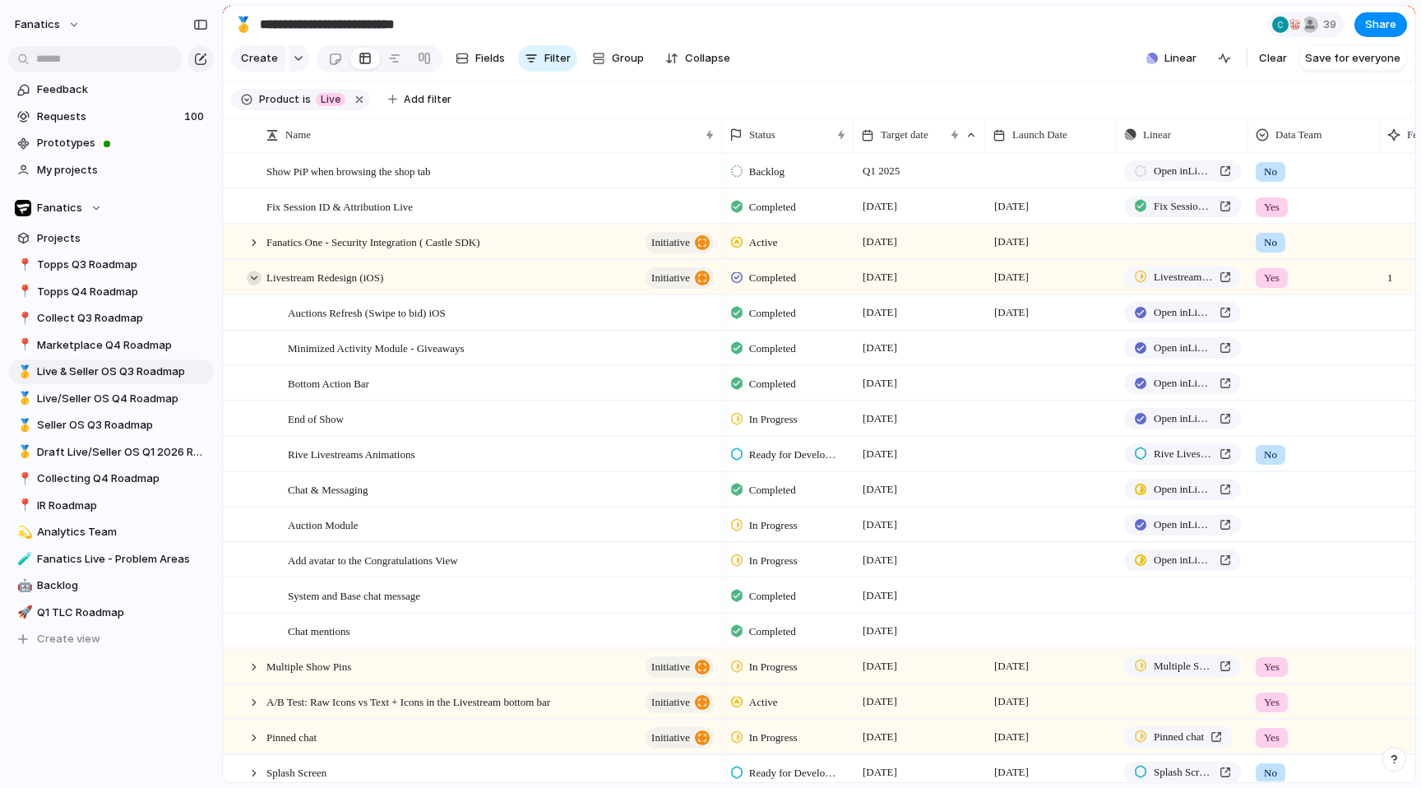
click at [251, 280] on div at bounding box center [254, 278] width 15 height 15
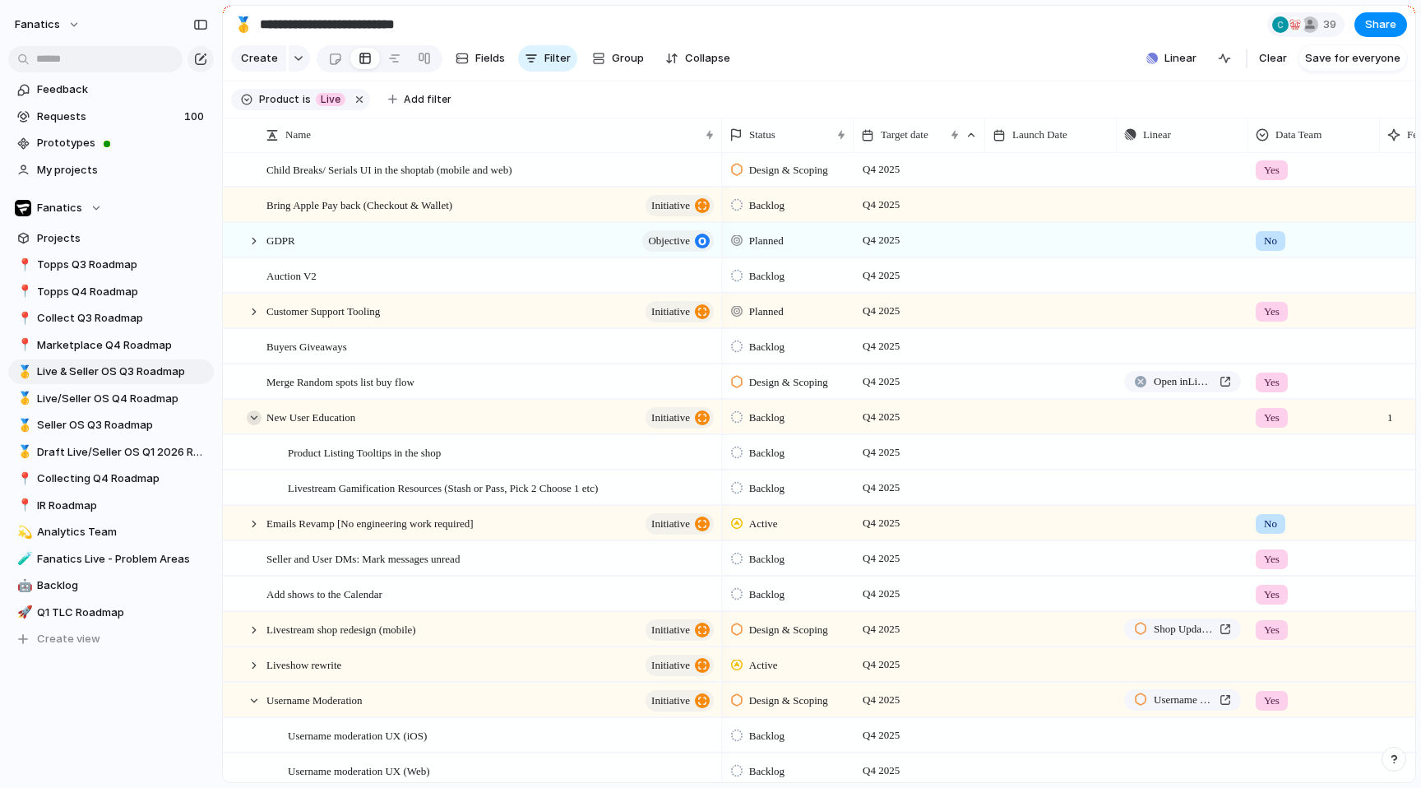
click at [250, 420] on div at bounding box center [254, 417] width 15 height 15
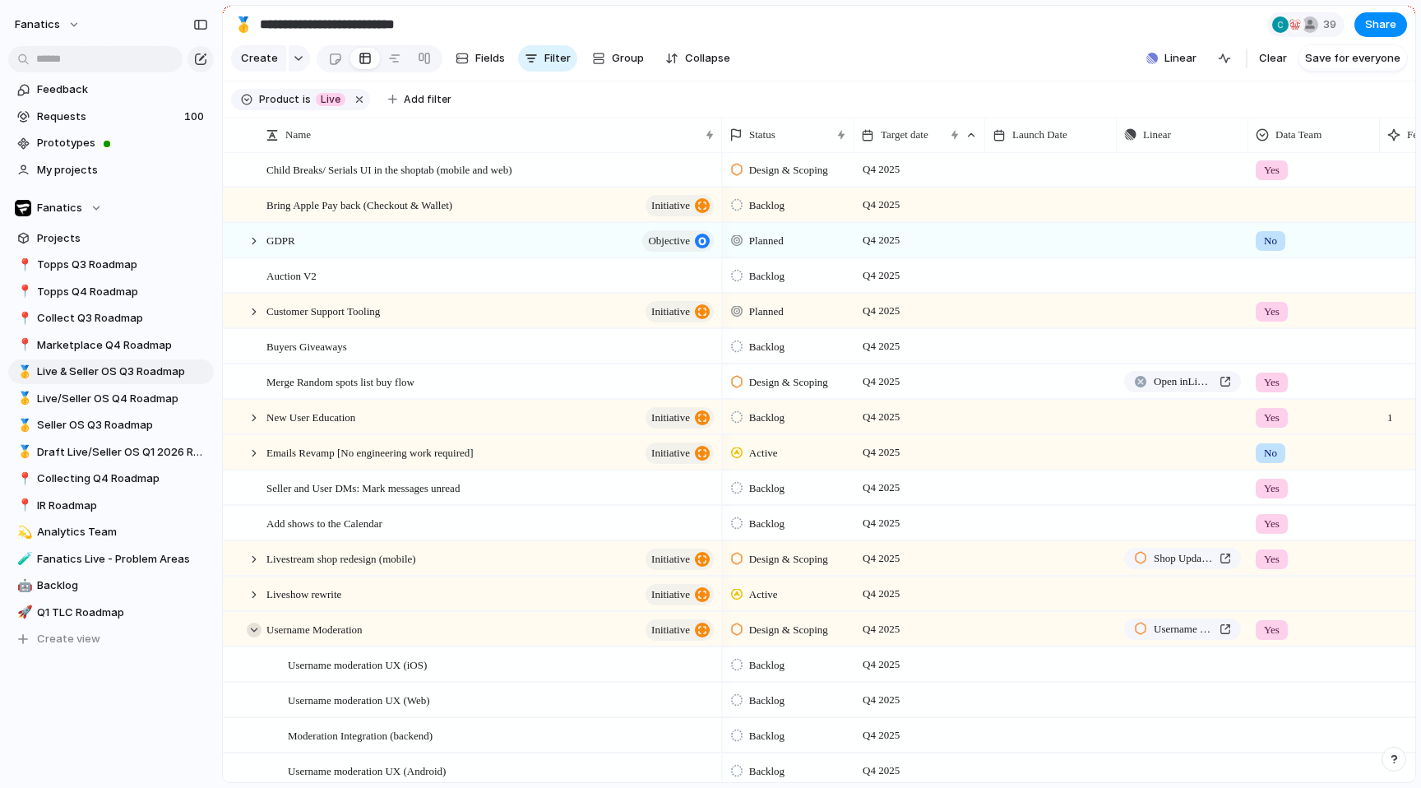
click at [253, 630] on div at bounding box center [254, 630] width 15 height 15
